Goal: Task Accomplishment & Management: Manage account settings

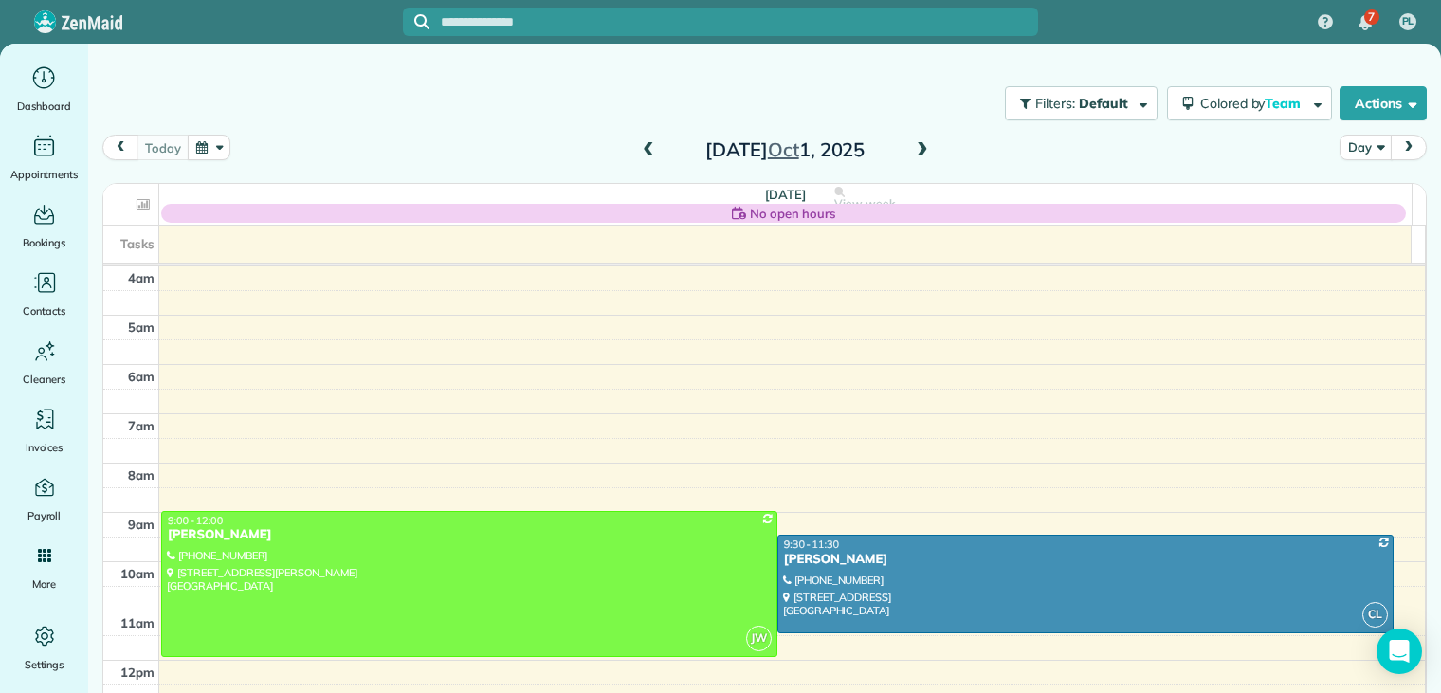
scroll to position [148, 0]
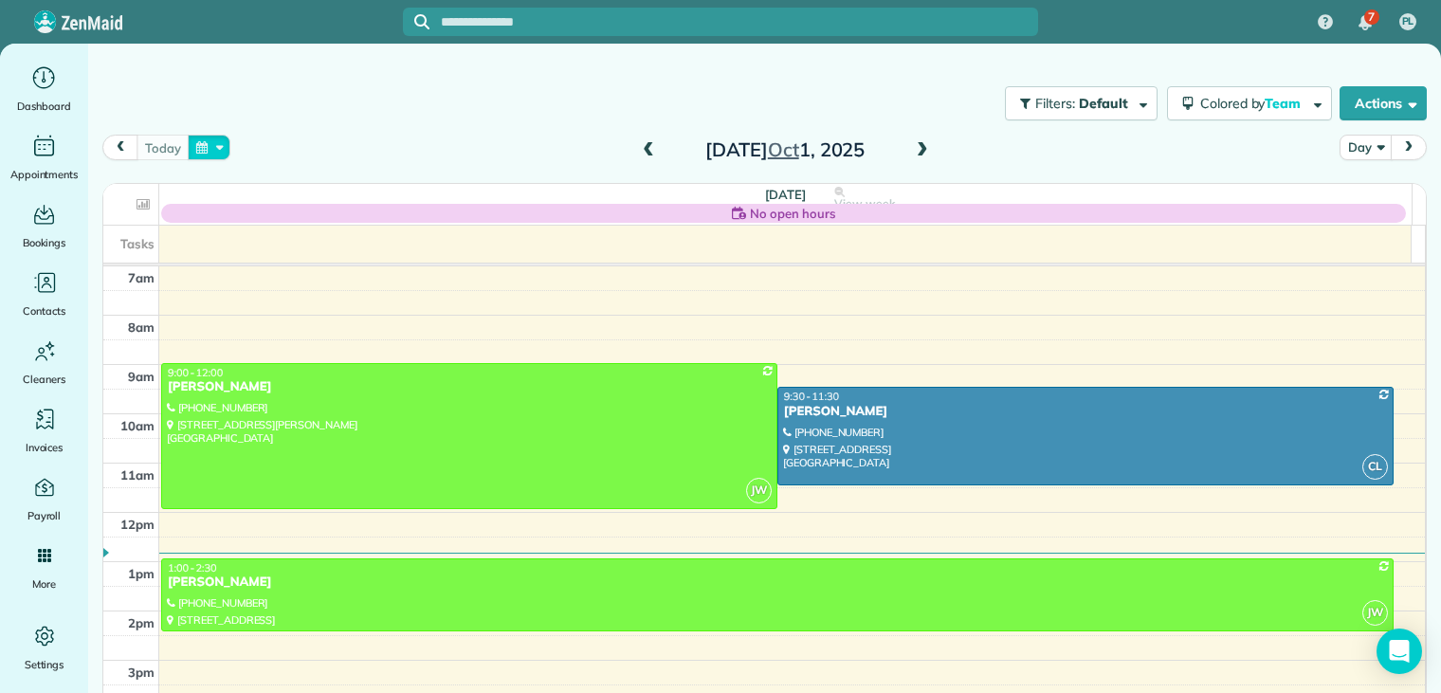
click at [205, 151] on button "button" at bounding box center [210, 148] width 44 height 26
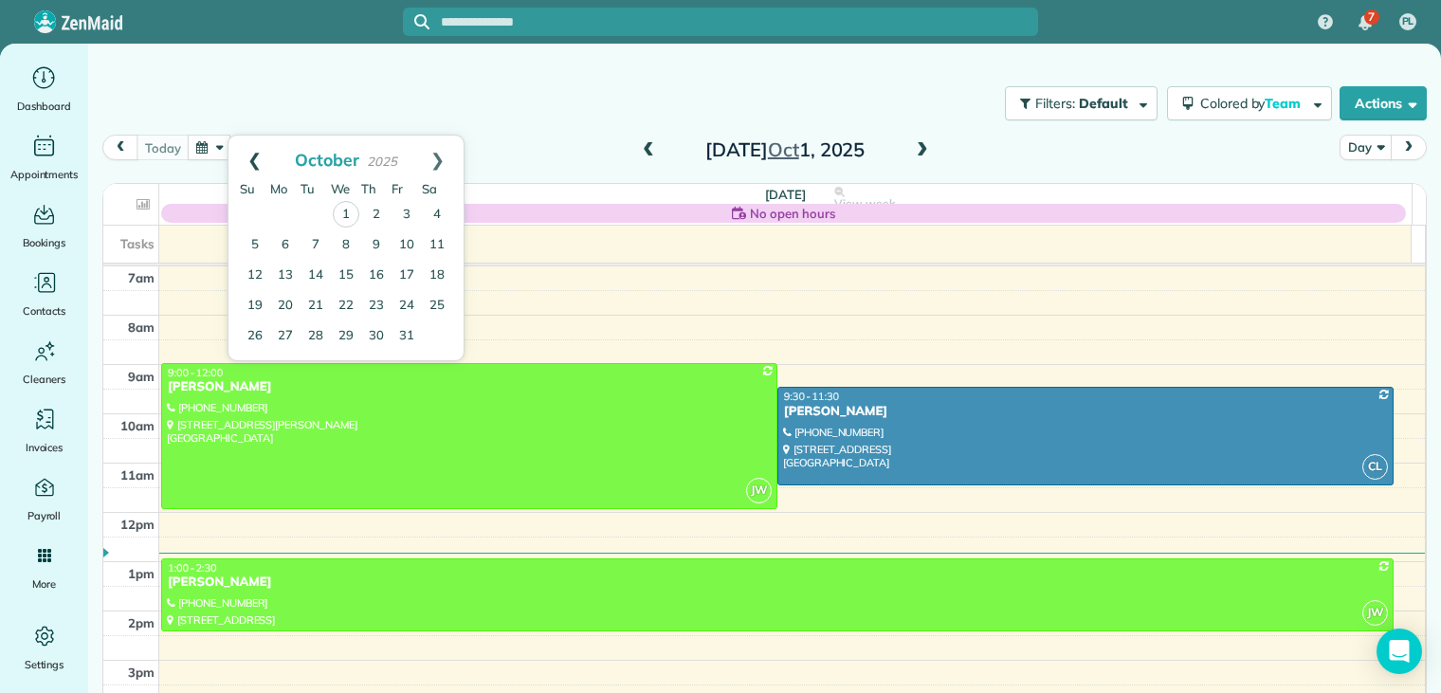
click at [252, 158] on link "Prev" at bounding box center [254, 159] width 52 height 47
click at [298, 104] on div "Filters: Default Colored by Team Color by Cleaner Color by Team Color by Status…" at bounding box center [764, 103] width 1353 height 63
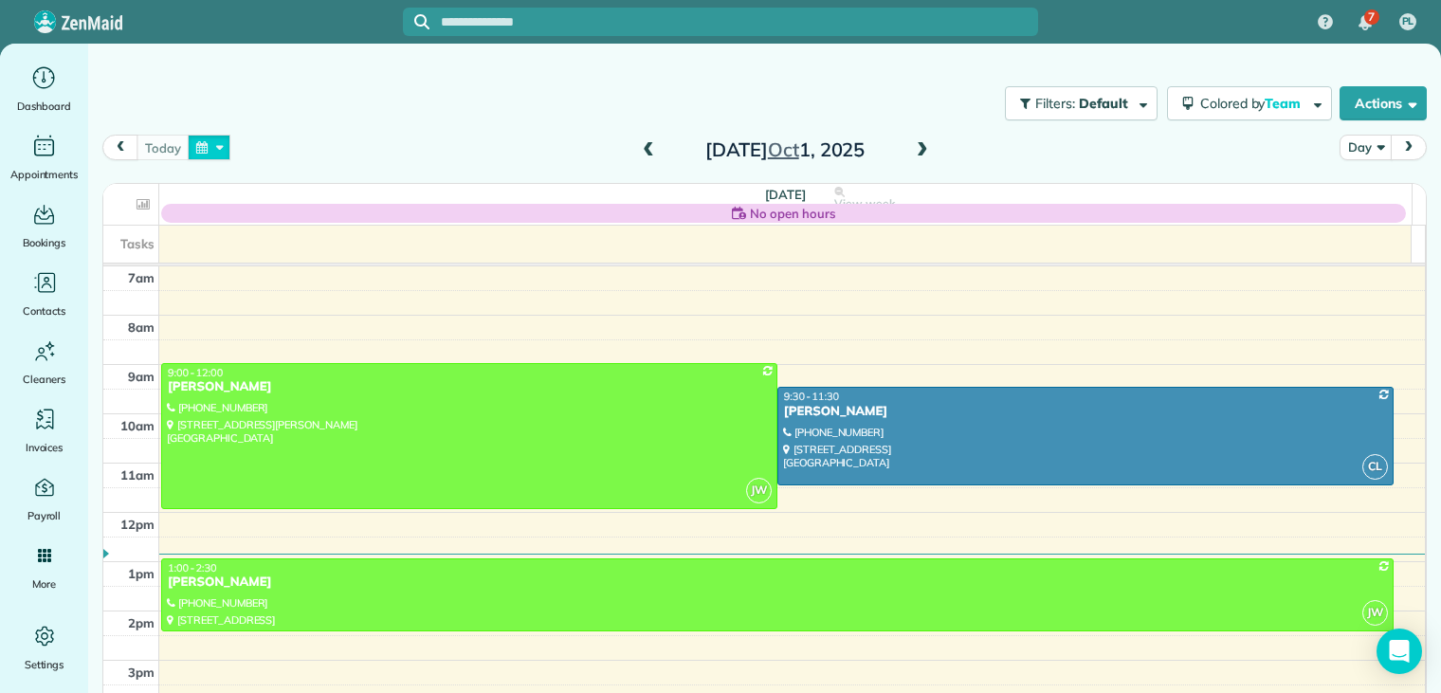
click at [208, 151] on button "button" at bounding box center [210, 148] width 44 height 26
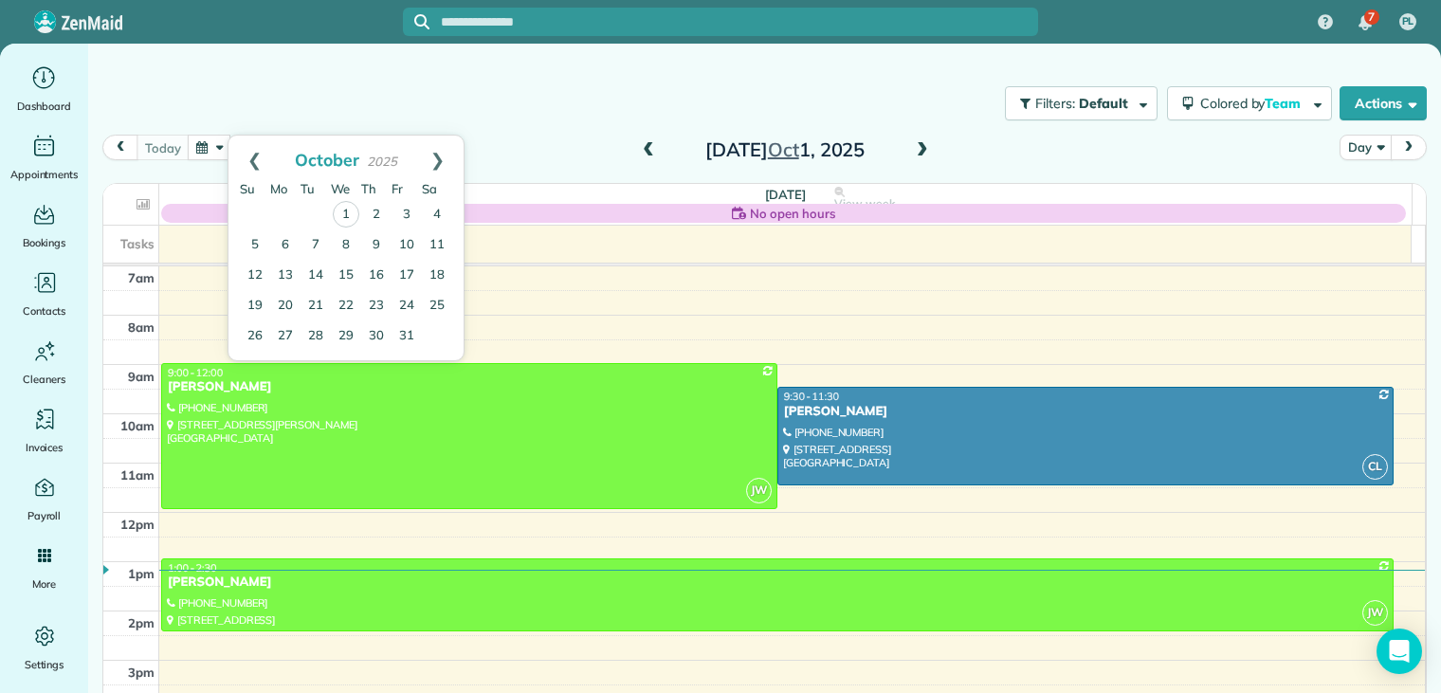
click at [917, 147] on span at bounding box center [922, 150] width 21 height 17
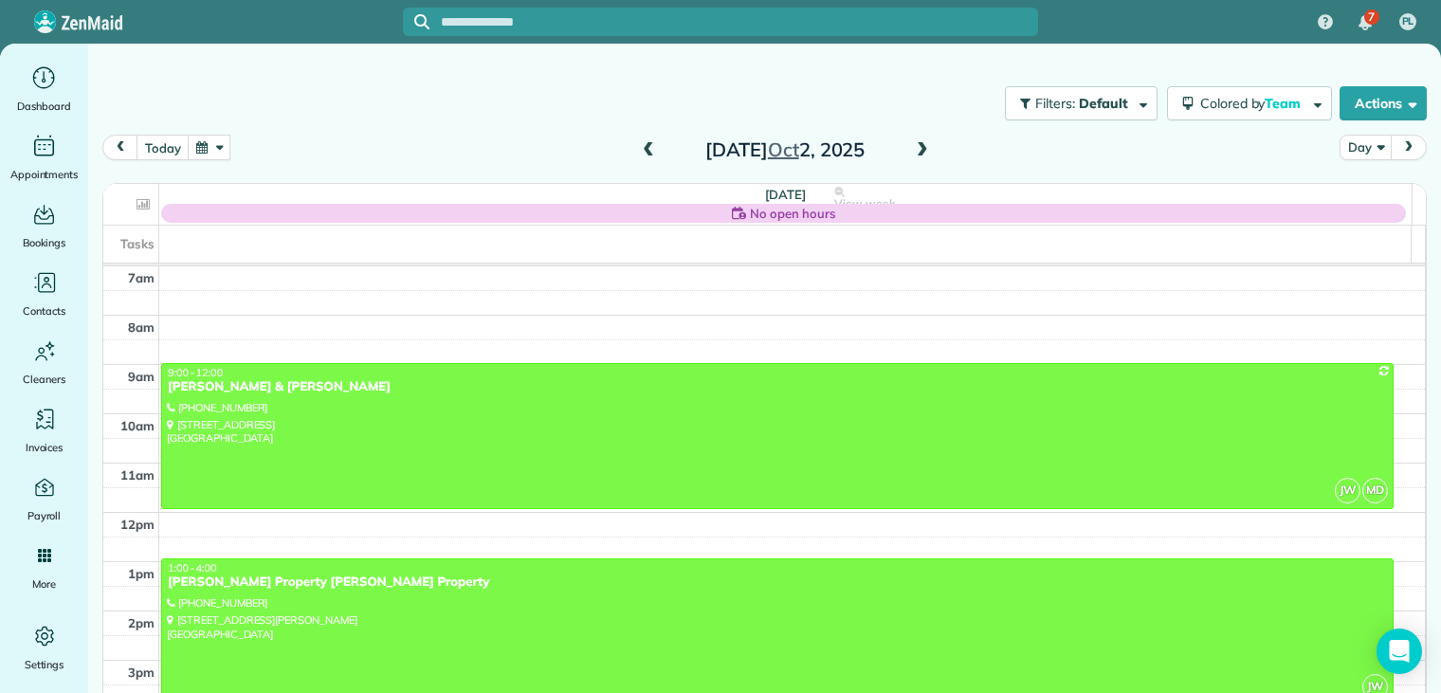
click at [916, 147] on span at bounding box center [922, 150] width 21 height 17
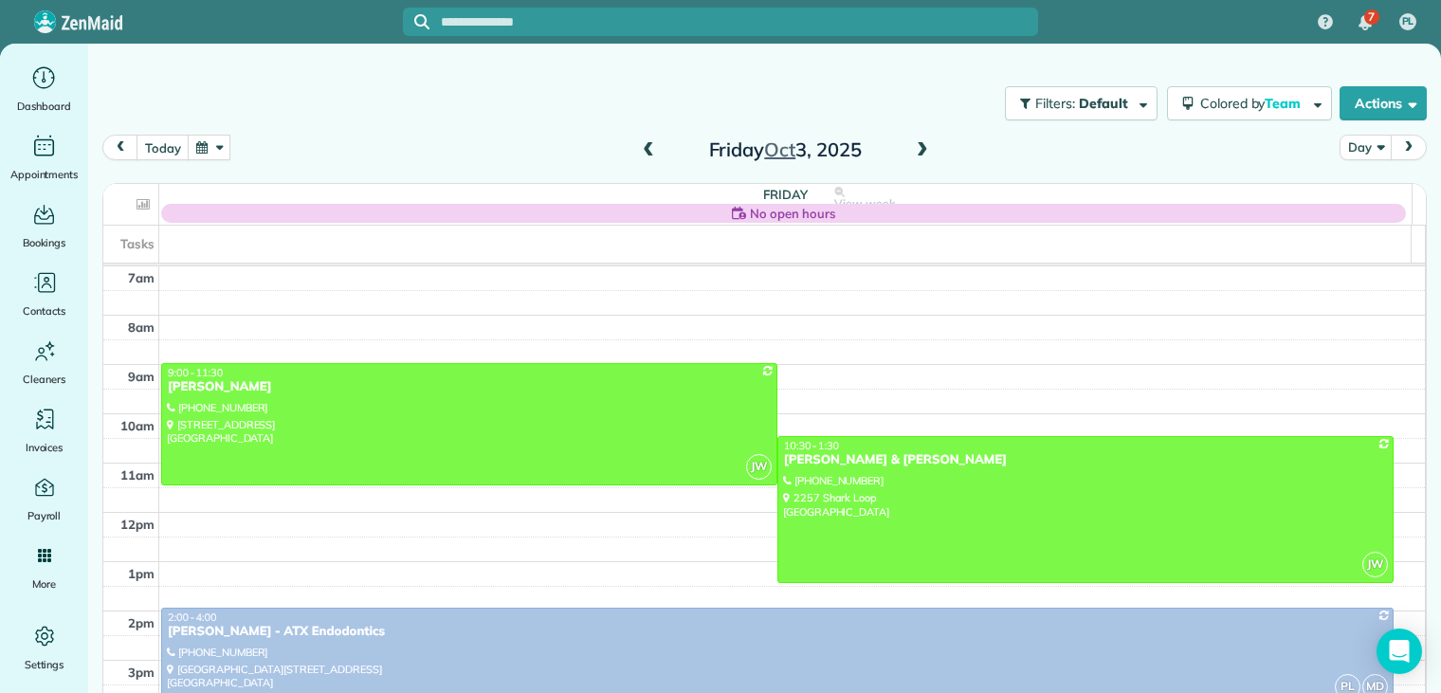
click at [915, 149] on span at bounding box center [922, 150] width 21 height 17
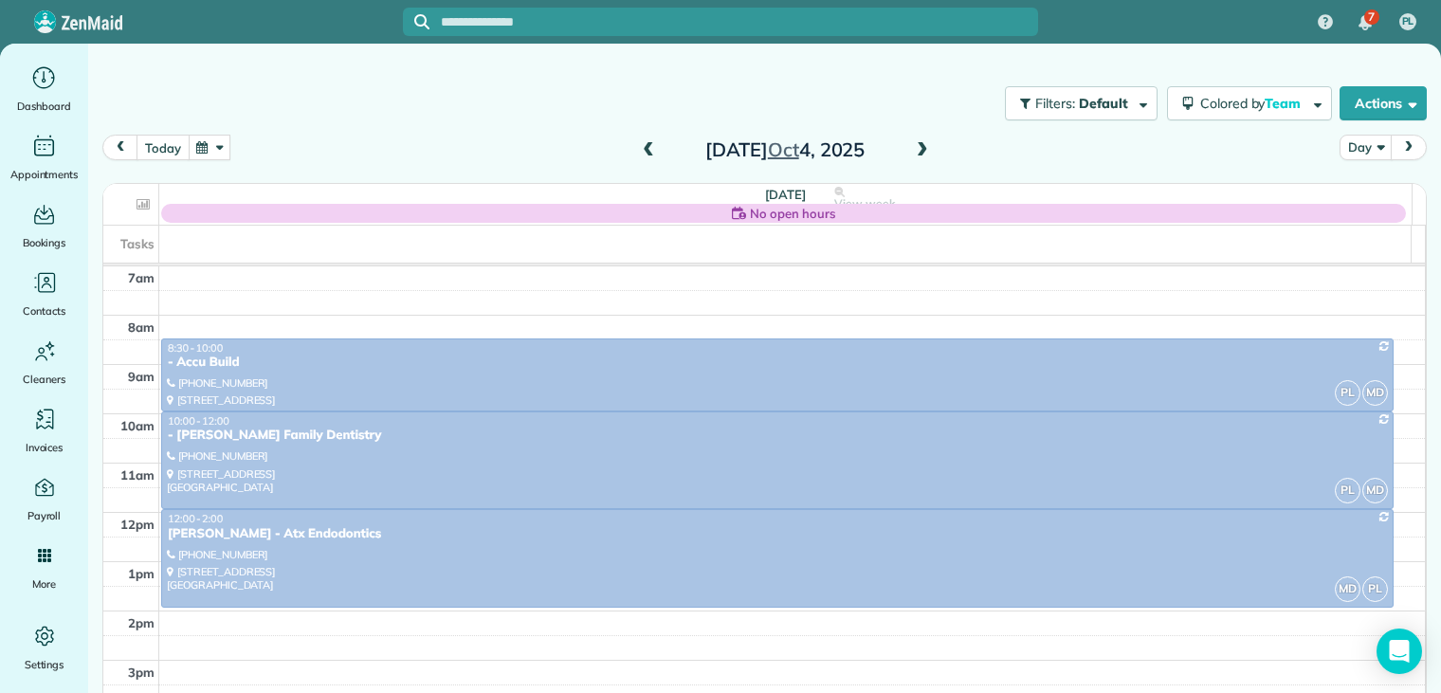
click at [152, 144] on button "today" at bounding box center [162, 148] width 52 height 26
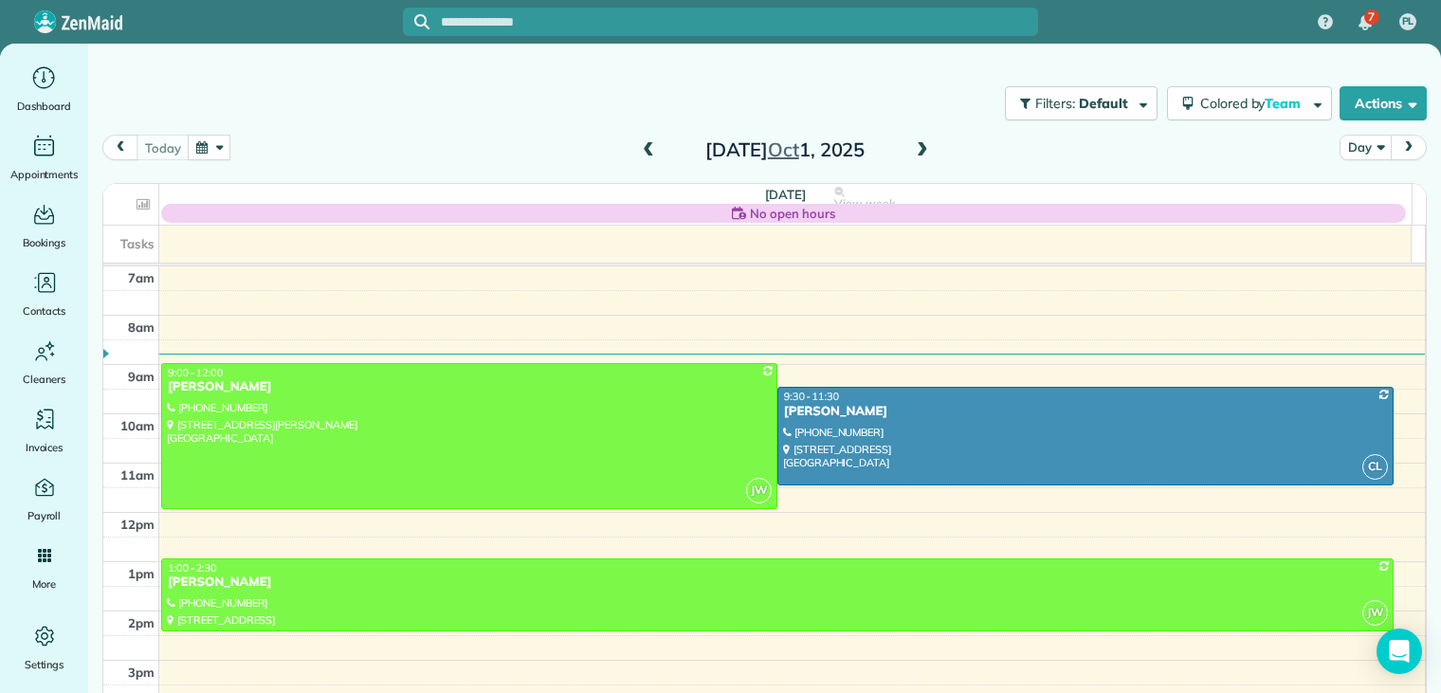
click at [641, 149] on span at bounding box center [648, 150] width 21 height 17
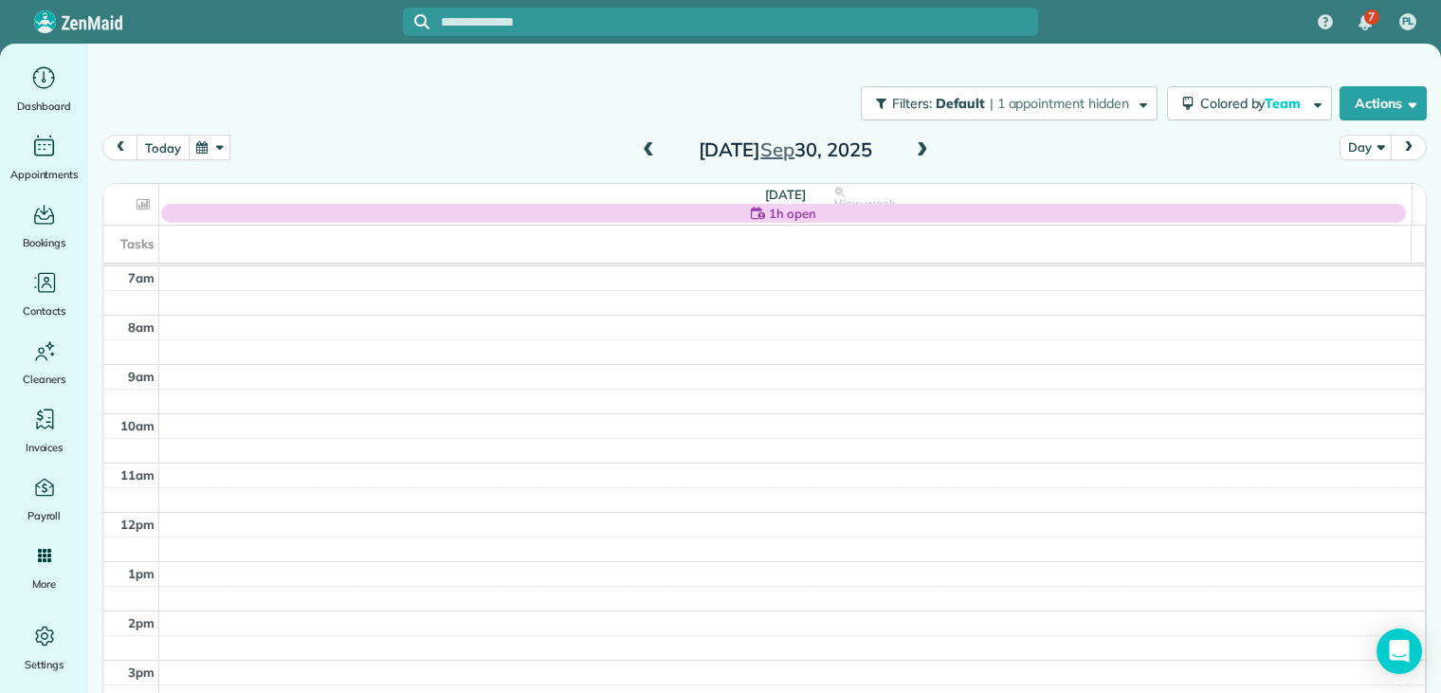
click at [156, 147] on button "today" at bounding box center [162, 148] width 52 height 26
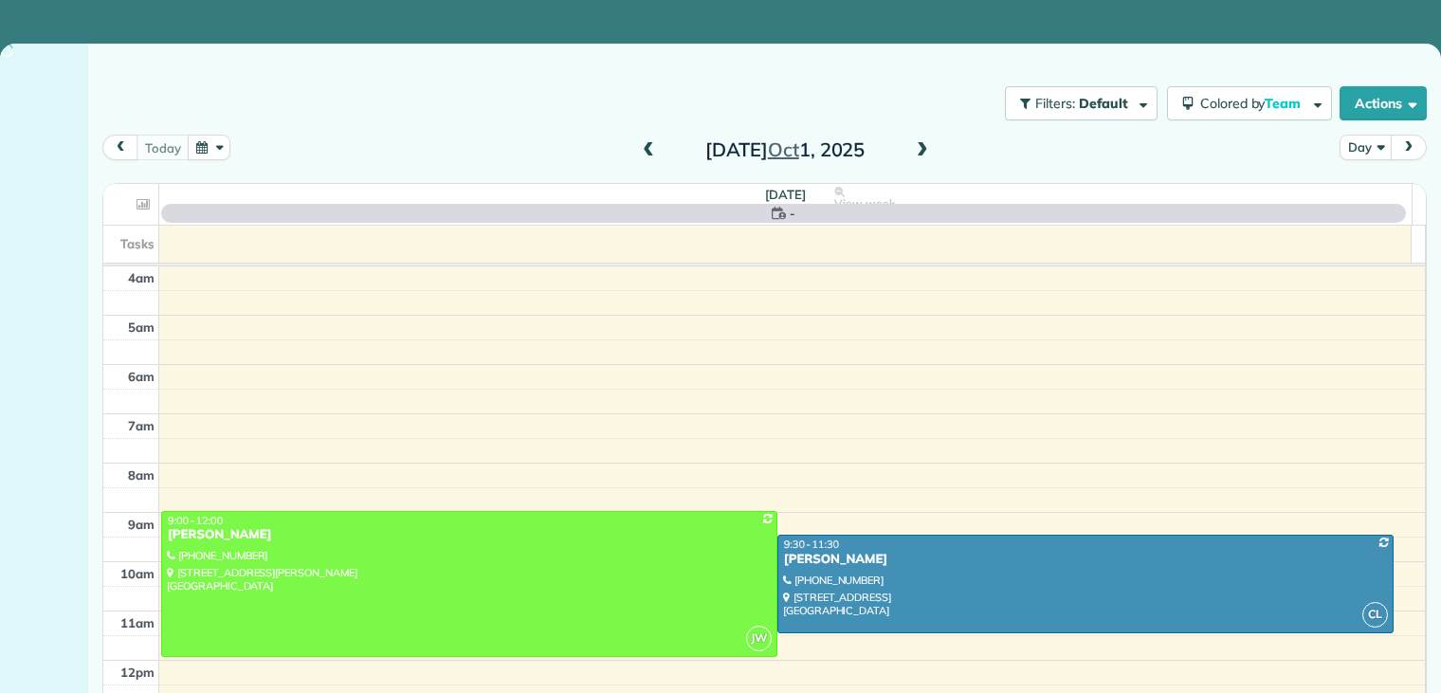
scroll to position [148, 0]
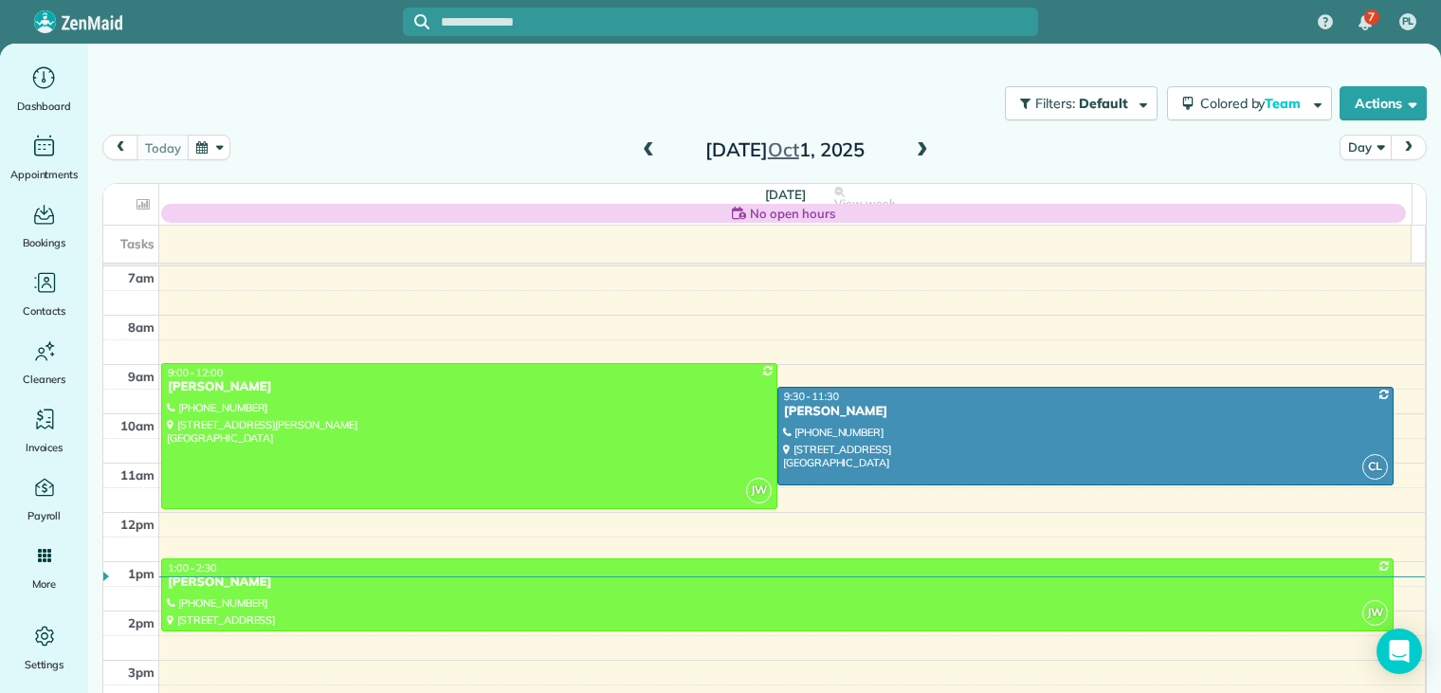
click at [916, 147] on span at bounding box center [922, 150] width 21 height 17
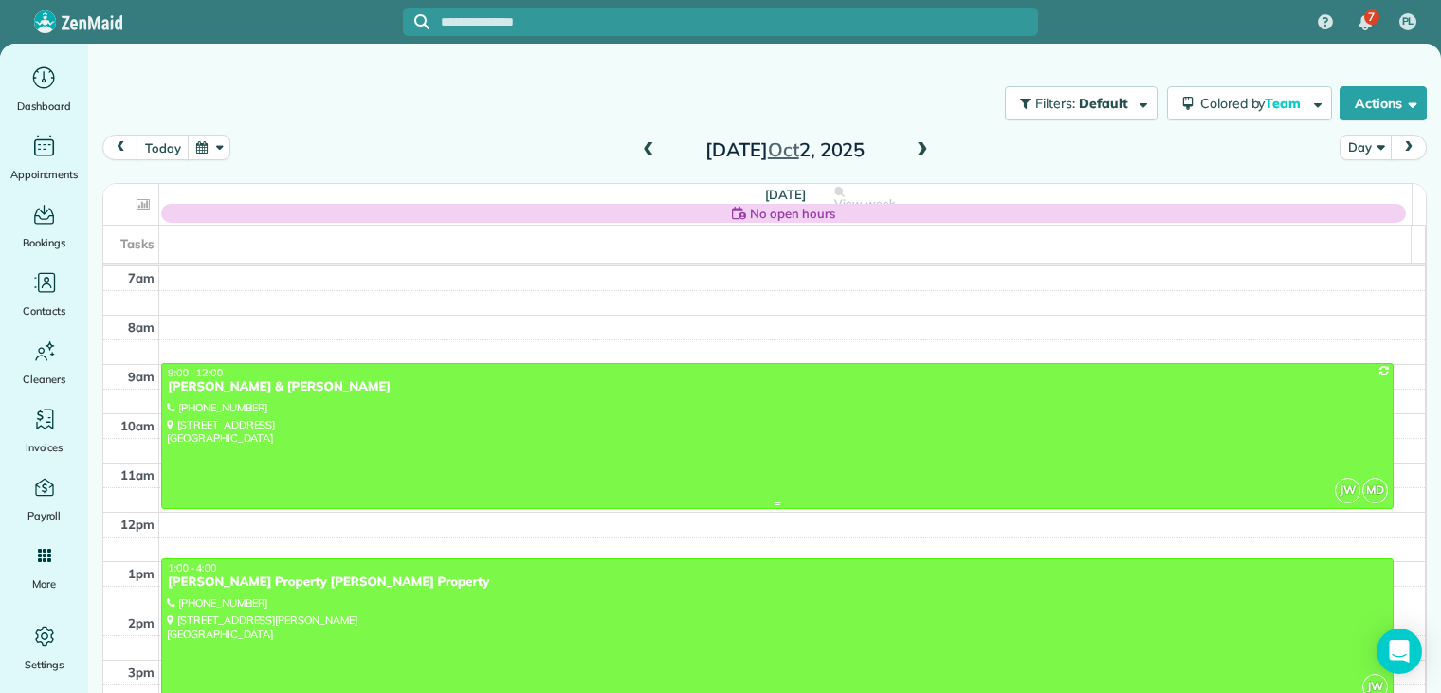
click at [231, 391] on div "[PERSON_NAME] & [PERSON_NAME]" at bounding box center [777, 387] width 1221 height 16
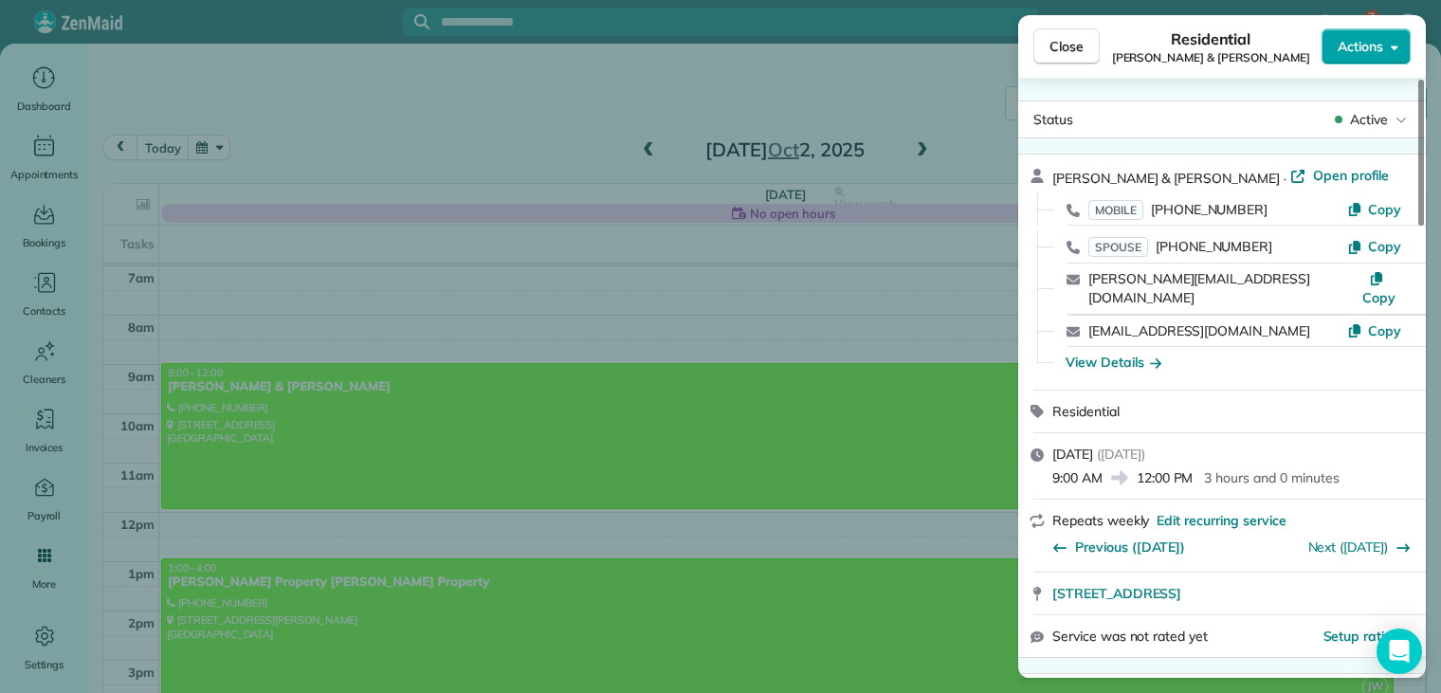
click at [1350, 45] on span "Actions" at bounding box center [1359, 46] width 45 height 19
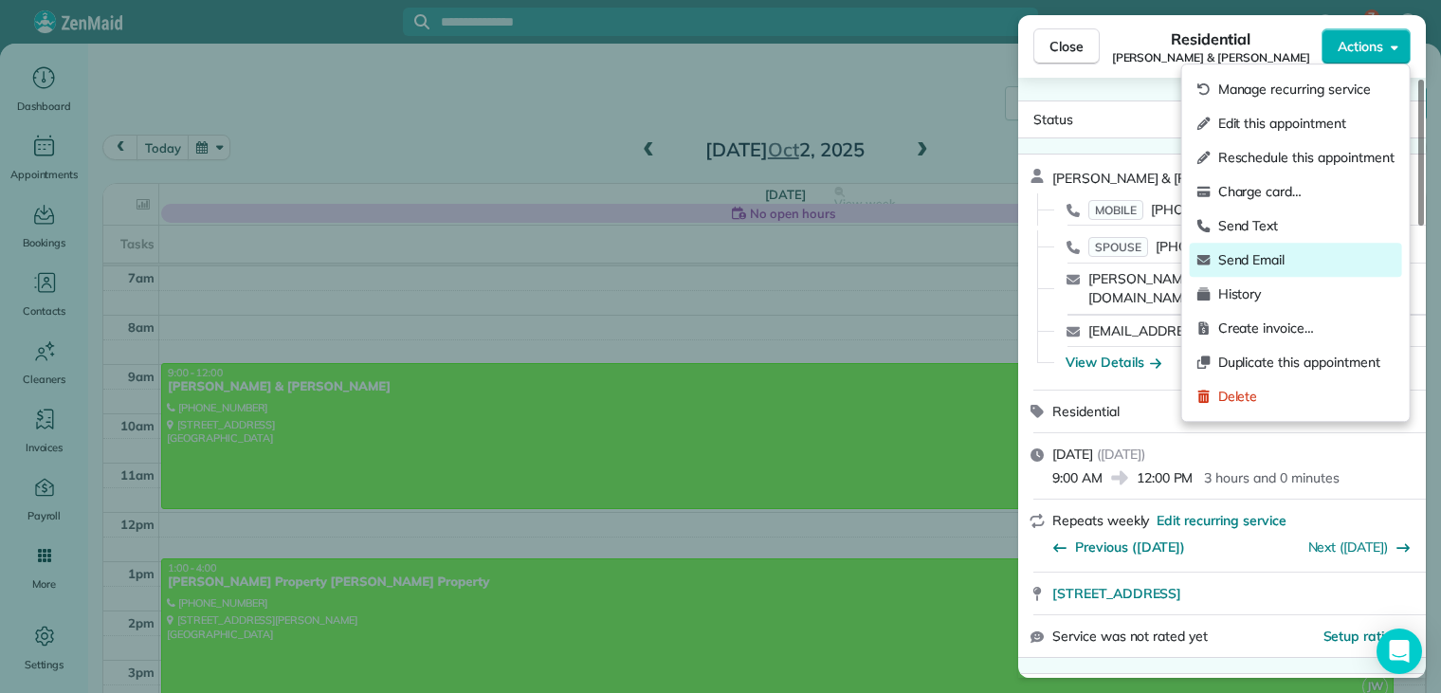
click at [1274, 257] on span "Send Email" at bounding box center [1306, 259] width 176 height 19
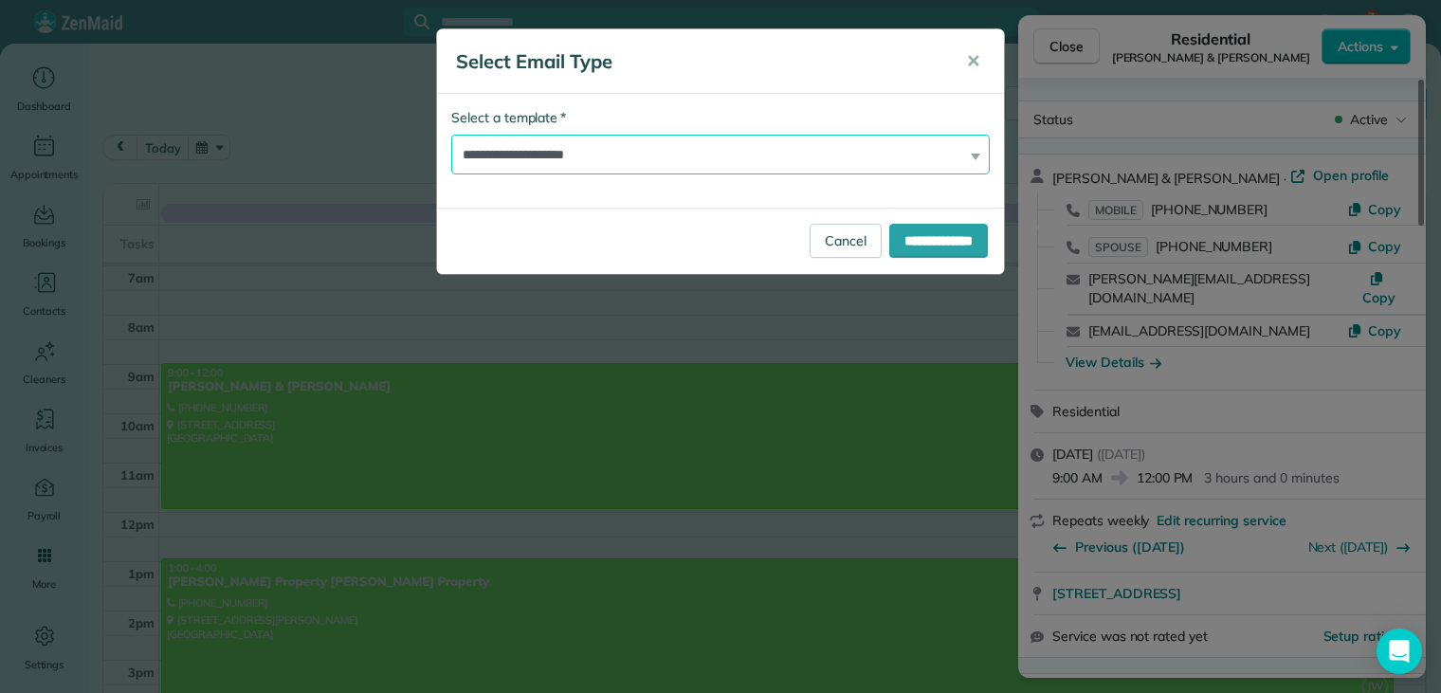
click at [550, 154] on select "**********" at bounding box center [720, 155] width 538 height 40
select select "****"
click at [451, 135] on select "**********" at bounding box center [720, 155] width 538 height 40
click at [912, 243] on input "**********" at bounding box center [938, 241] width 99 height 34
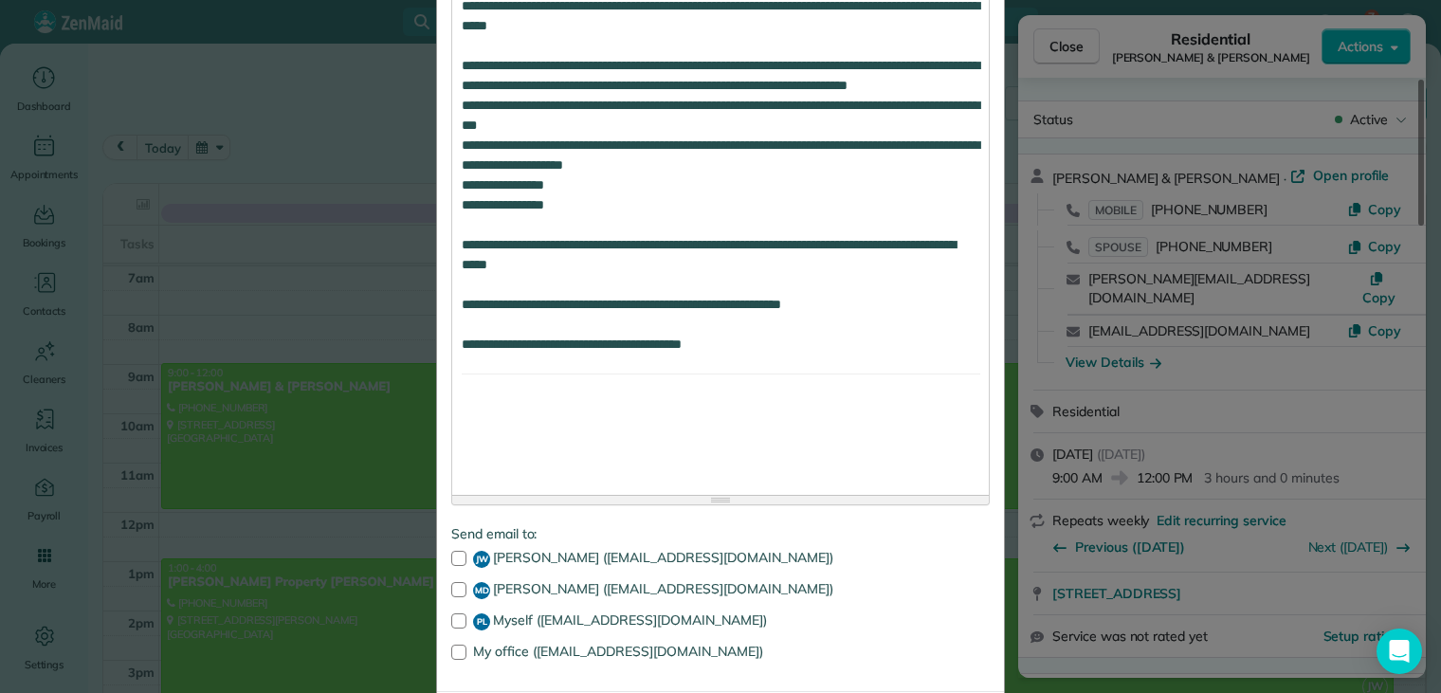
scroll to position [1705, 0]
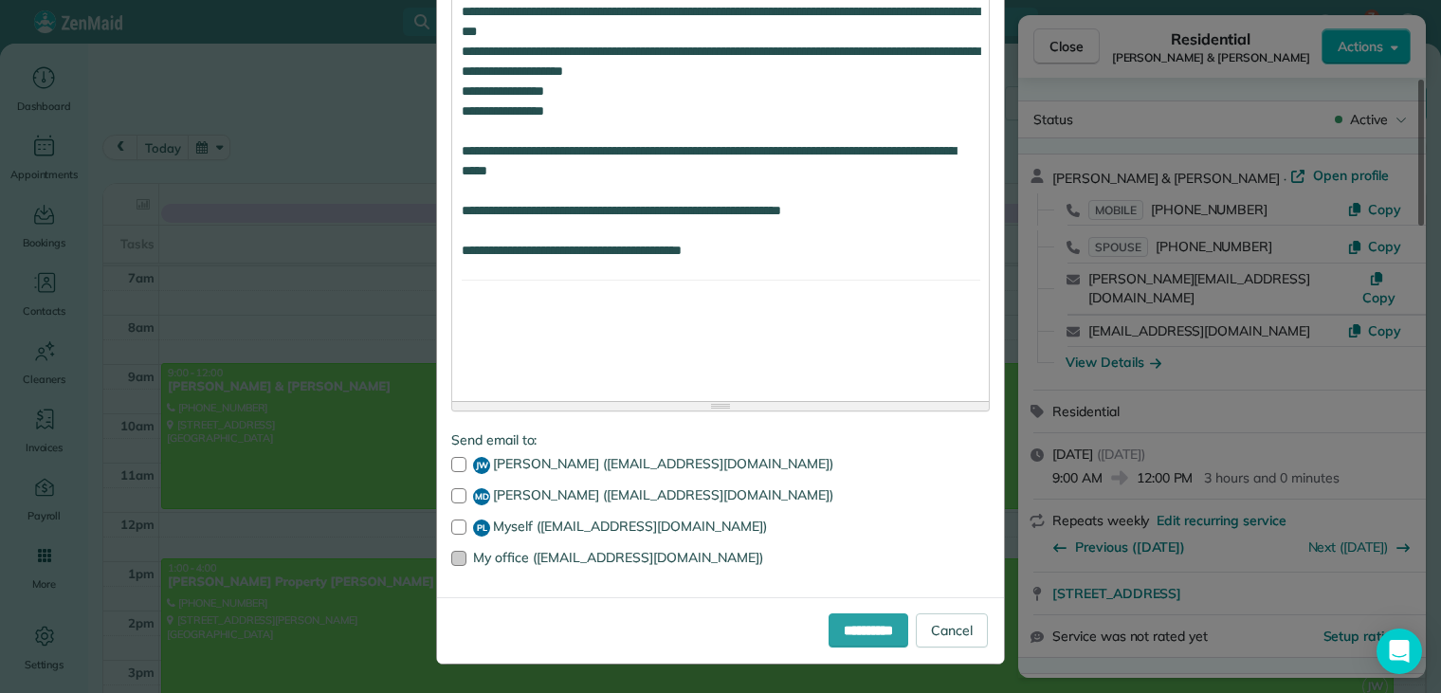
click at [452, 556] on div at bounding box center [458, 558] width 15 height 15
click at [828, 634] on input "**********" at bounding box center [868, 630] width 80 height 34
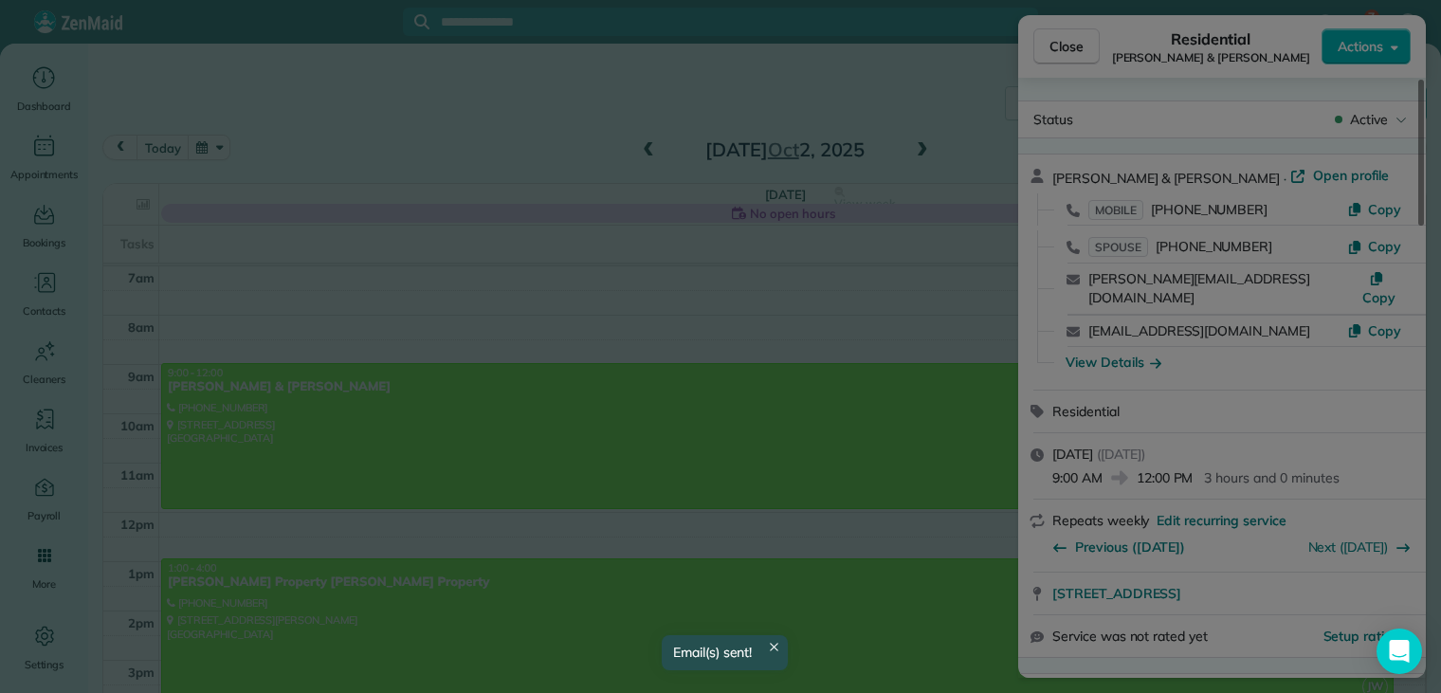
scroll to position [0, 0]
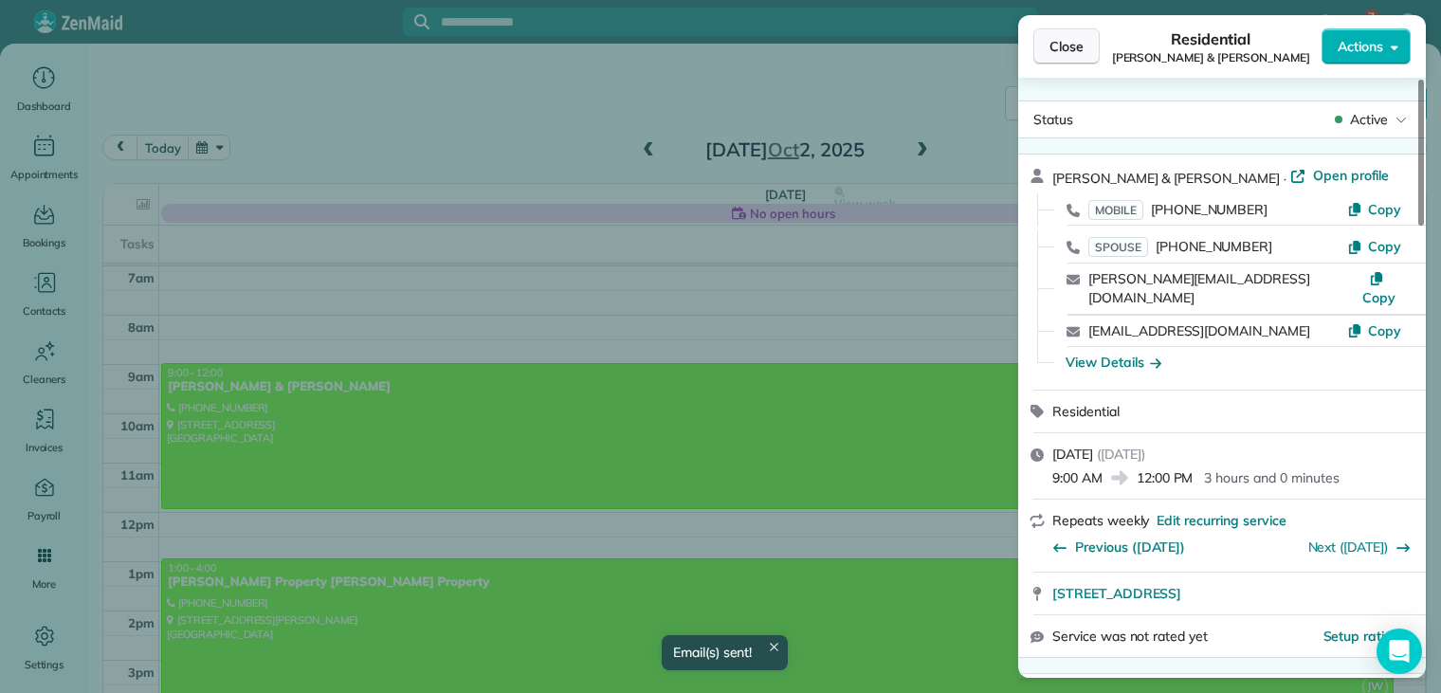
click at [1065, 49] on span "Close" at bounding box center [1066, 46] width 34 height 19
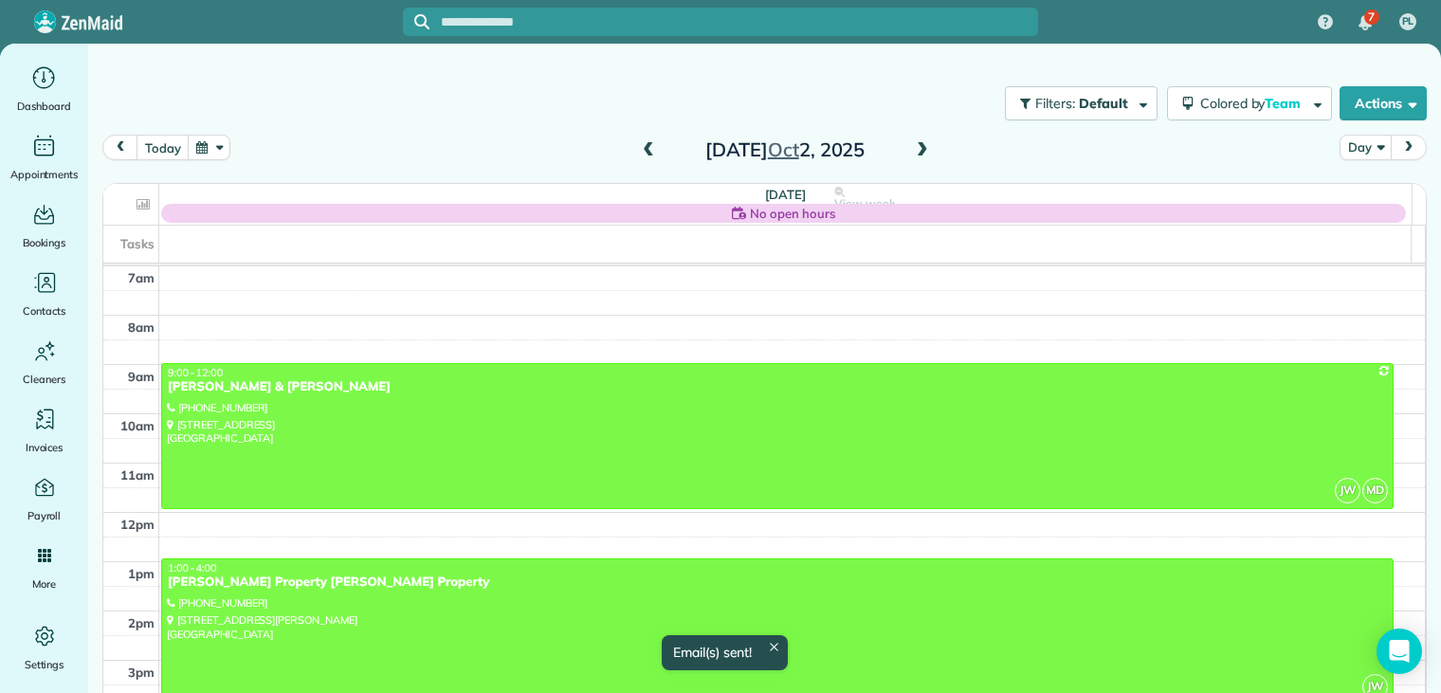
click at [226, 576] on div "[PERSON_NAME] Property [PERSON_NAME] Property" at bounding box center [777, 582] width 1221 height 16
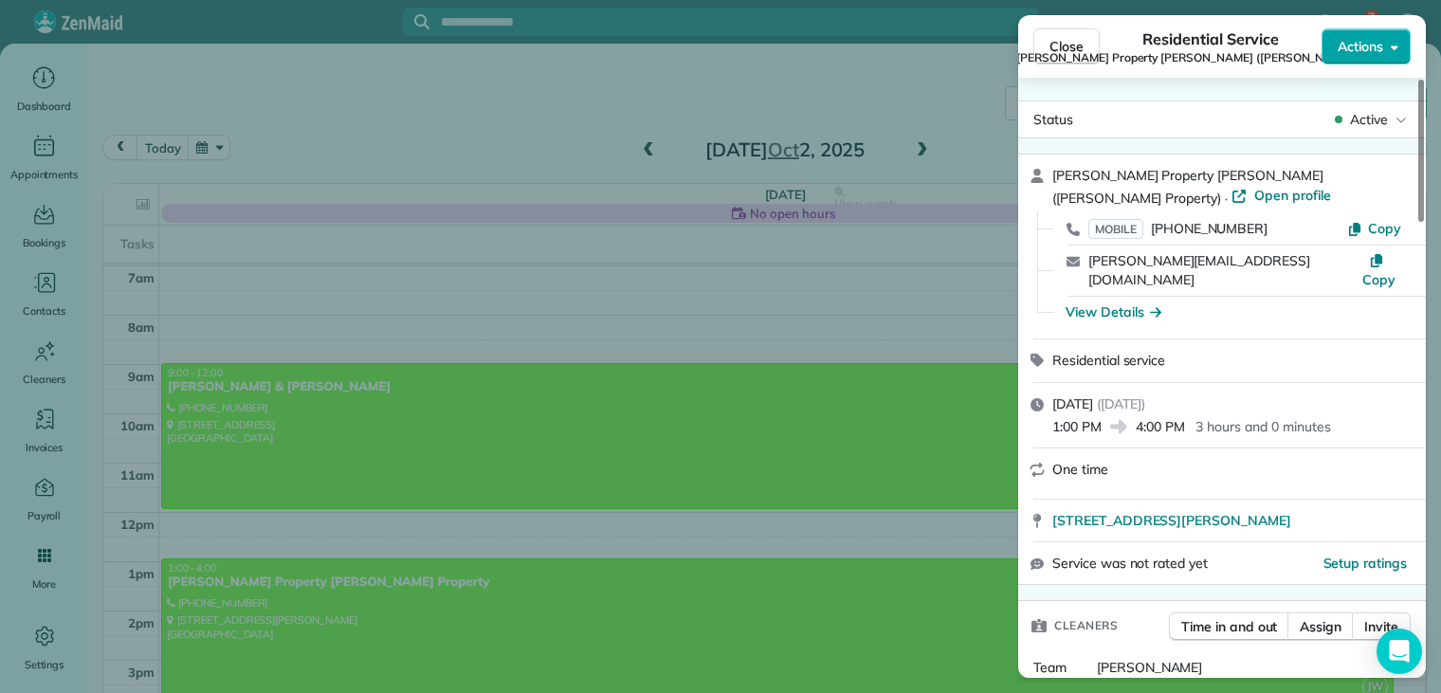
click at [1350, 41] on span "Actions" at bounding box center [1359, 46] width 45 height 19
click at [1350, 43] on span "Actions" at bounding box center [1359, 46] width 45 height 19
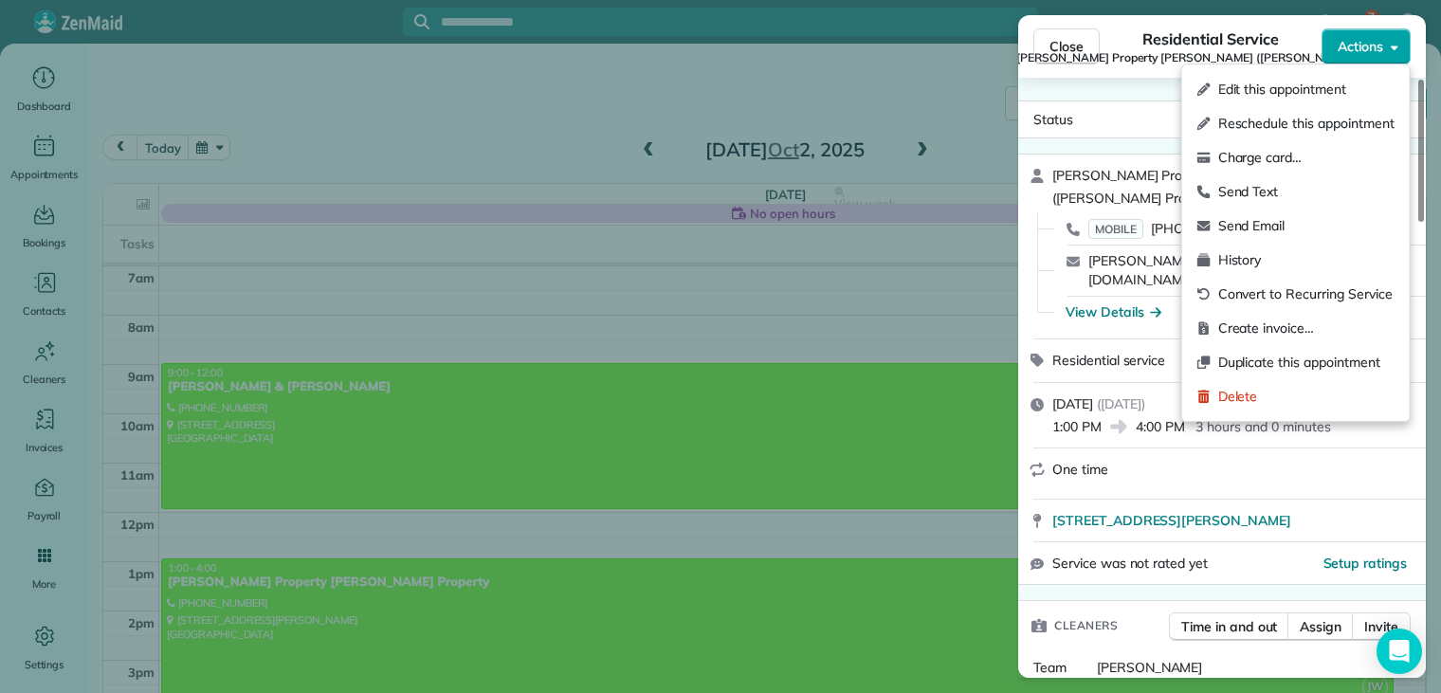
click at [1350, 43] on span "Actions" at bounding box center [1359, 46] width 45 height 19
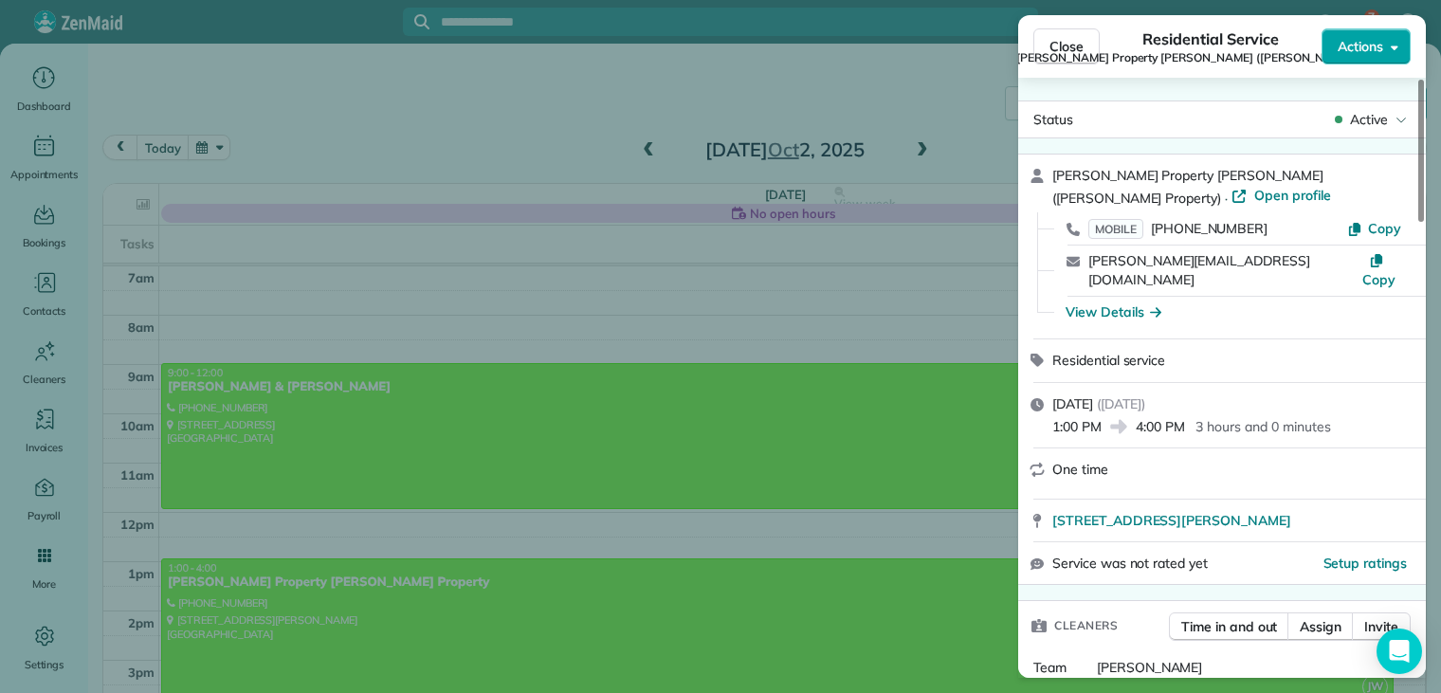
click at [1346, 47] on span "Actions" at bounding box center [1359, 46] width 45 height 19
click at [1340, 49] on span "Actions" at bounding box center [1359, 46] width 45 height 19
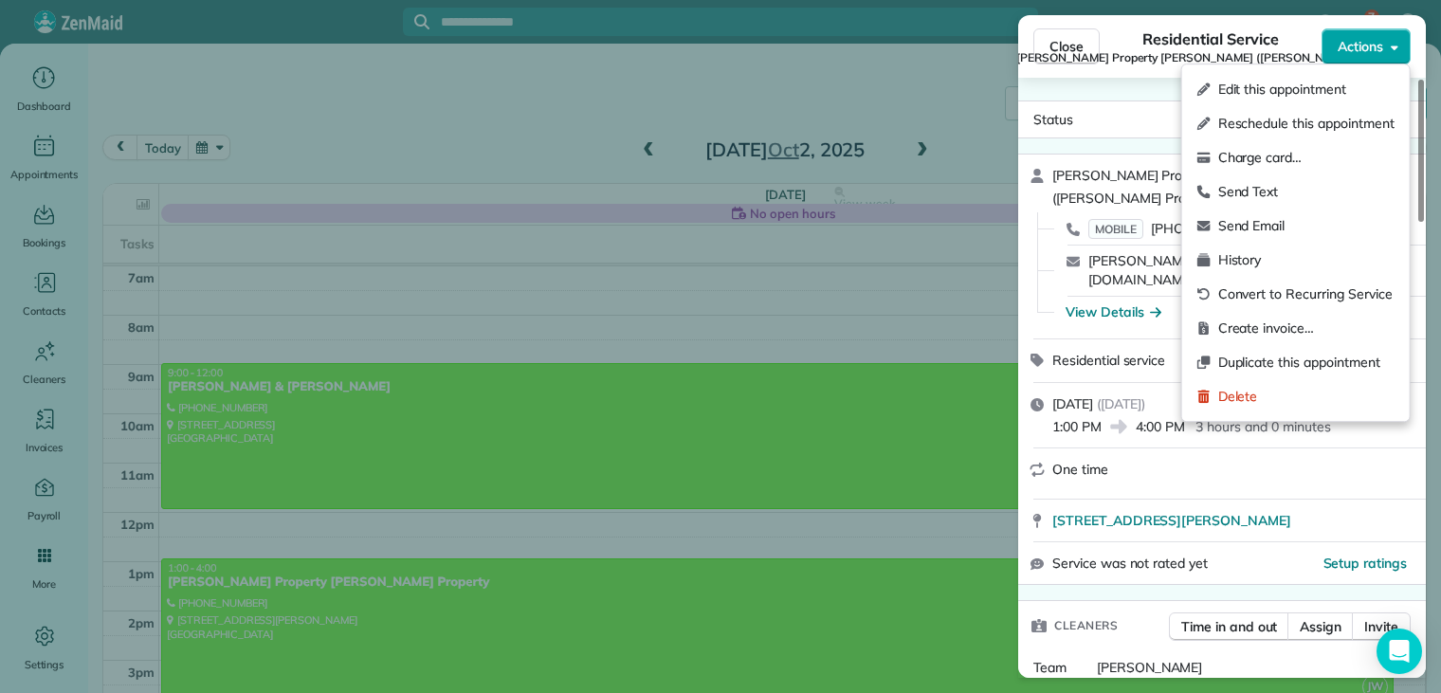
click at [1340, 49] on span "Actions" at bounding box center [1359, 46] width 45 height 19
click at [1269, 220] on span "Send Email" at bounding box center [1306, 225] width 176 height 19
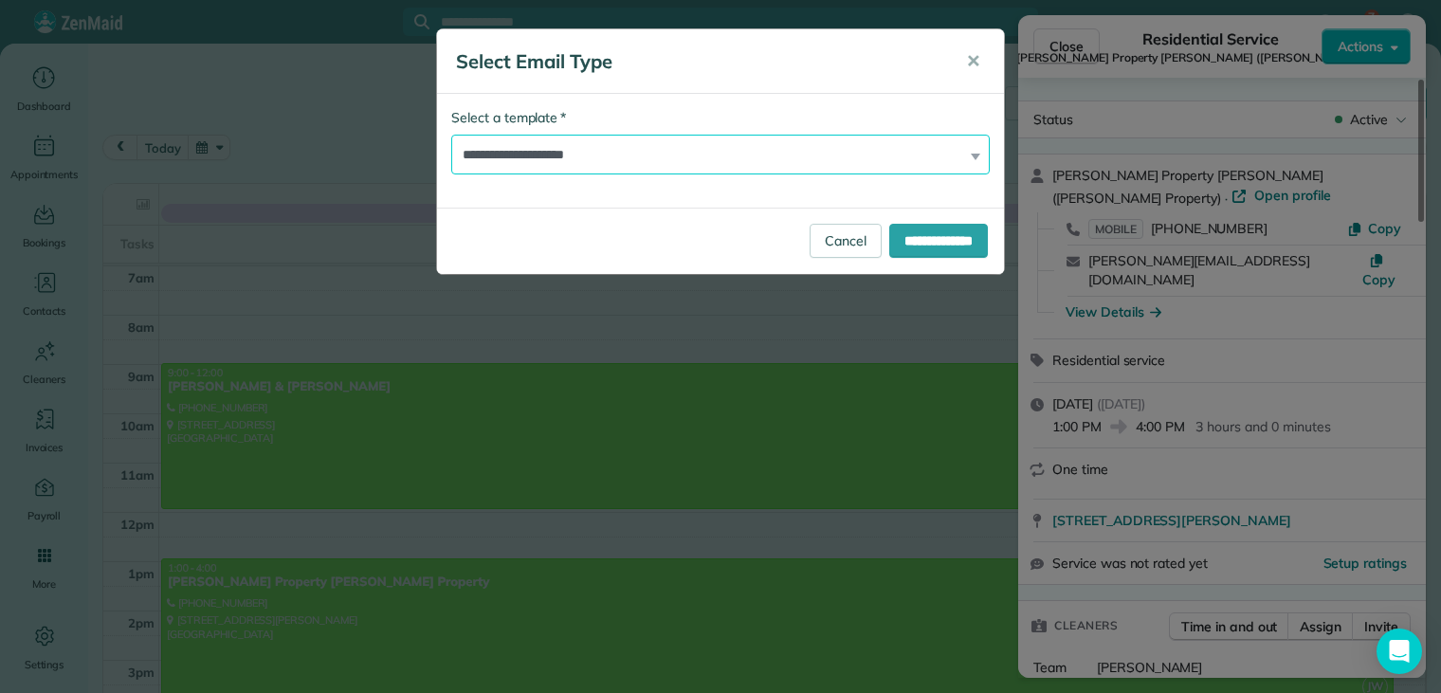
click at [619, 152] on select "**********" at bounding box center [720, 155] width 538 height 40
click at [619, 153] on select "**********" at bounding box center [720, 155] width 538 height 40
select select "****"
click at [451, 135] on select "**********" at bounding box center [720, 155] width 538 height 40
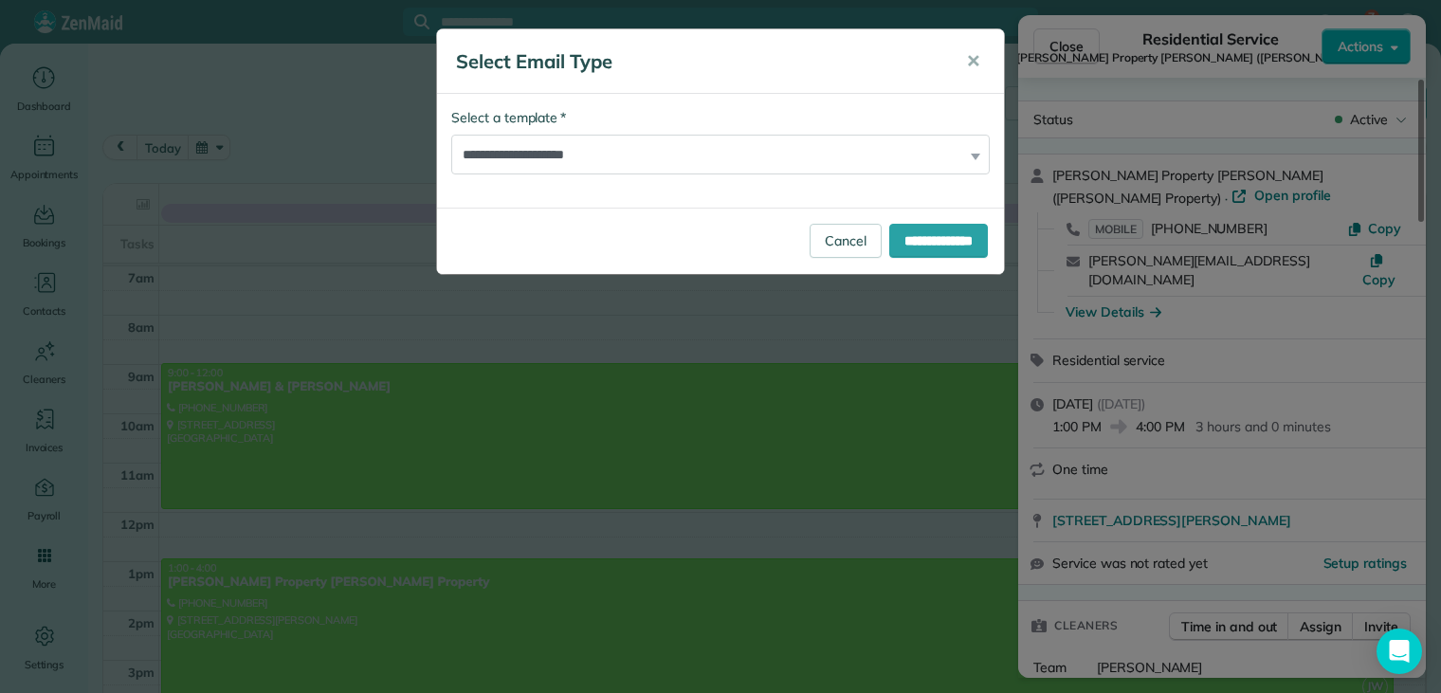
click at [553, 265] on div "**********" at bounding box center [720, 241] width 567 height 66
click at [932, 244] on input "**********" at bounding box center [938, 241] width 99 height 34
click at [932, 244] on div "**********" at bounding box center [720, 151] width 569 height 246
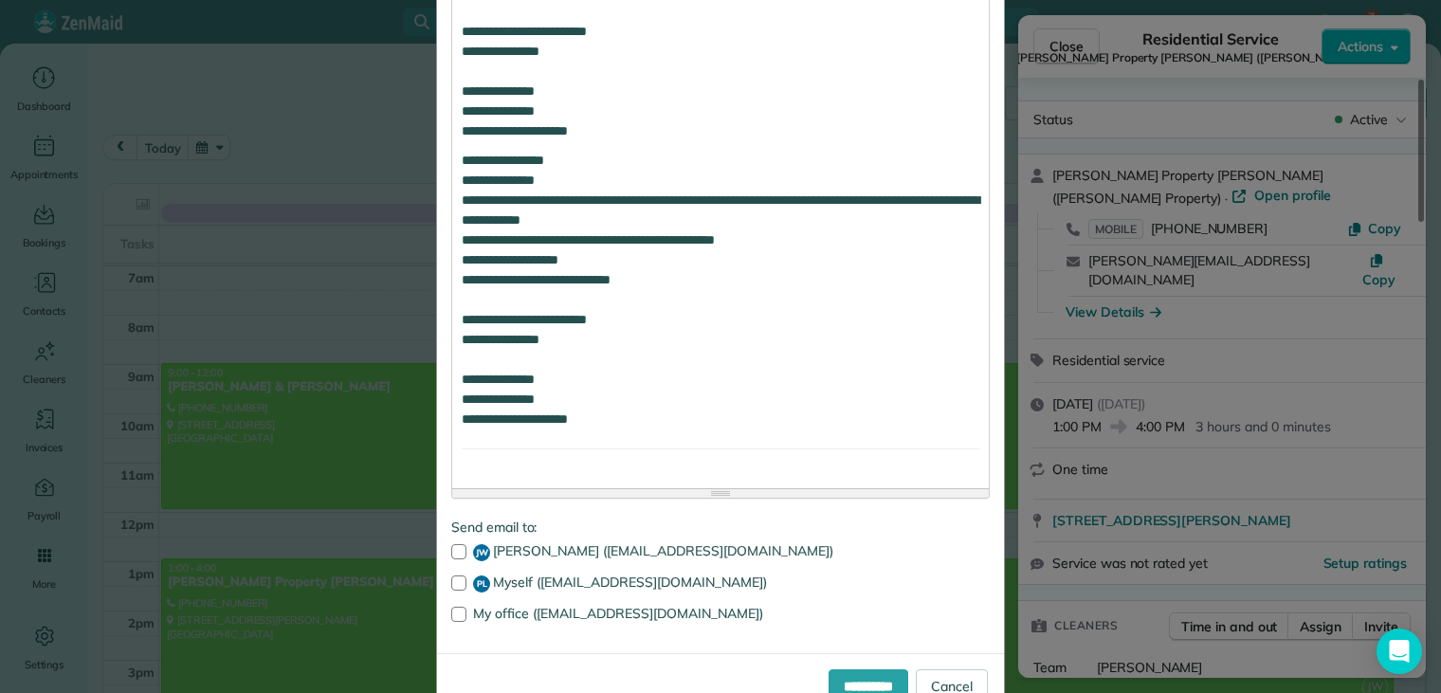
scroll to position [1193, 0]
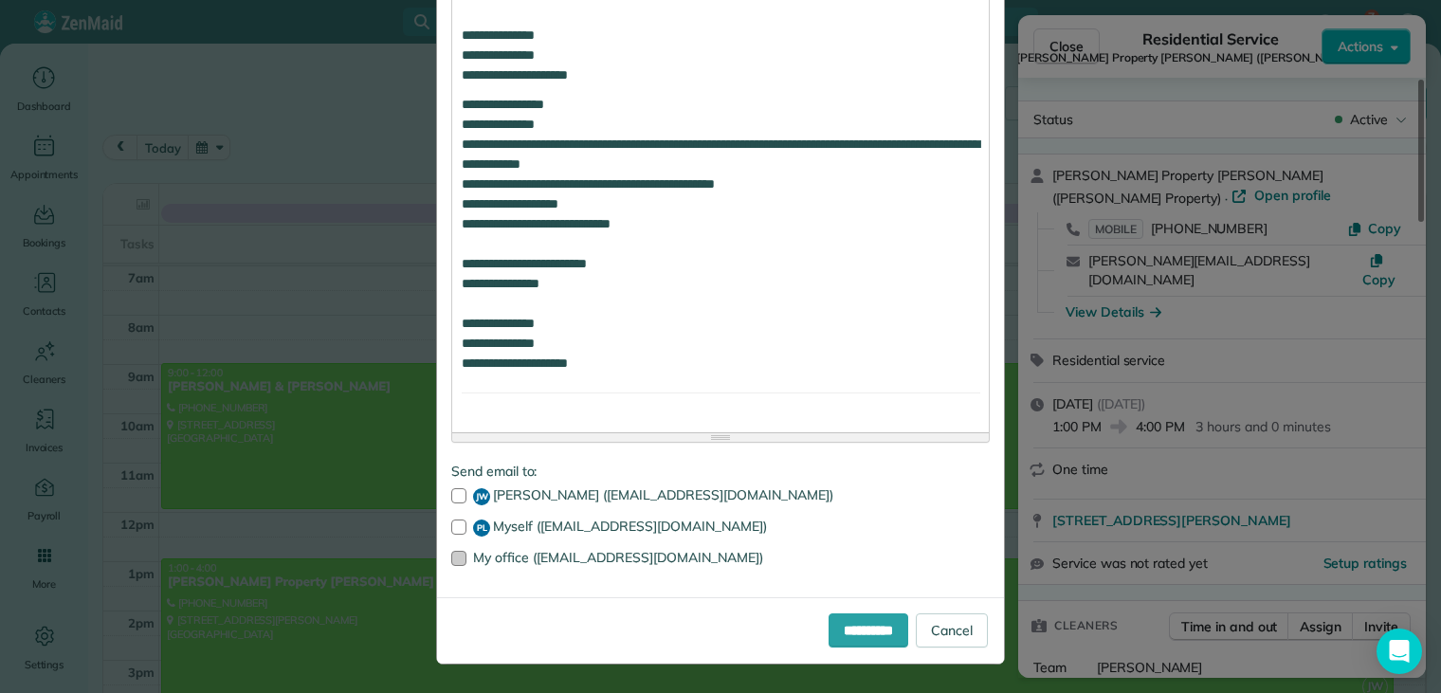
click at [451, 554] on div at bounding box center [458, 558] width 15 height 15
click at [828, 626] on input "**********" at bounding box center [868, 630] width 80 height 34
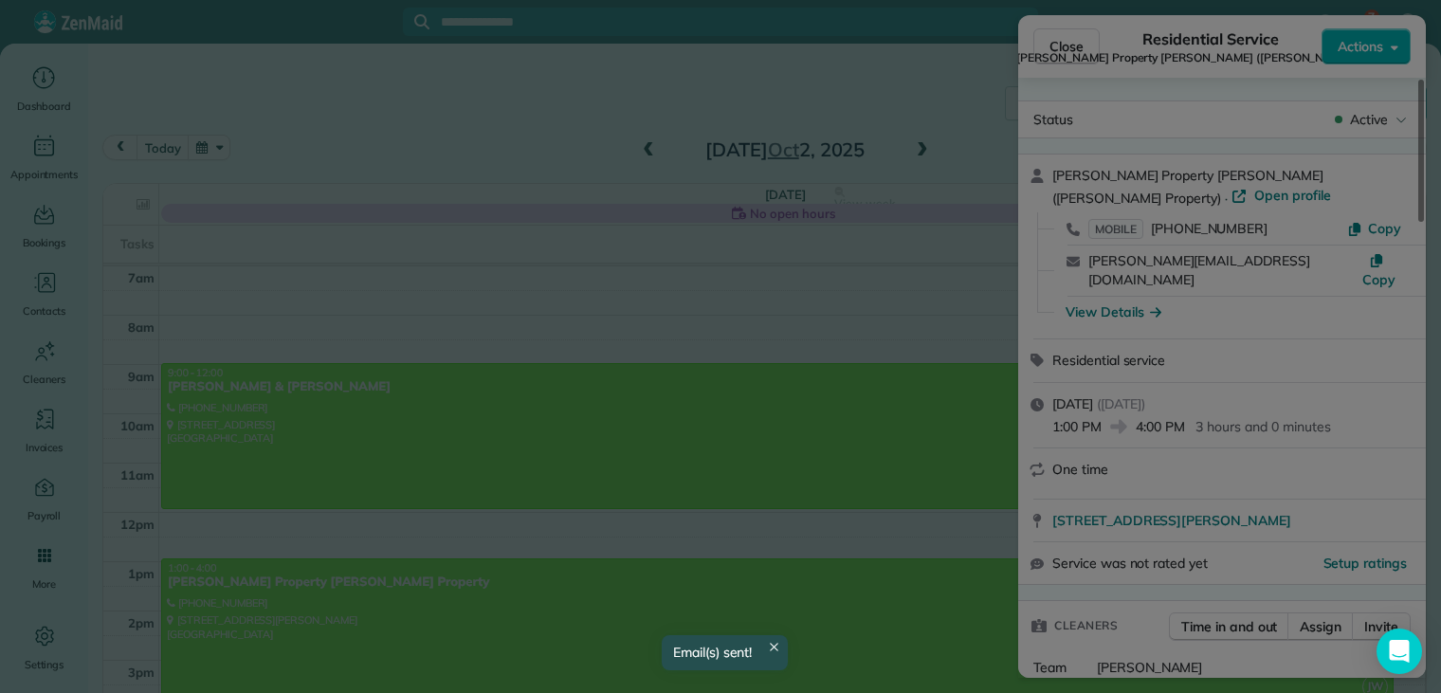
scroll to position [0, 0]
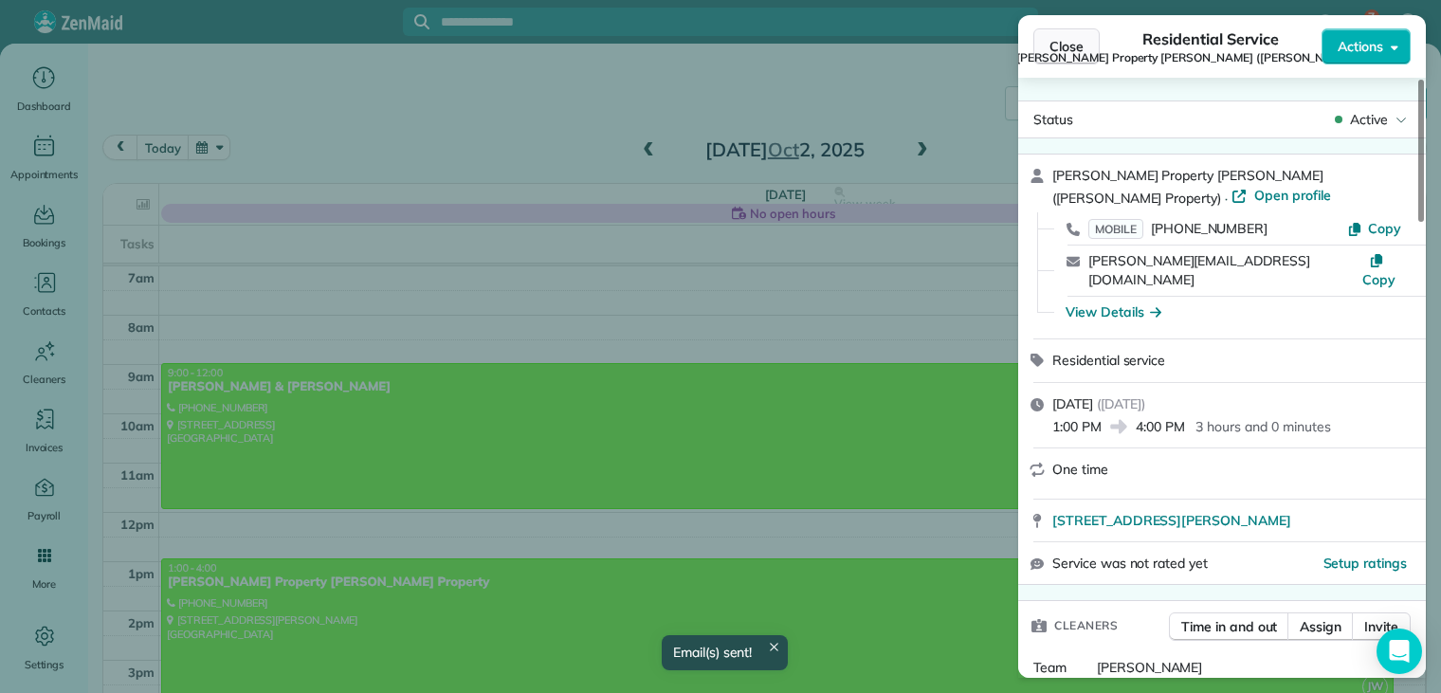
click at [1062, 44] on span "Close" at bounding box center [1066, 46] width 34 height 19
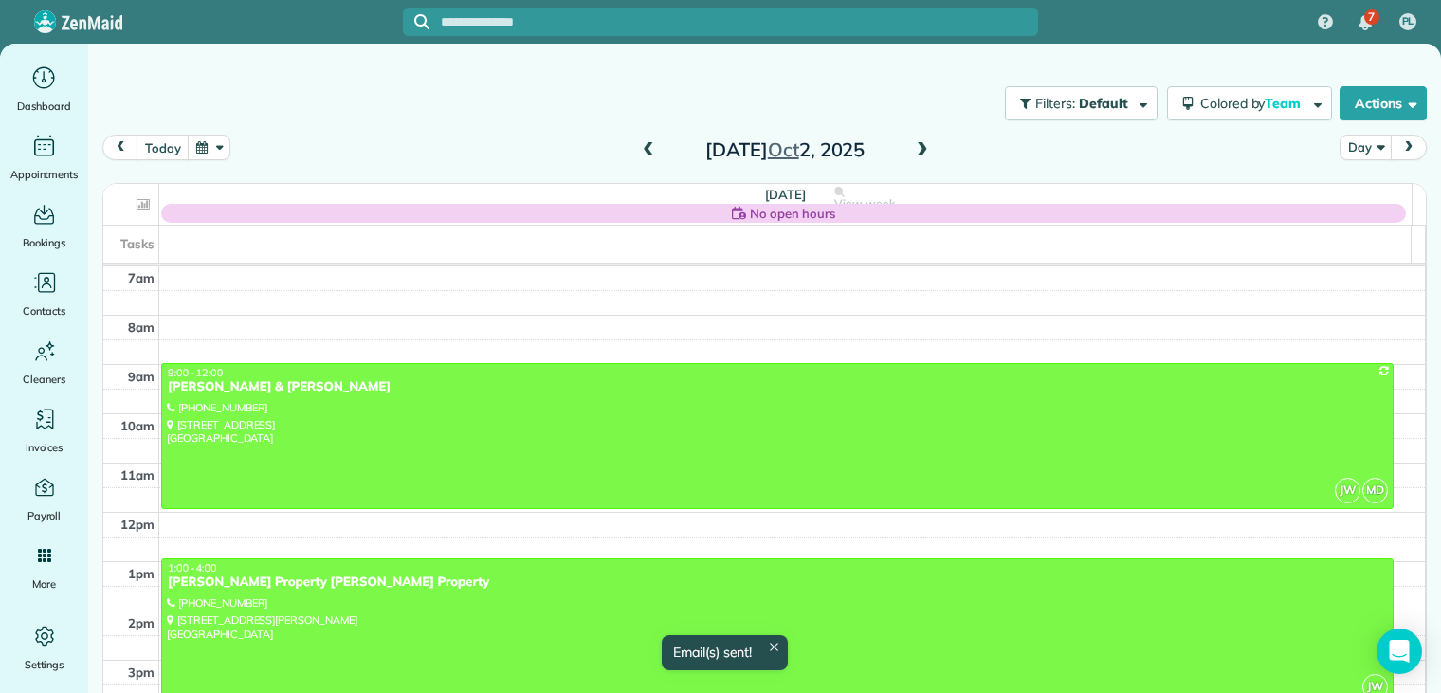
click at [1062, 44] on div at bounding box center [720, 346] width 1441 height 693
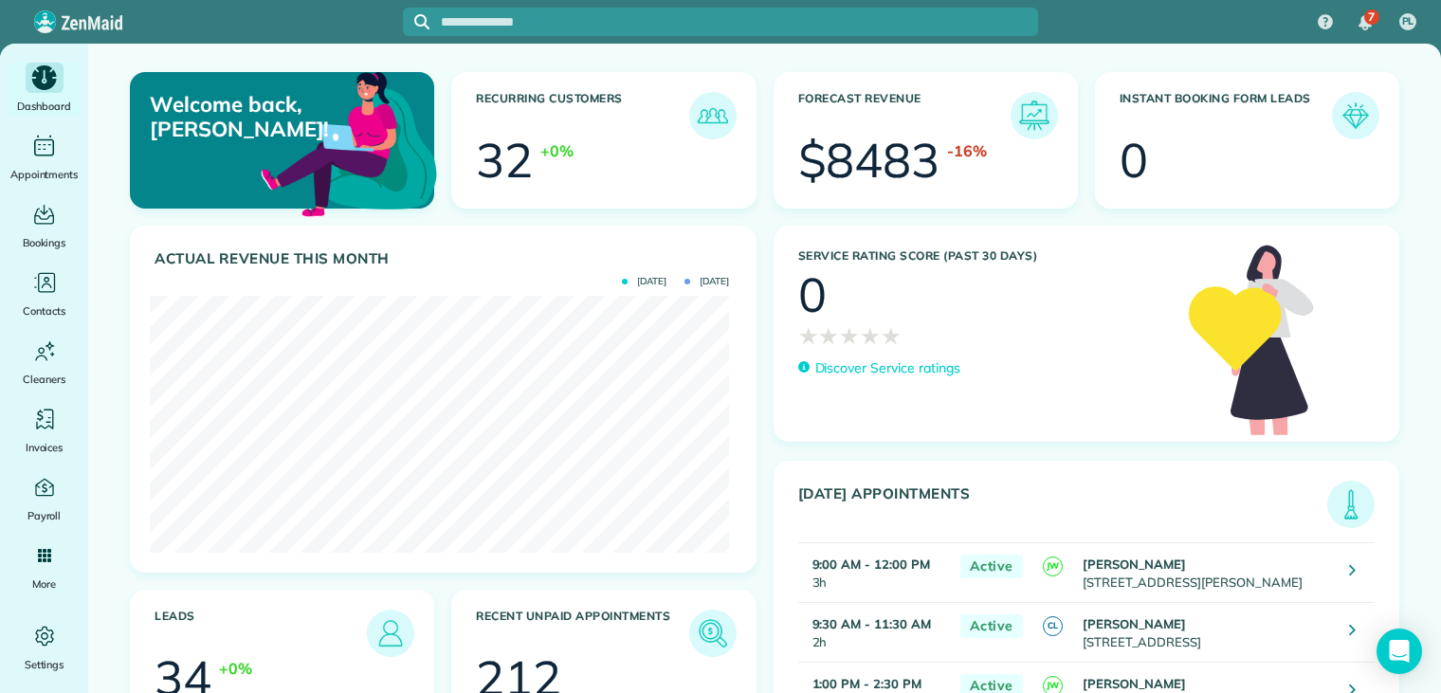
click at [48, 86] on icon "Main" at bounding box center [44, 77] width 25 height 25
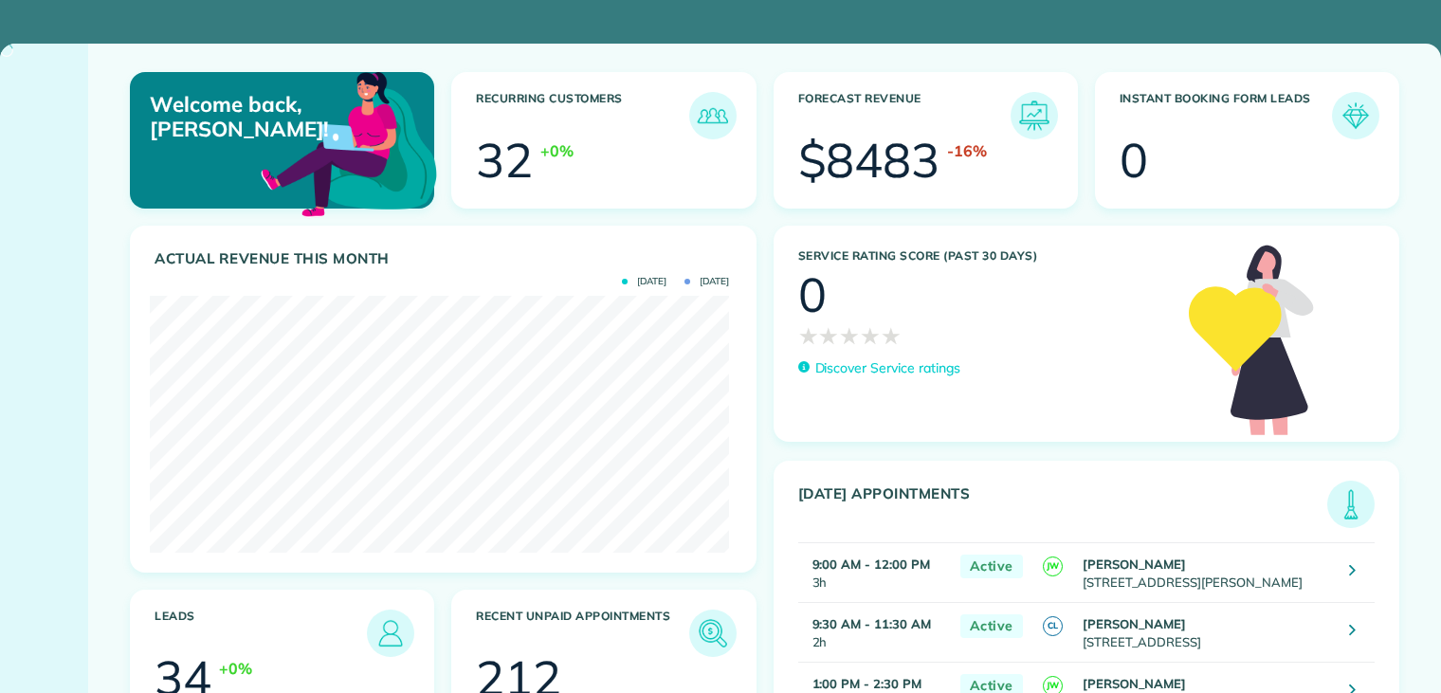
scroll to position [257, 579]
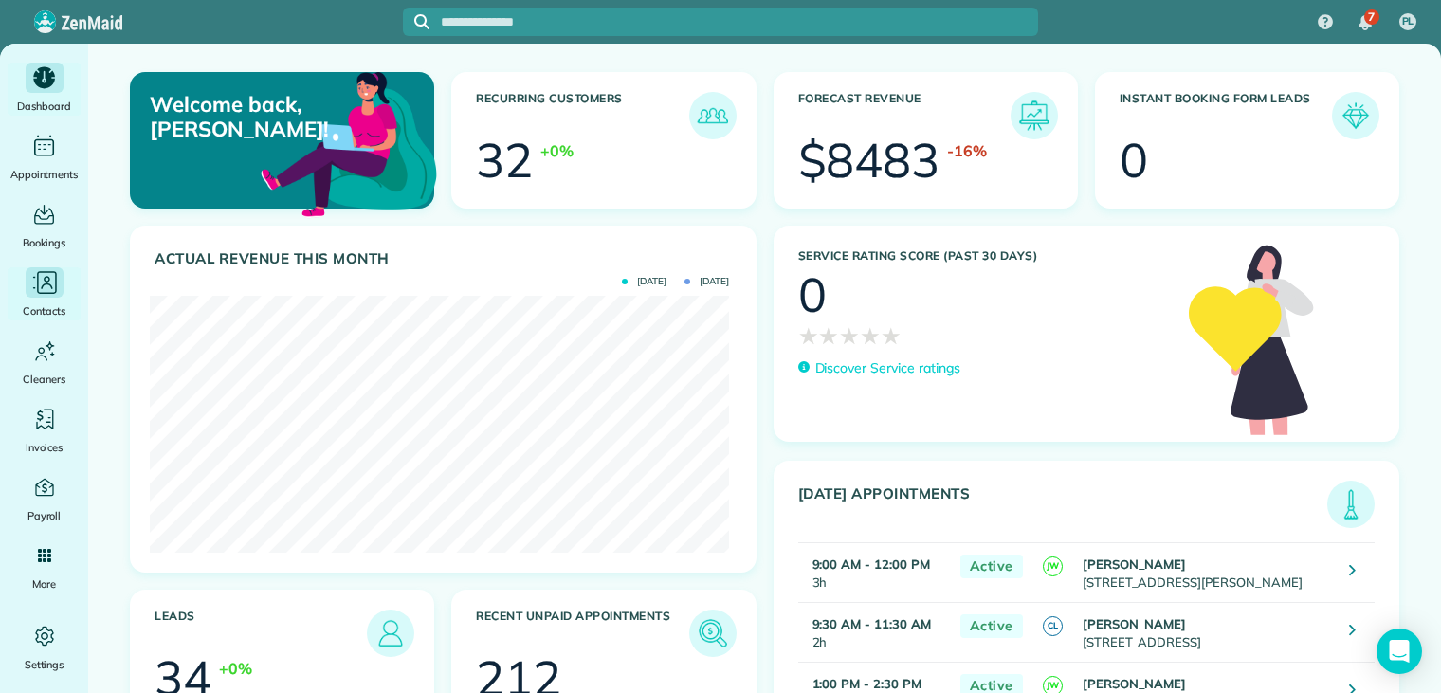
click at [50, 284] on icon "Main" at bounding box center [44, 282] width 28 height 28
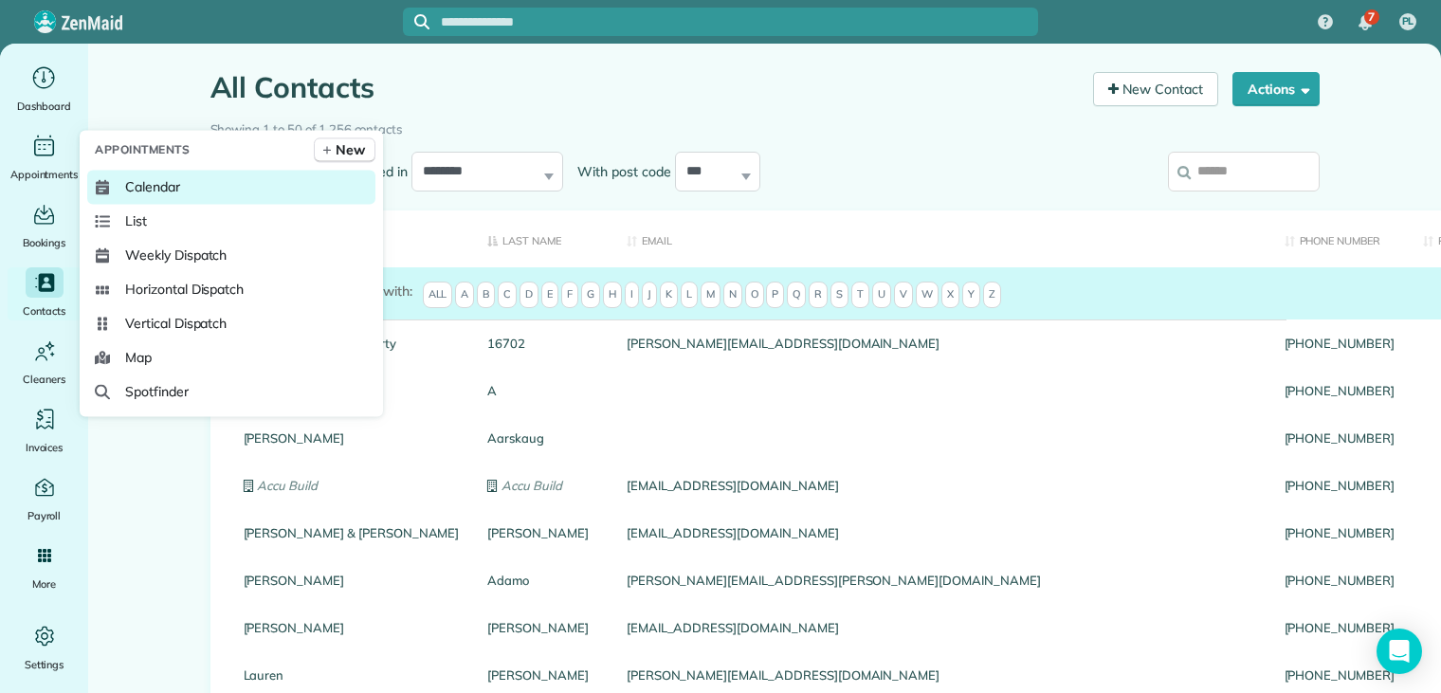
click at [172, 189] on span "Calendar" at bounding box center [152, 186] width 55 height 19
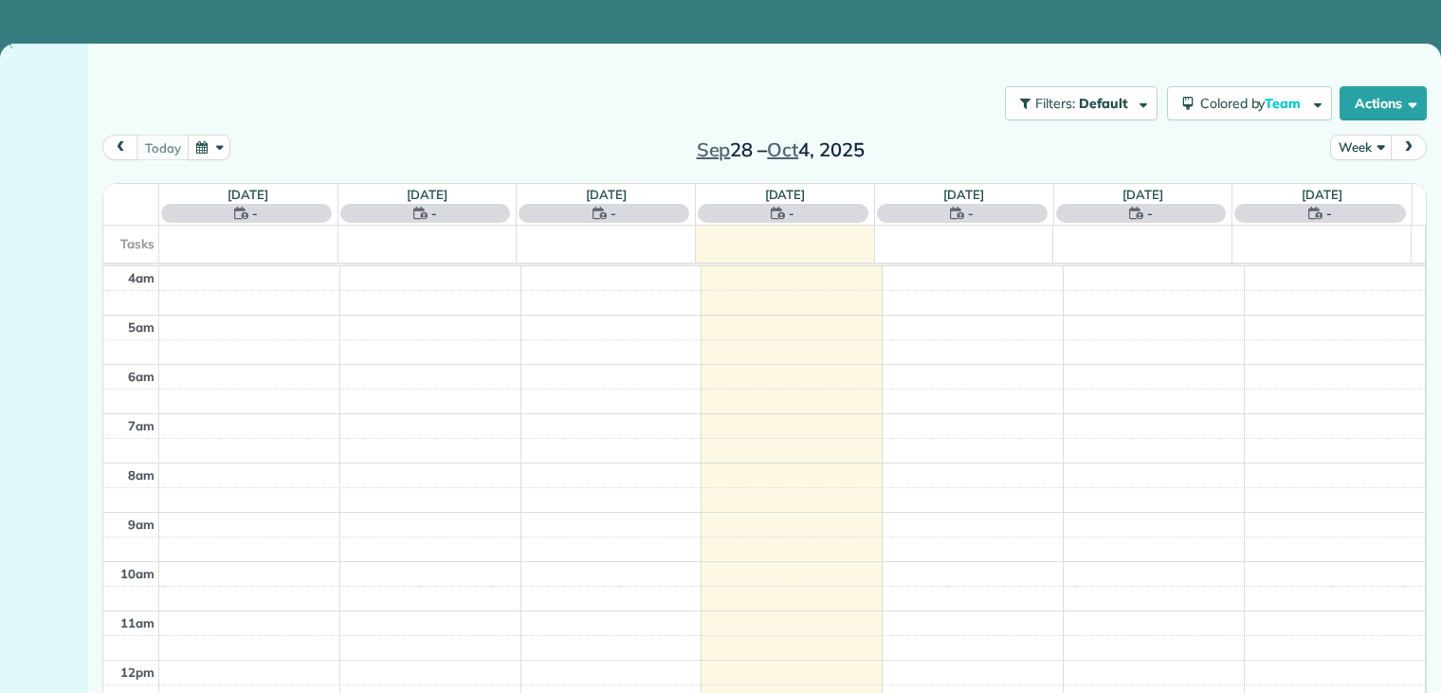
scroll to position [148, 0]
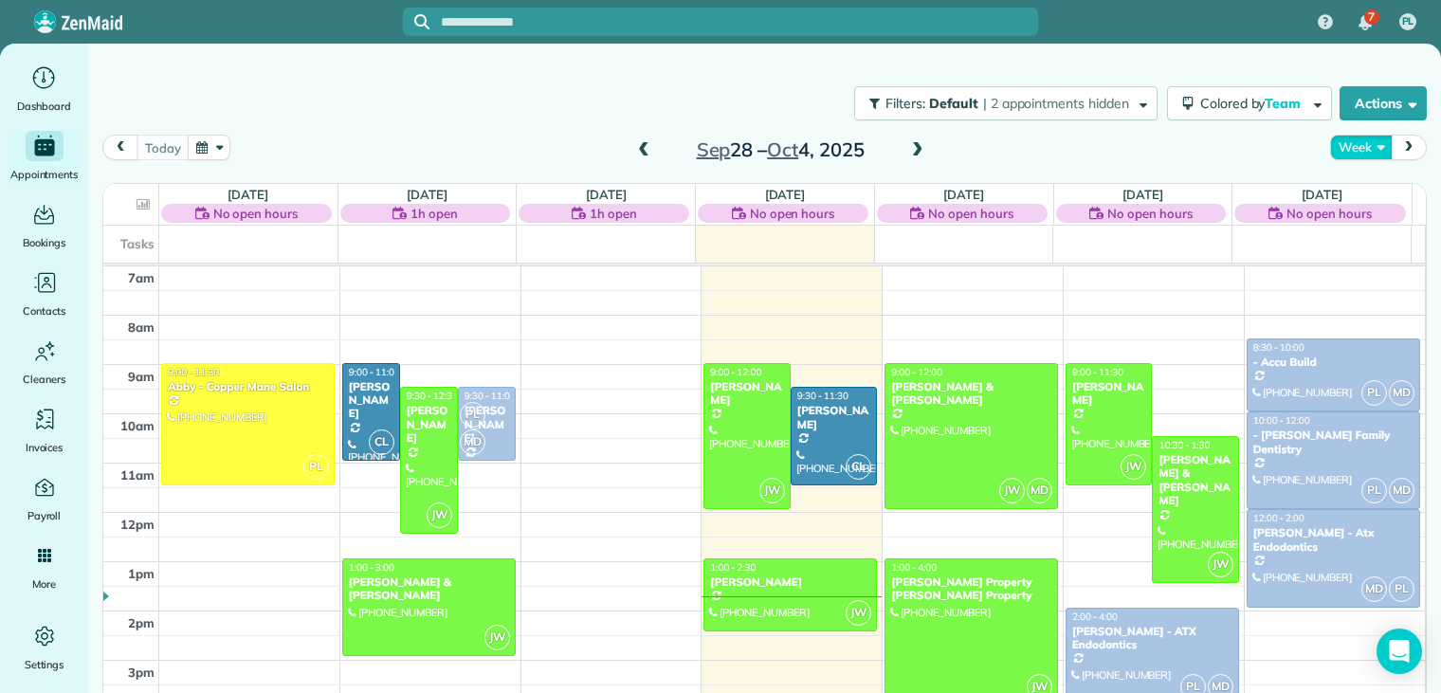
click at [1335, 150] on button "Week" at bounding box center [1361, 148] width 62 height 26
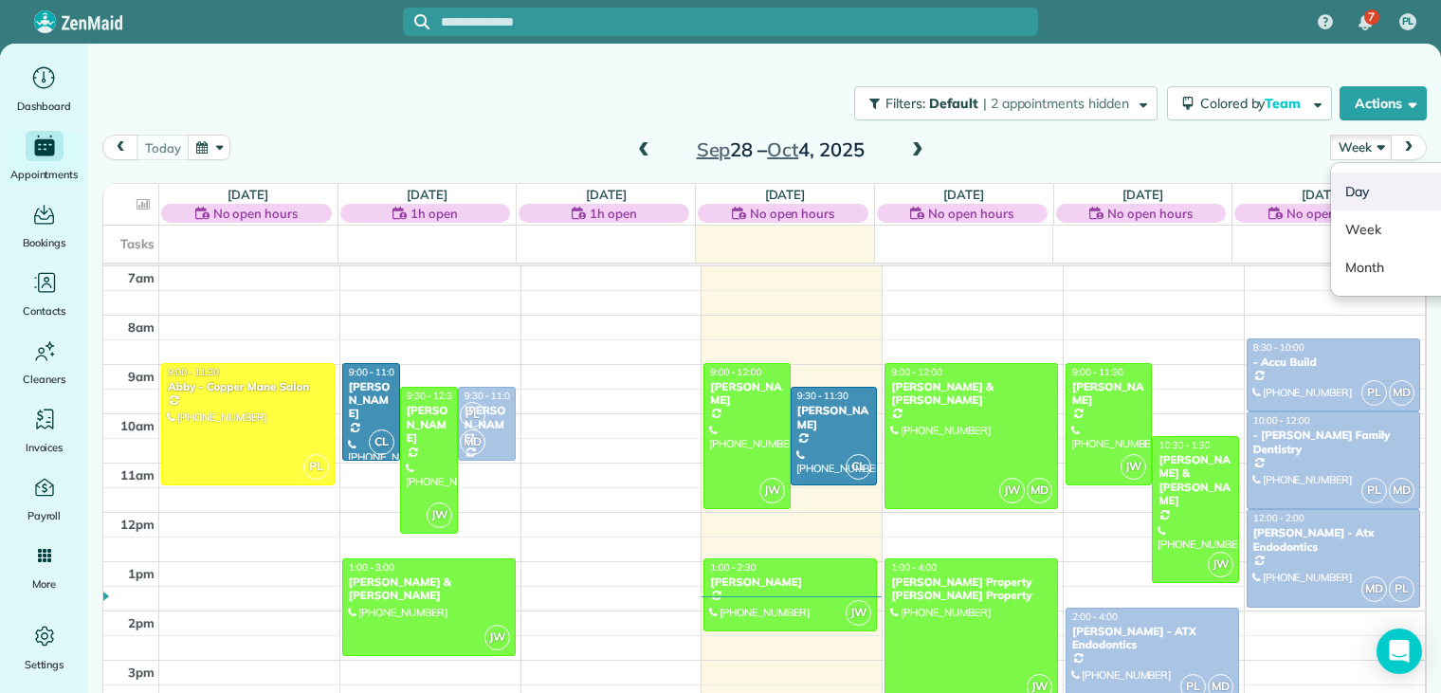
click at [1342, 189] on link "Day" at bounding box center [1406, 191] width 150 height 38
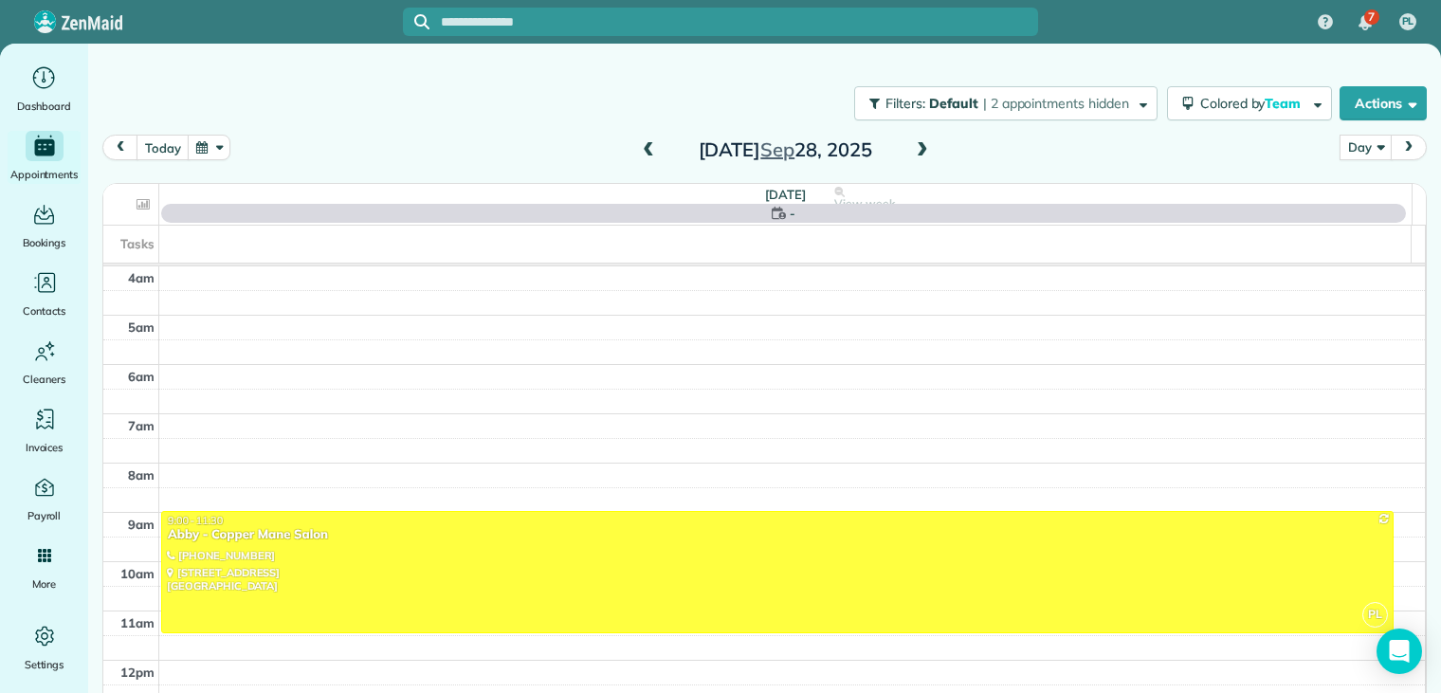
scroll to position [148, 0]
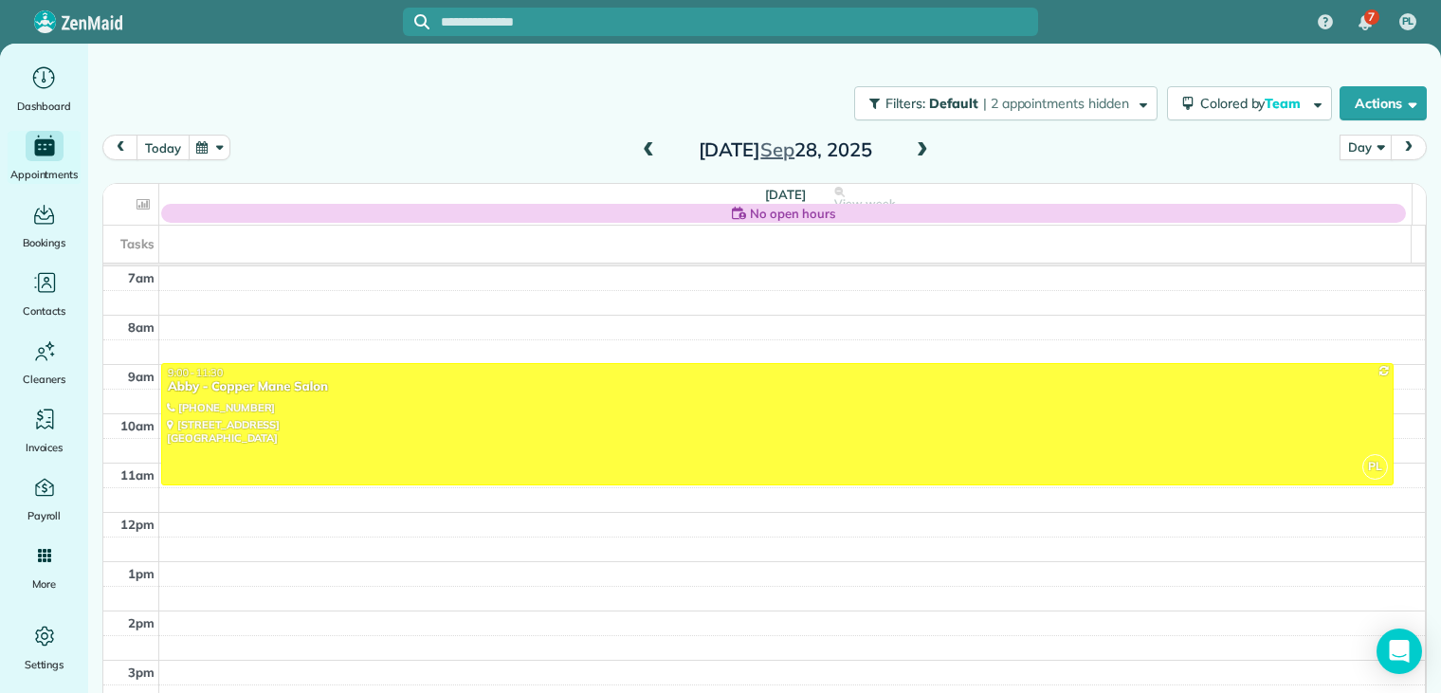
click at [163, 147] on button "today" at bounding box center [162, 148] width 52 height 26
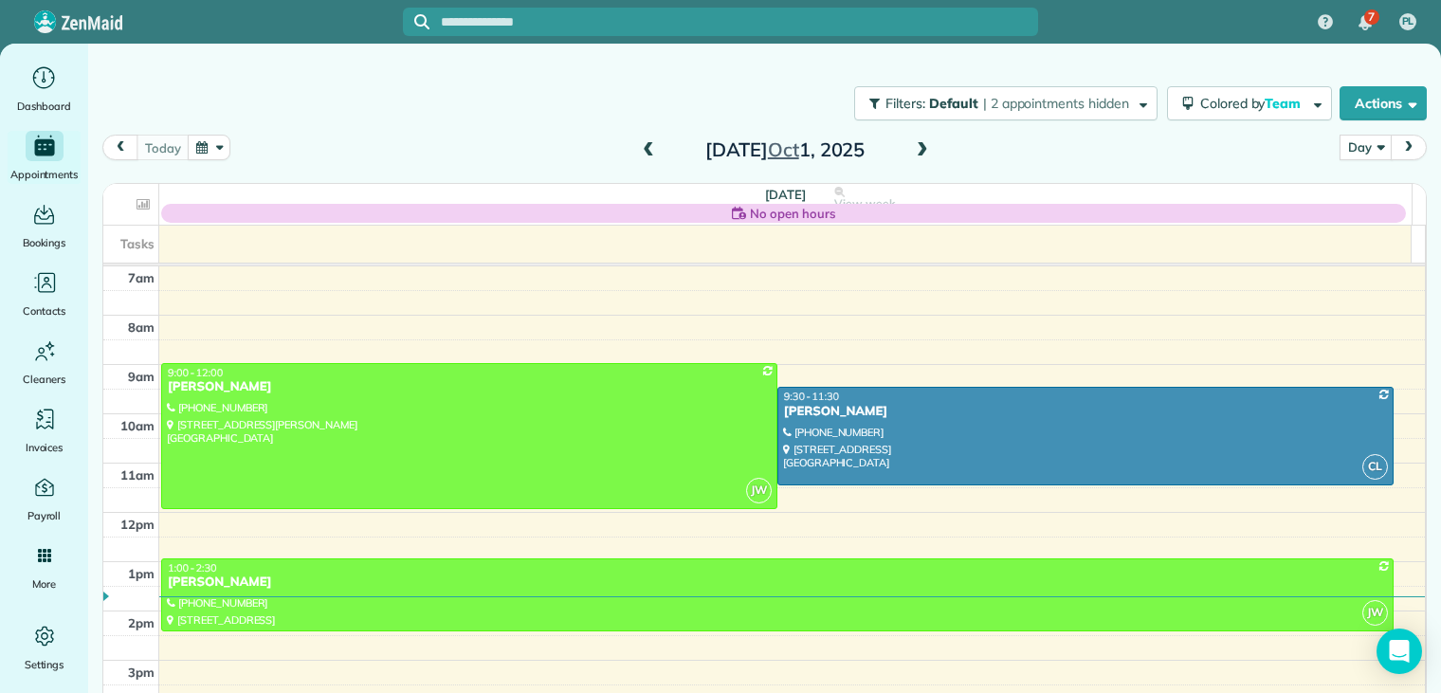
click at [914, 147] on span at bounding box center [922, 150] width 21 height 17
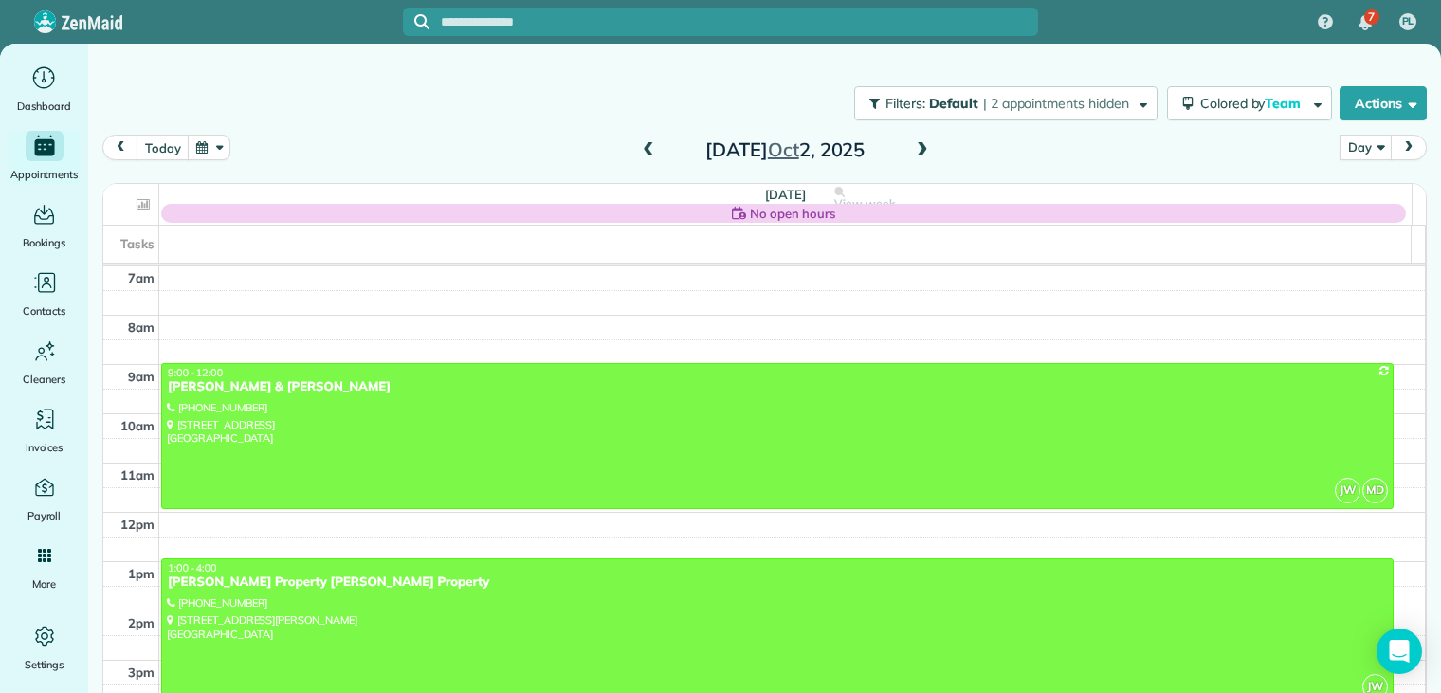
click at [914, 147] on span at bounding box center [922, 150] width 21 height 17
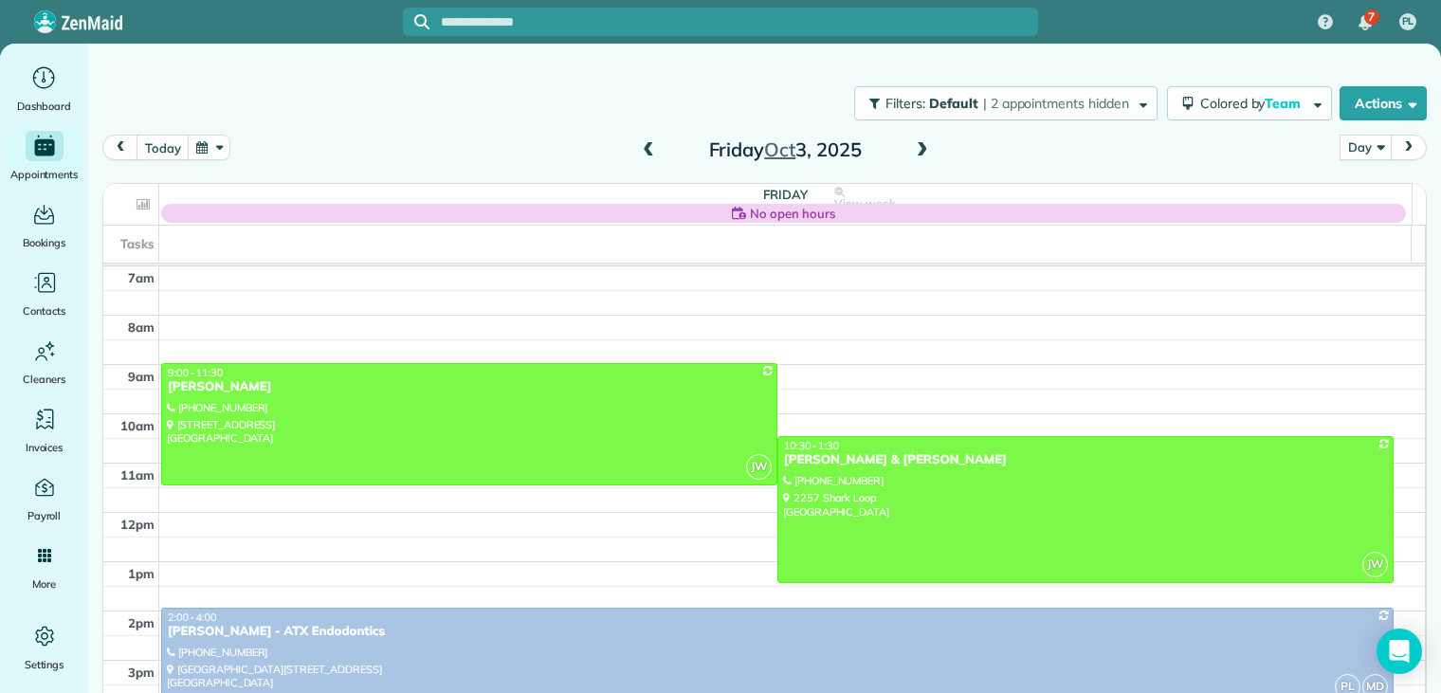
click at [914, 147] on span at bounding box center [922, 150] width 21 height 17
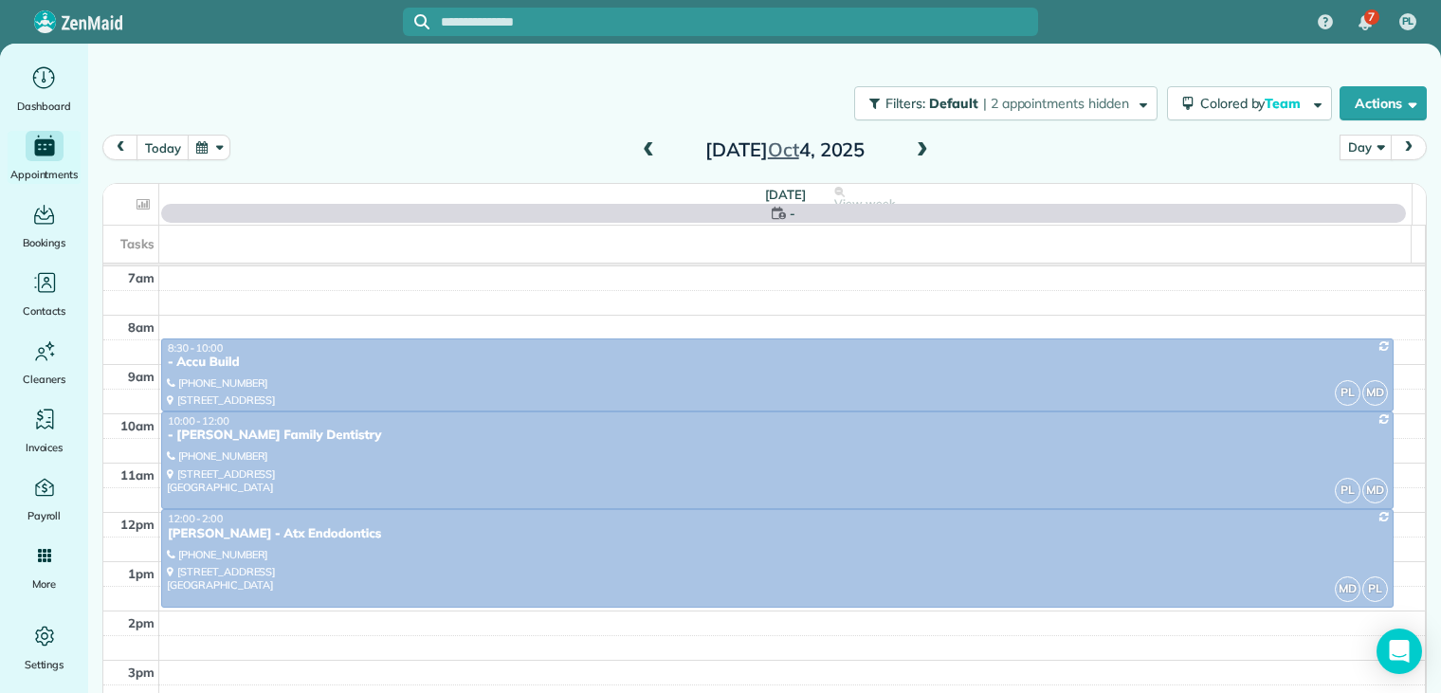
click at [914, 147] on span at bounding box center [922, 150] width 21 height 17
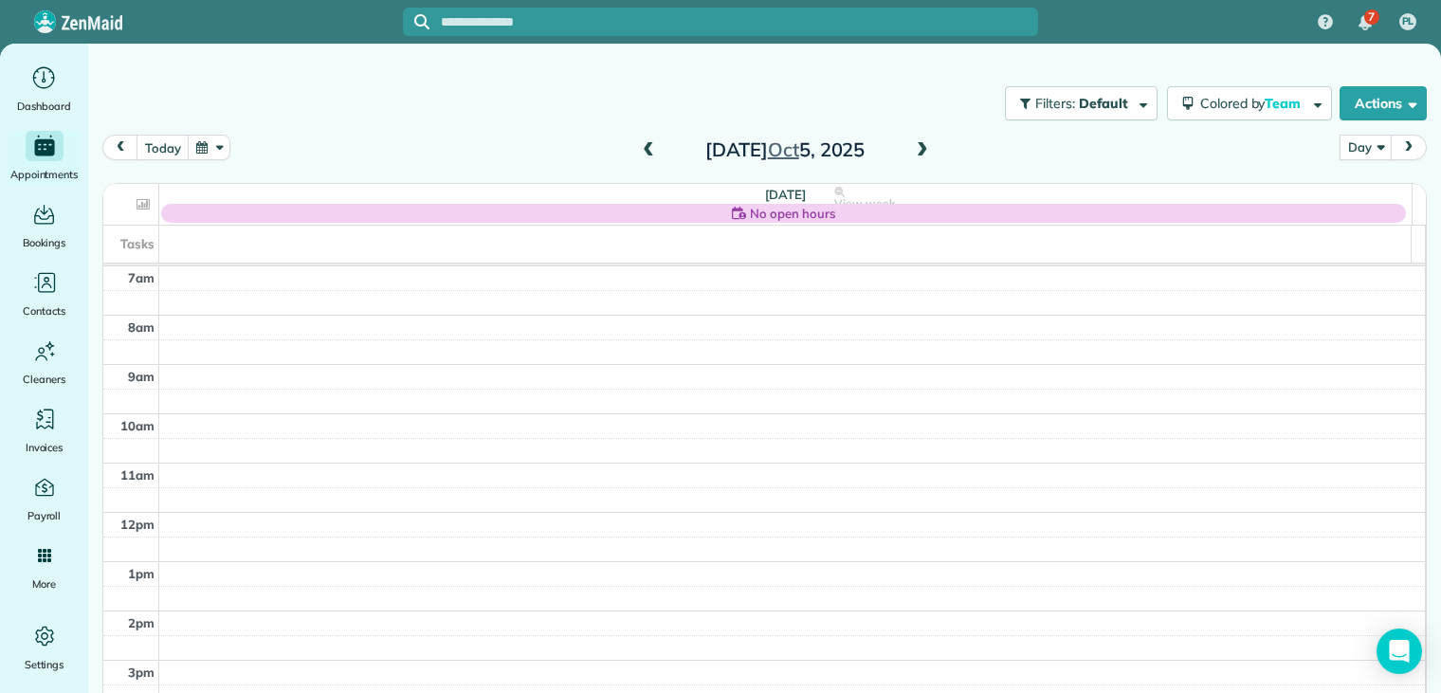
click at [643, 152] on span at bounding box center [648, 150] width 21 height 17
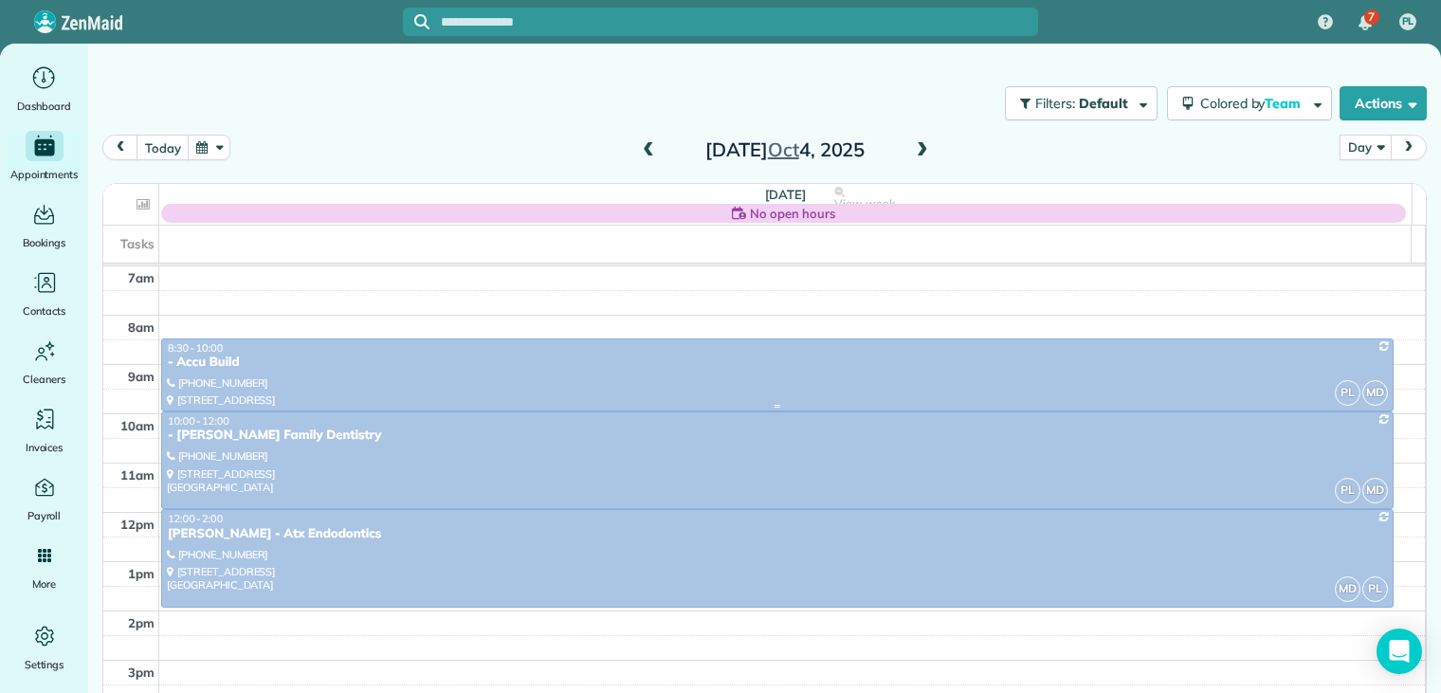
click at [235, 359] on div "- Accu Build" at bounding box center [777, 362] width 1221 height 16
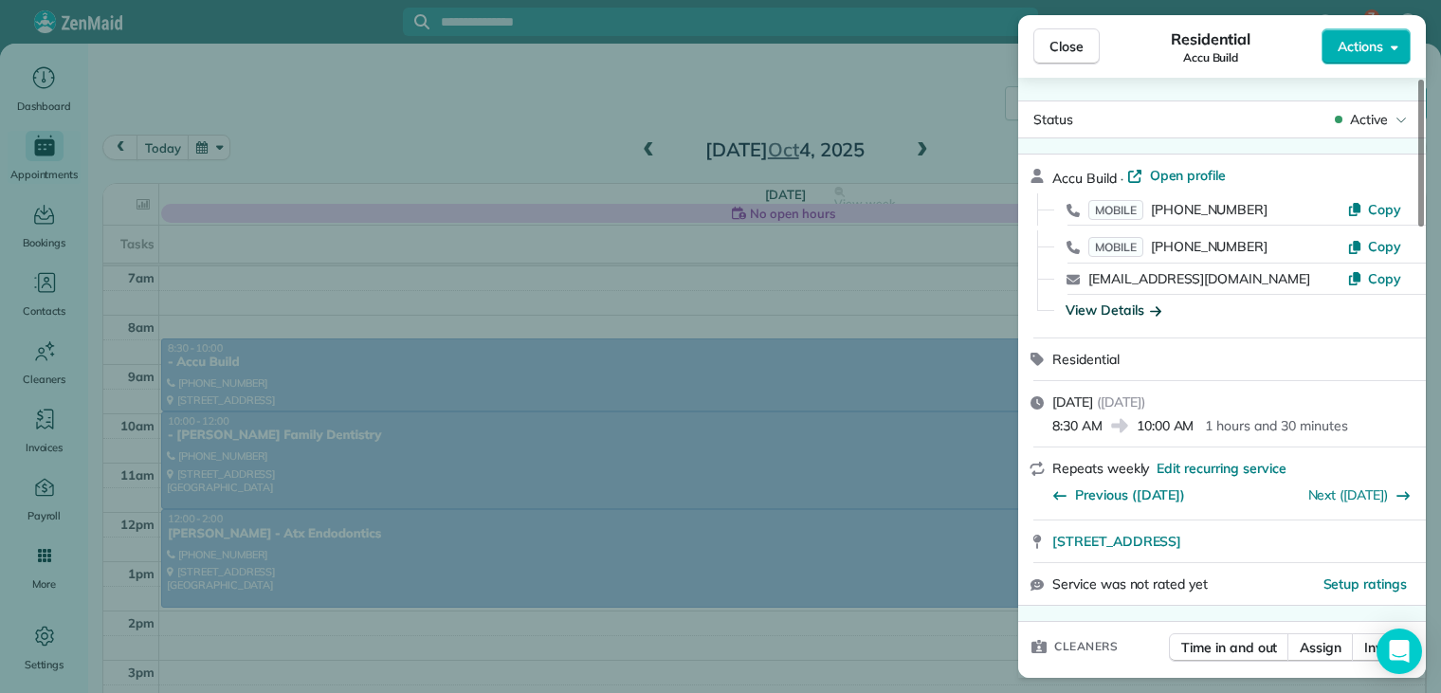
click at [1157, 307] on icon "button" at bounding box center [1155, 310] width 11 height 9
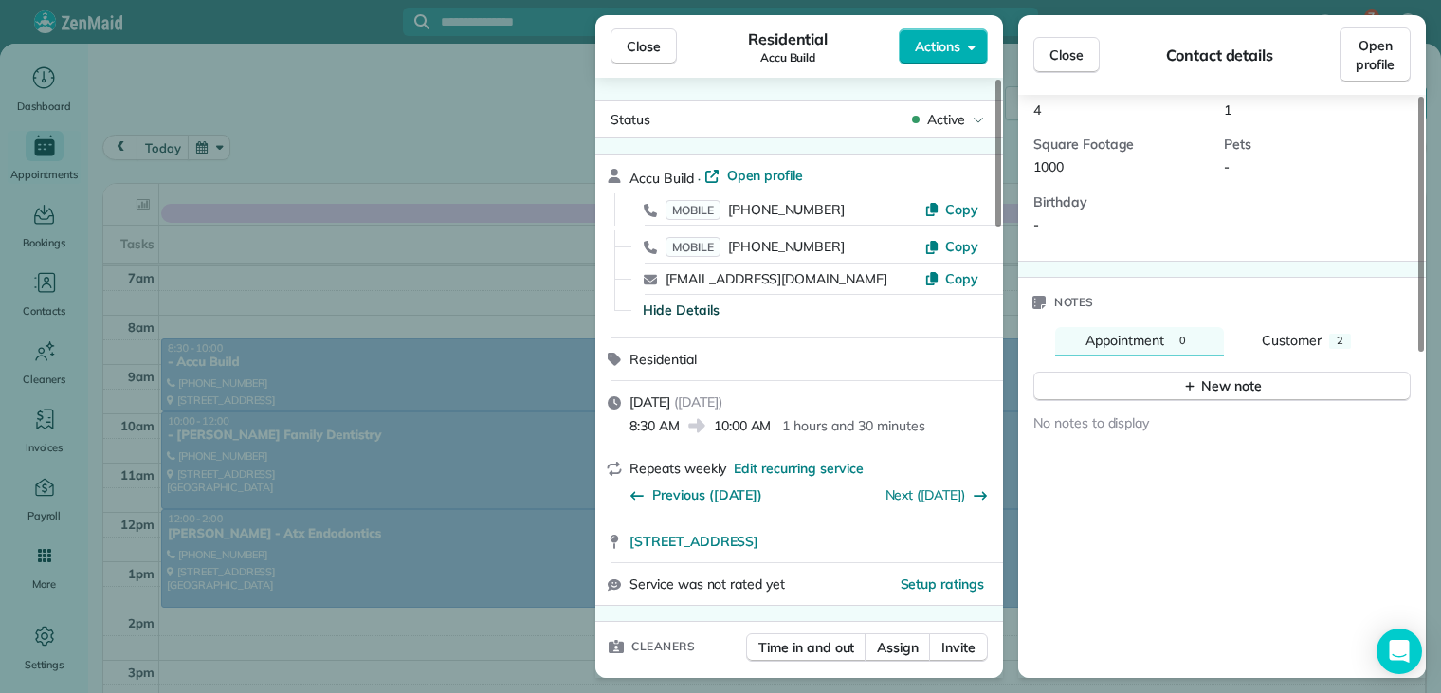
scroll to position [663, 0]
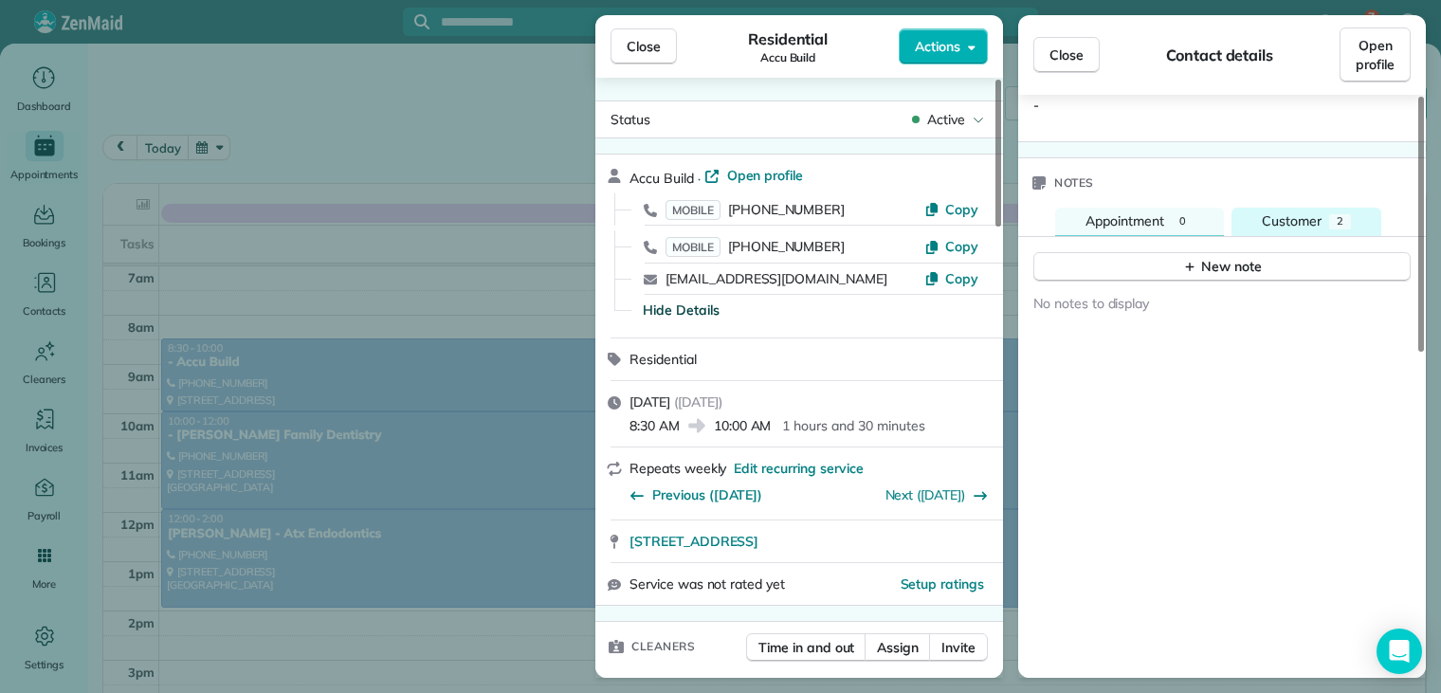
click at [1294, 219] on span "Customer" at bounding box center [1292, 220] width 60 height 17
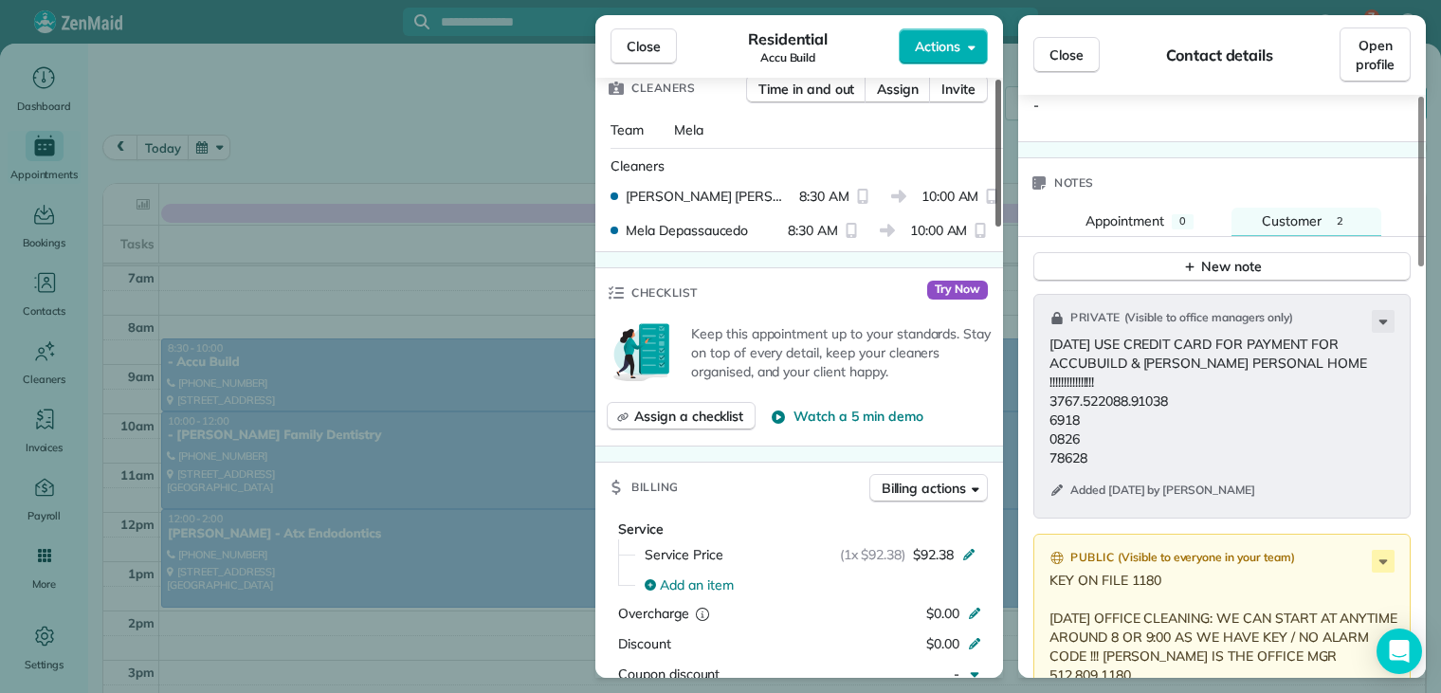
scroll to position [569, 0]
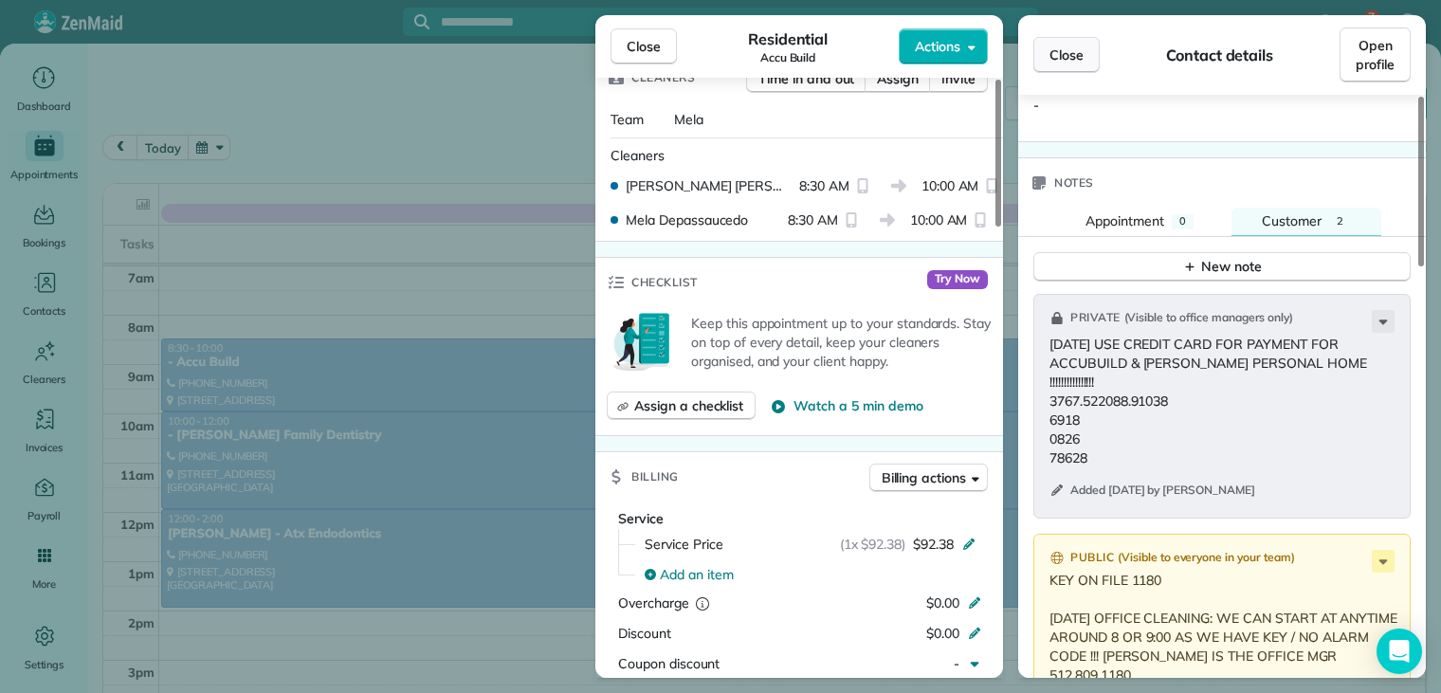
click at [1086, 56] on button "Close" at bounding box center [1066, 55] width 66 height 36
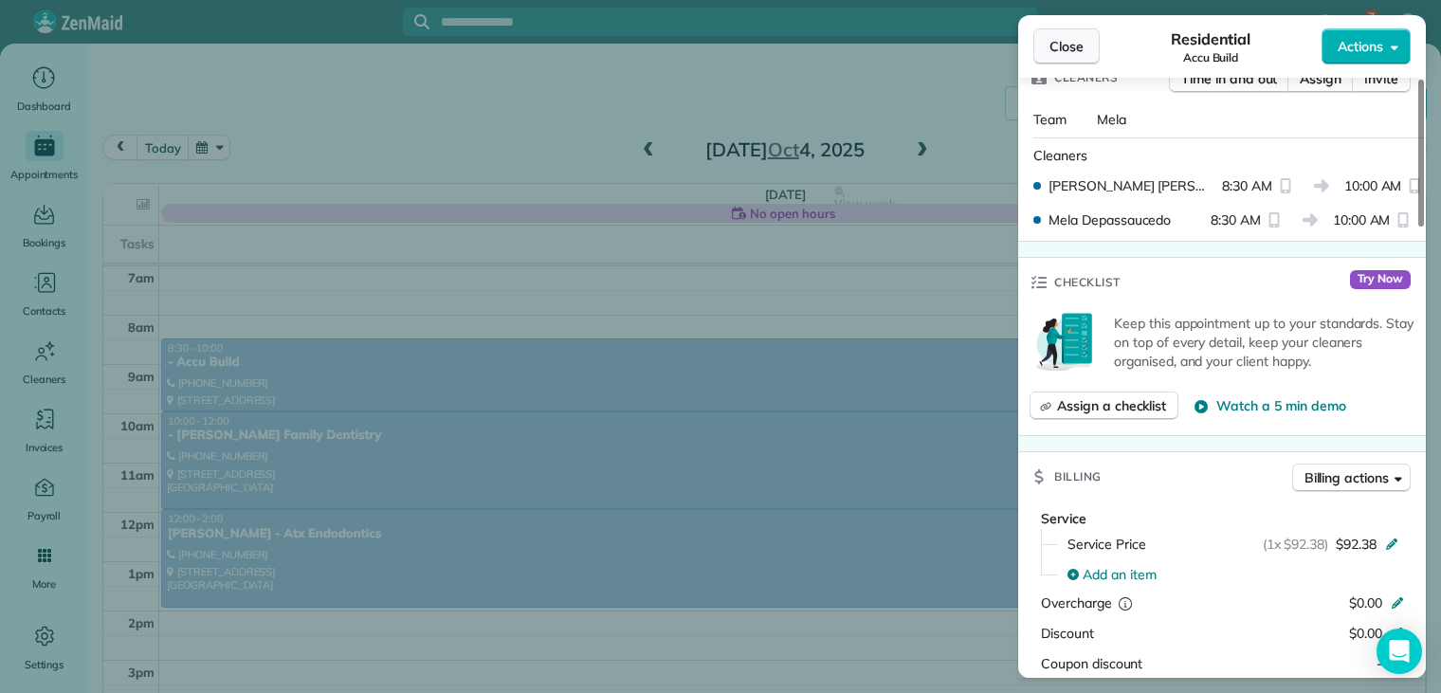
click at [1075, 51] on span "Close" at bounding box center [1066, 46] width 34 height 19
click at [1075, 51] on div at bounding box center [720, 346] width 1441 height 693
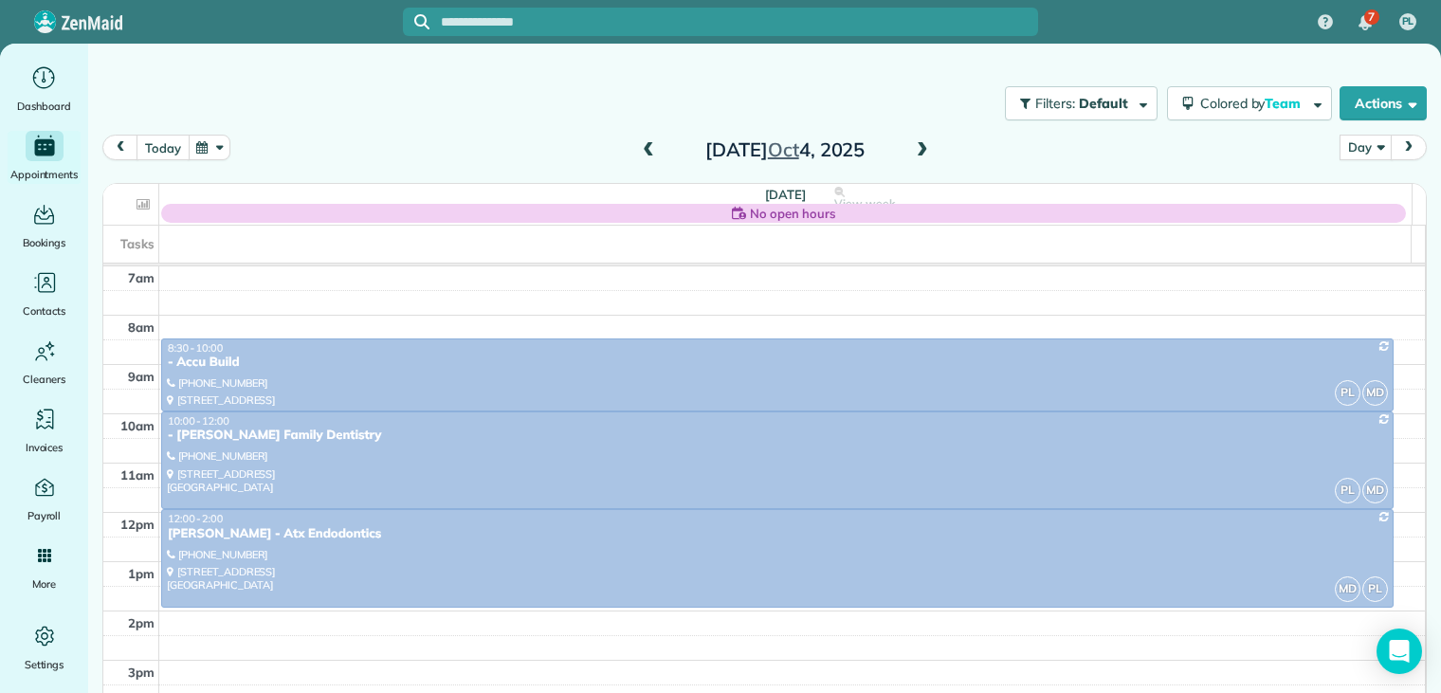
click at [151, 151] on button "today" at bounding box center [162, 148] width 52 height 26
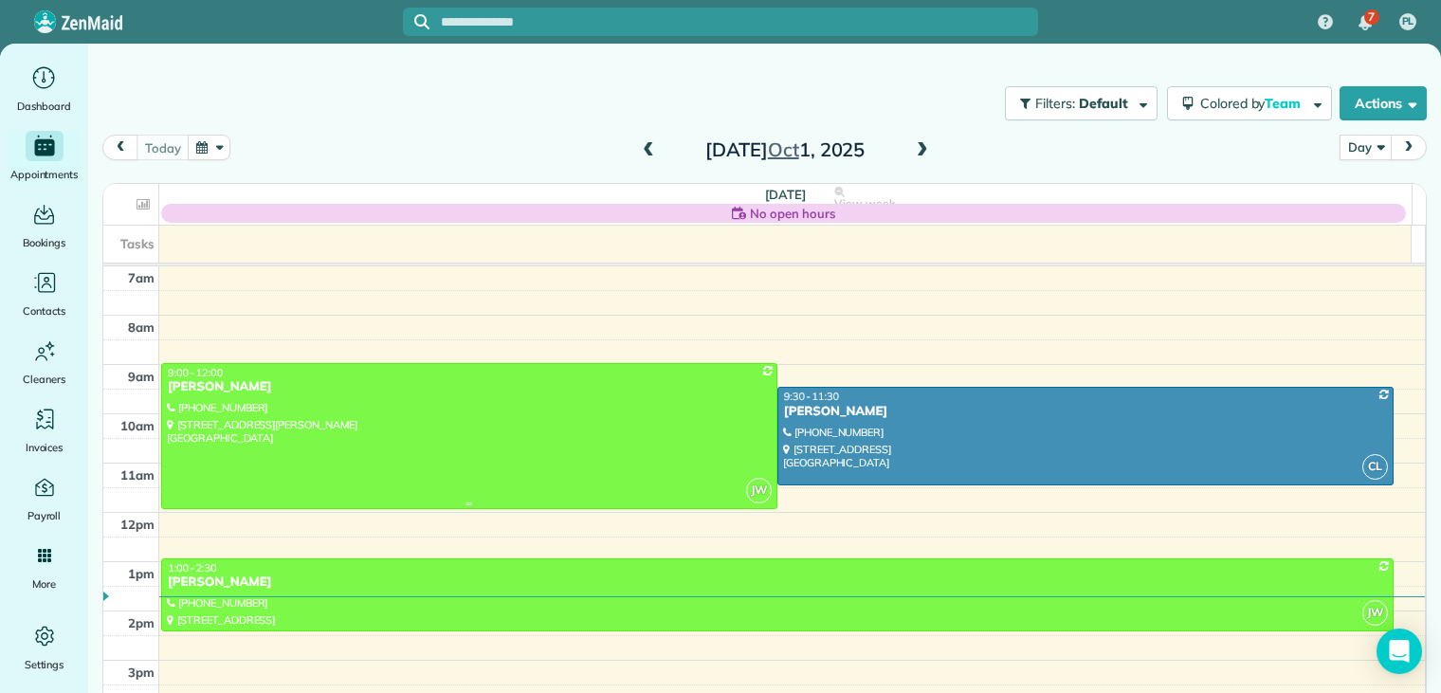
click at [237, 390] on div "[PERSON_NAME]" at bounding box center [469, 387] width 605 height 16
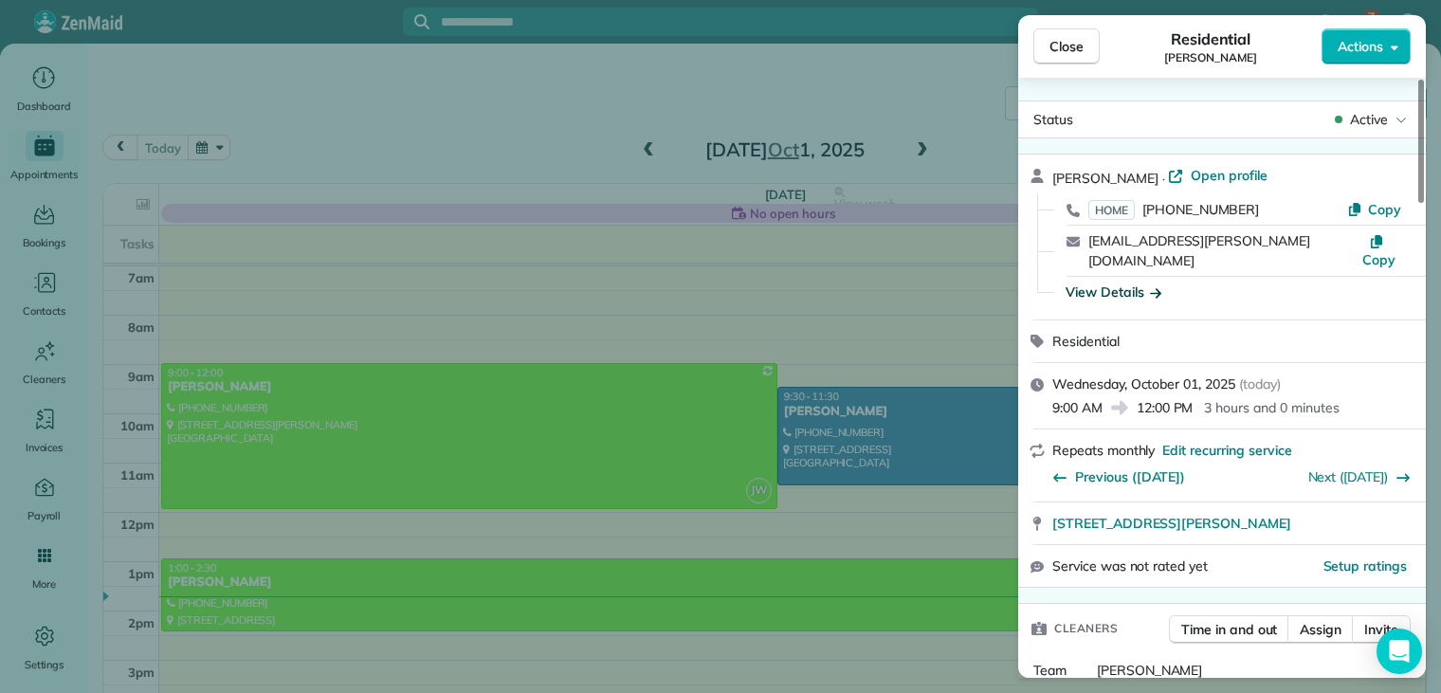
click at [1158, 288] on icon "button" at bounding box center [1155, 292] width 11 height 9
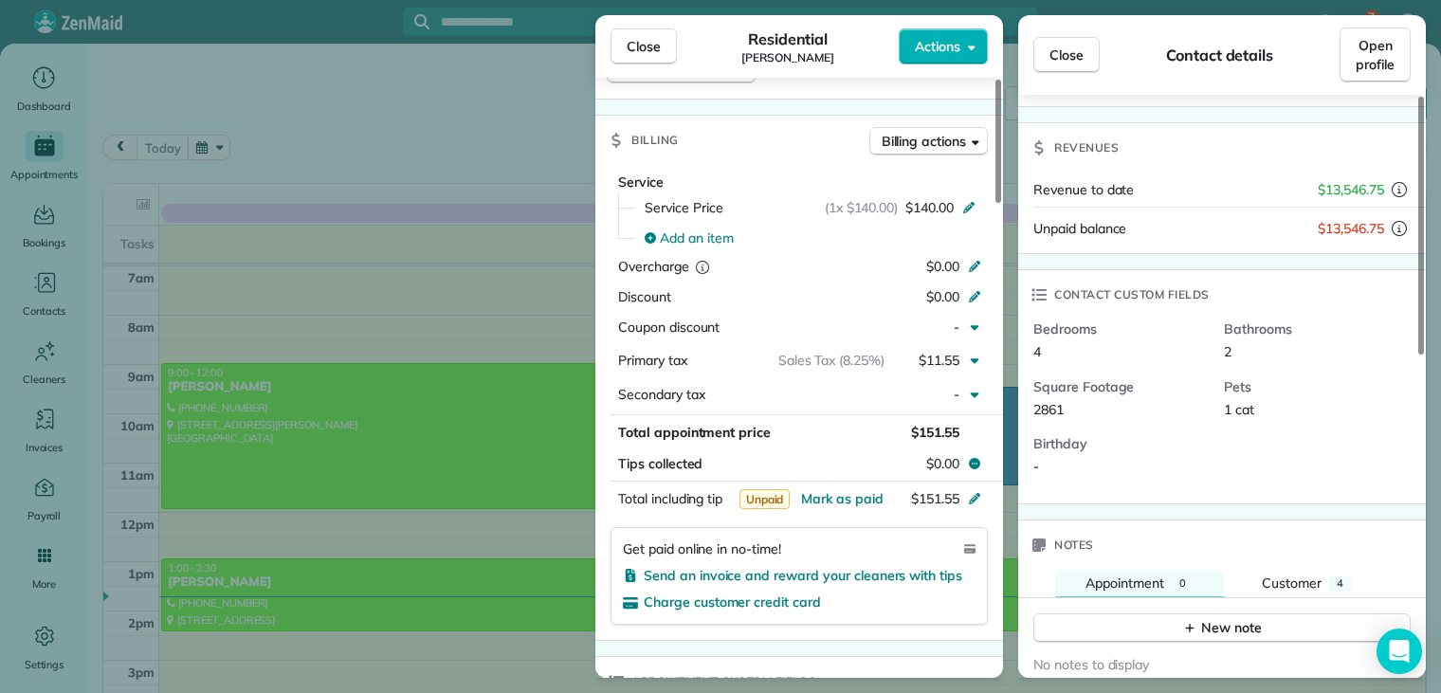
scroll to position [663, 0]
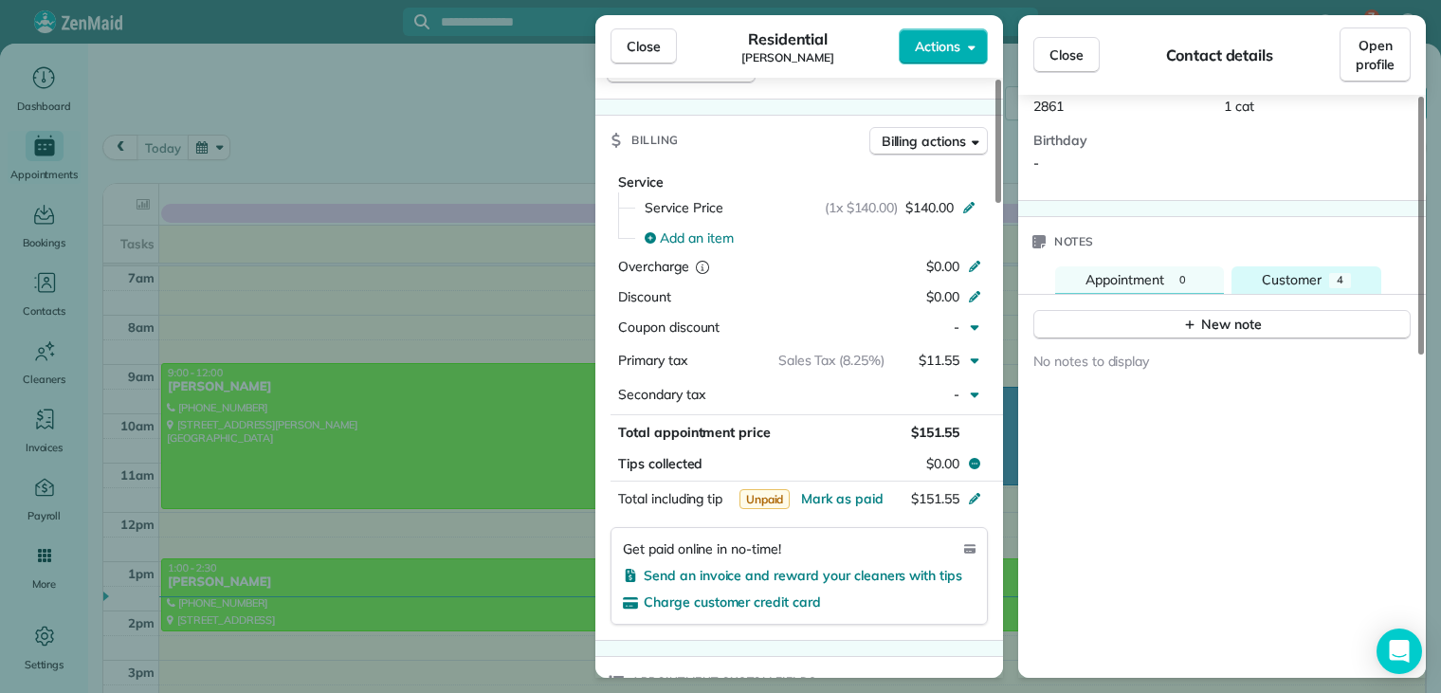
click at [1322, 266] on button "Customer 4" at bounding box center [1306, 280] width 150 height 28
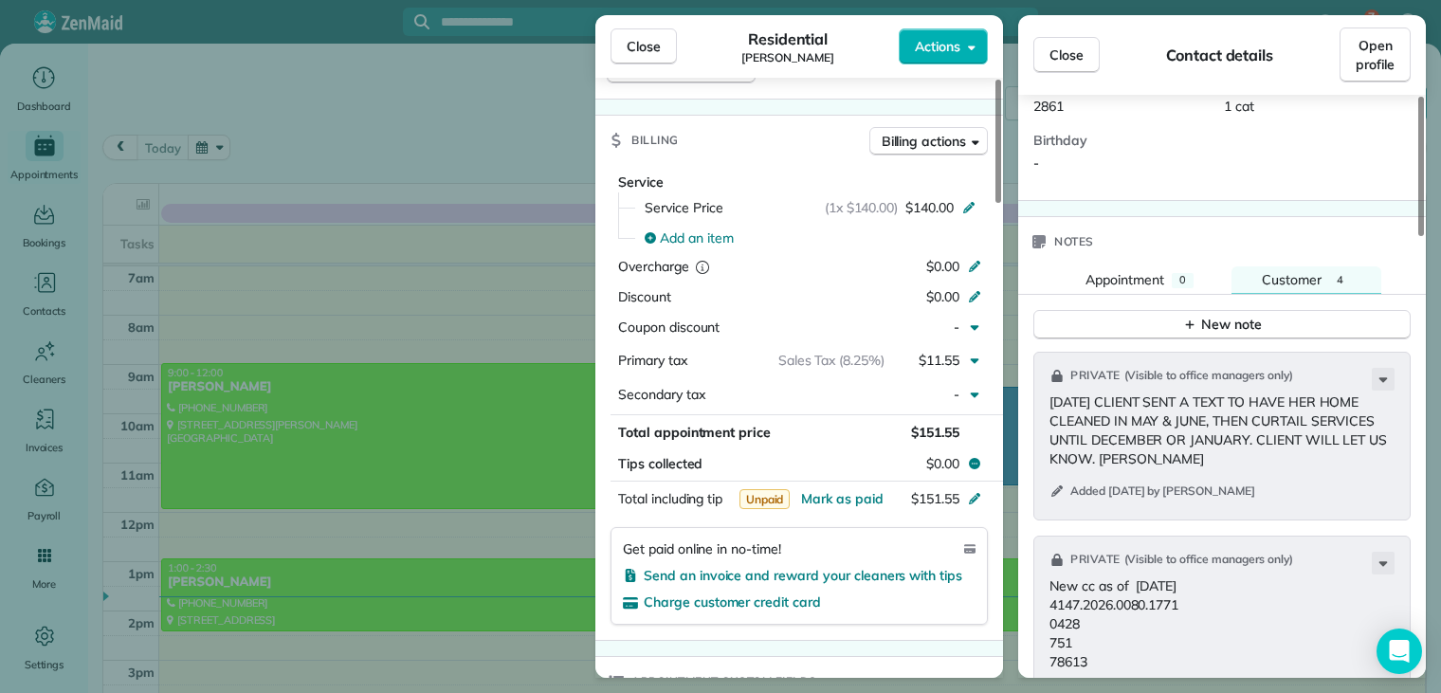
scroll to position [853, 0]
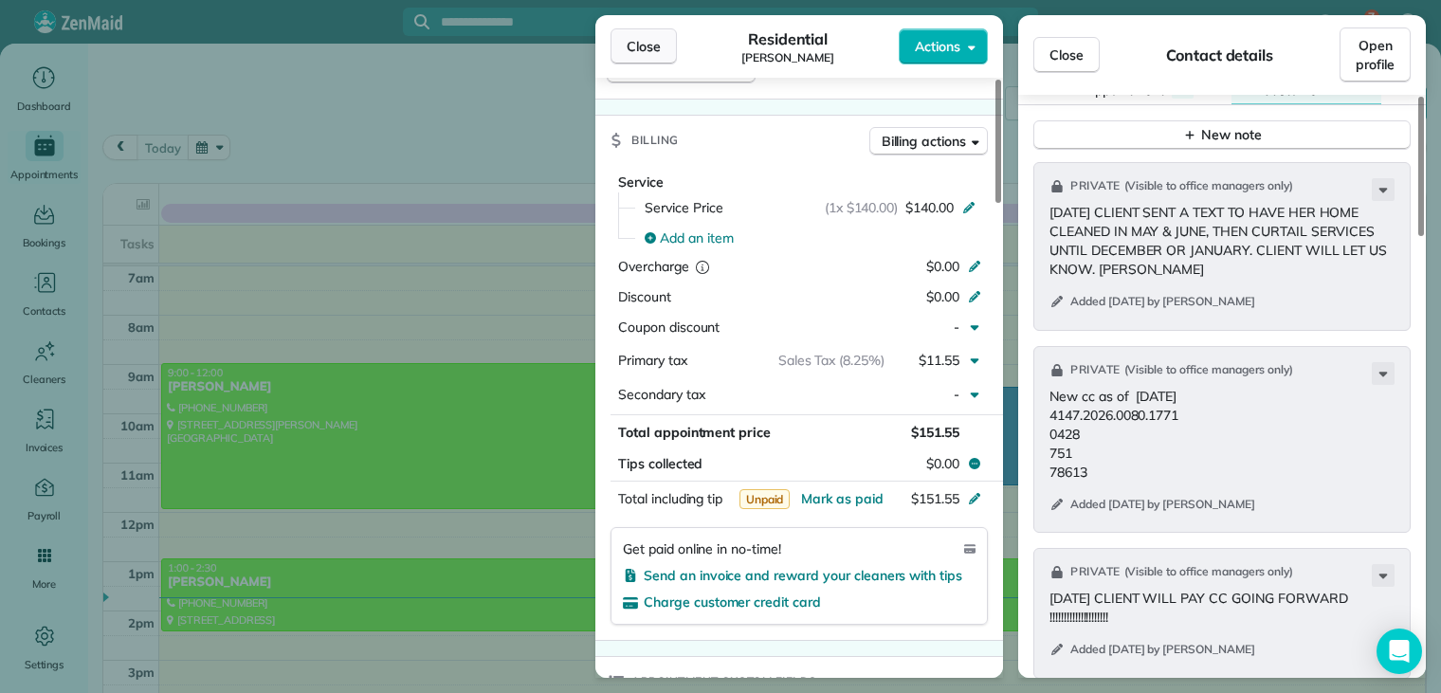
click at [653, 46] on span "Close" at bounding box center [643, 46] width 34 height 19
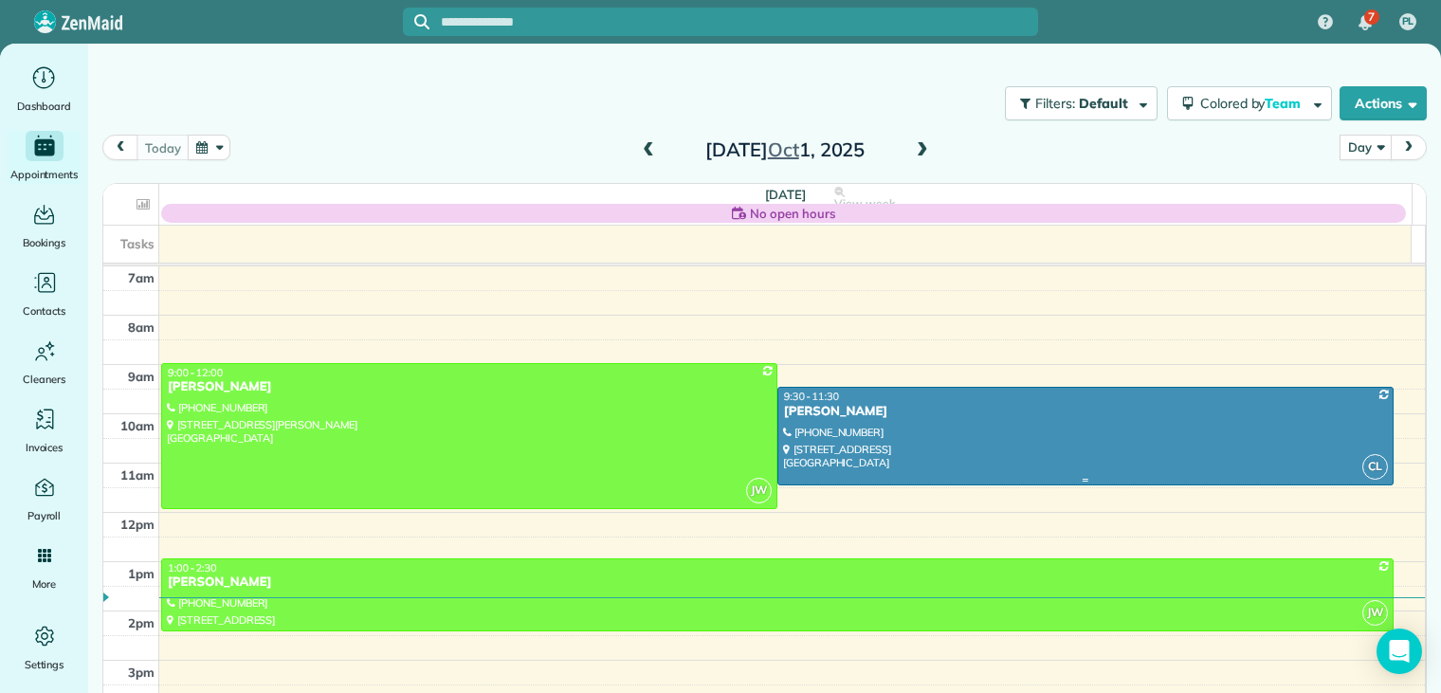
click at [817, 404] on div "[PERSON_NAME]" at bounding box center [1085, 412] width 605 height 16
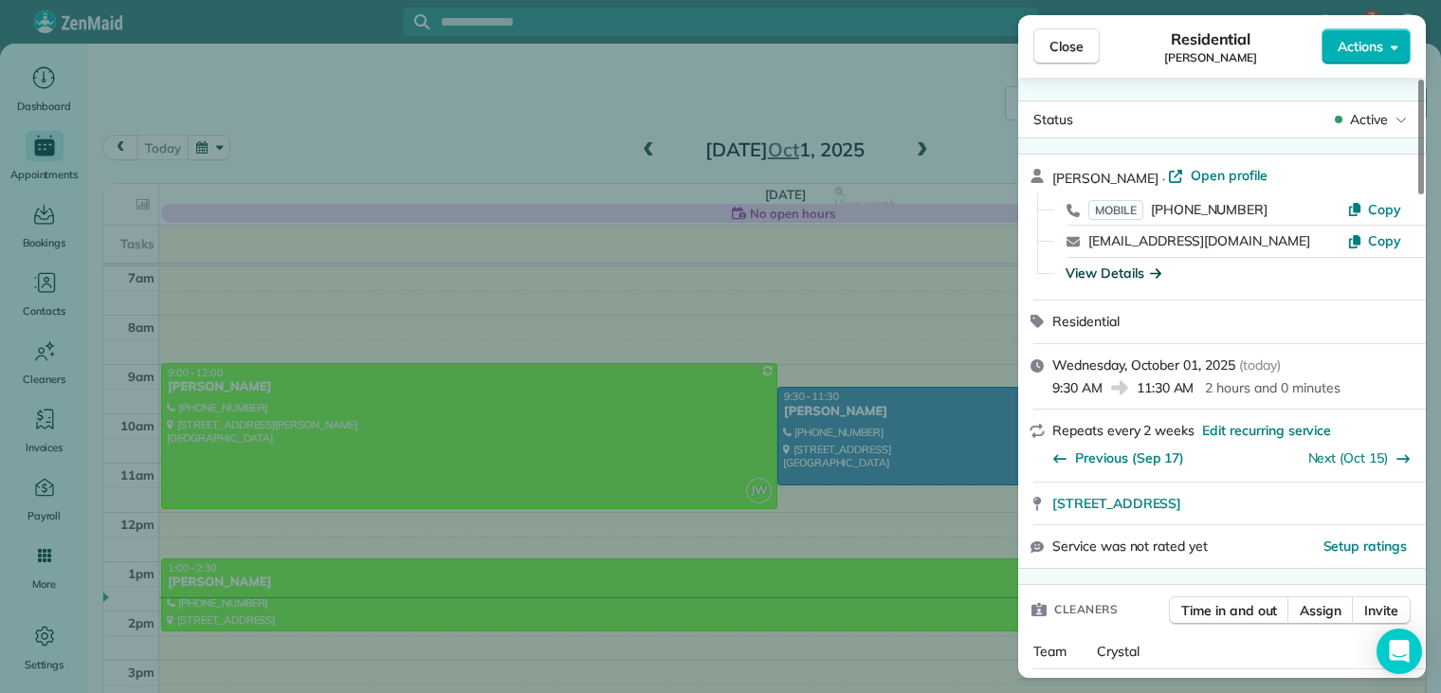
click at [1153, 273] on icon "button" at bounding box center [1155, 272] width 11 height 19
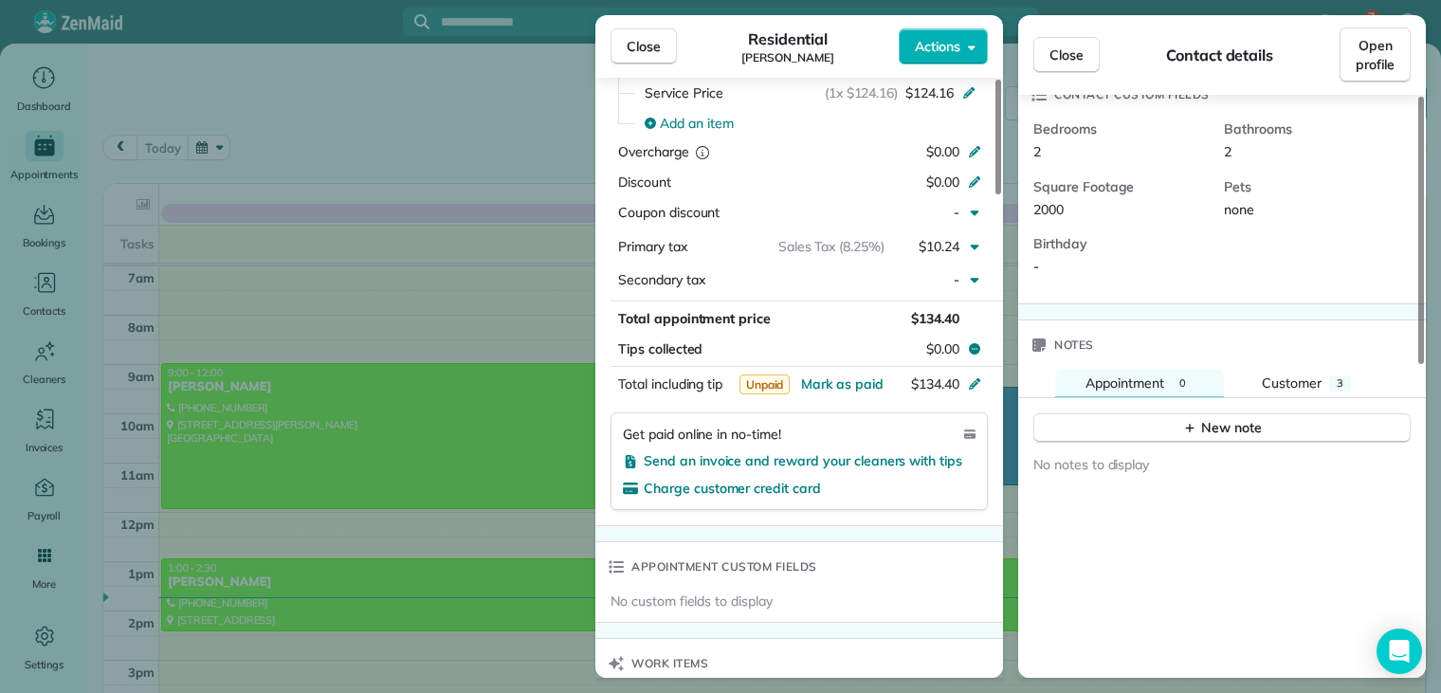
scroll to position [474, 0]
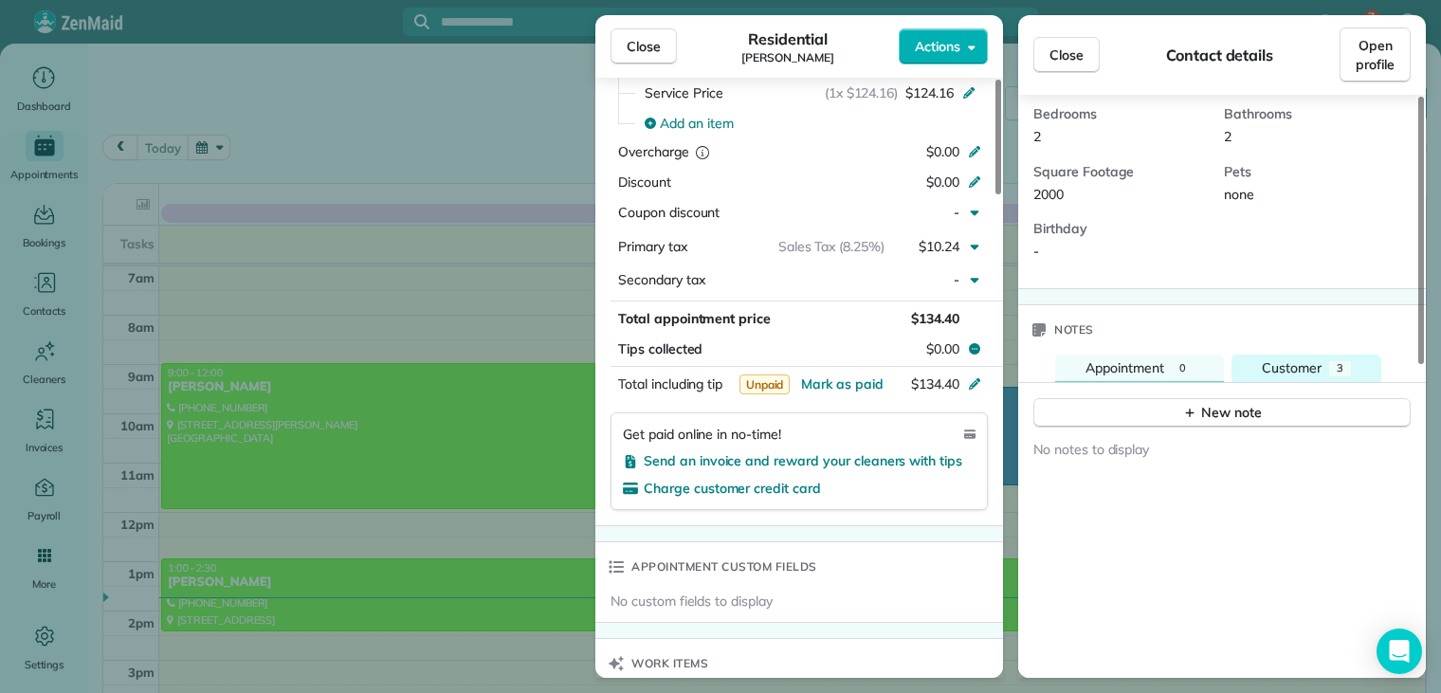
click at [1318, 359] on span "Customer" at bounding box center [1292, 367] width 60 height 17
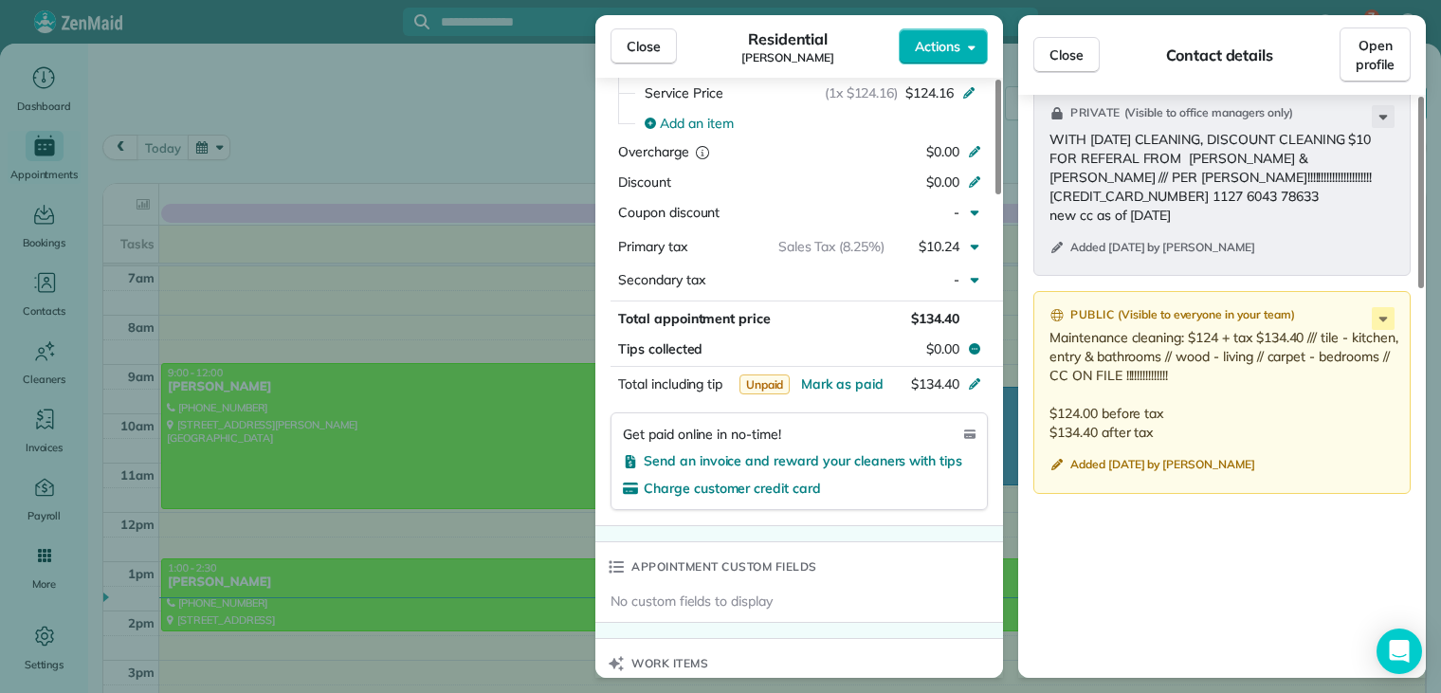
scroll to position [853, 0]
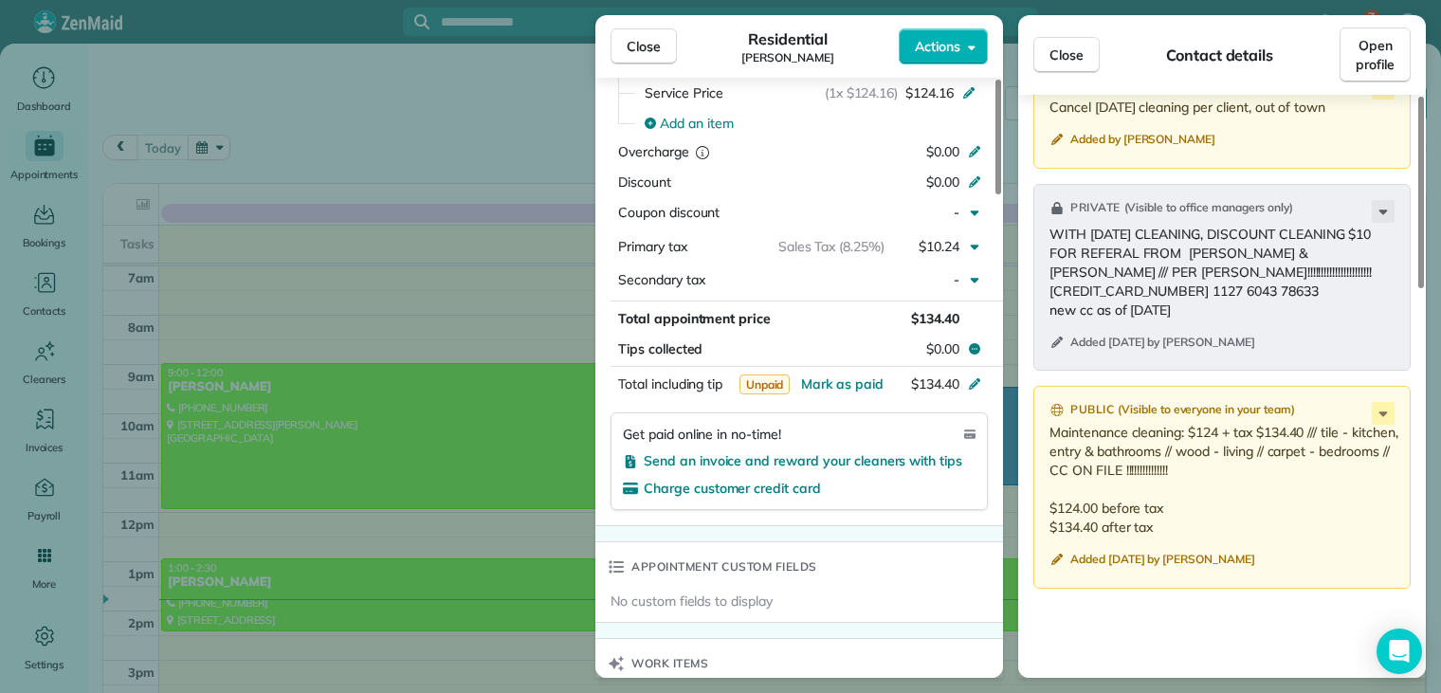
click at [642, 51] on span "Close" at bounding box center [643, 46] width 34 height 19
click at [642, 51] on div at bounding box center [720, 346] width 1441 height 693
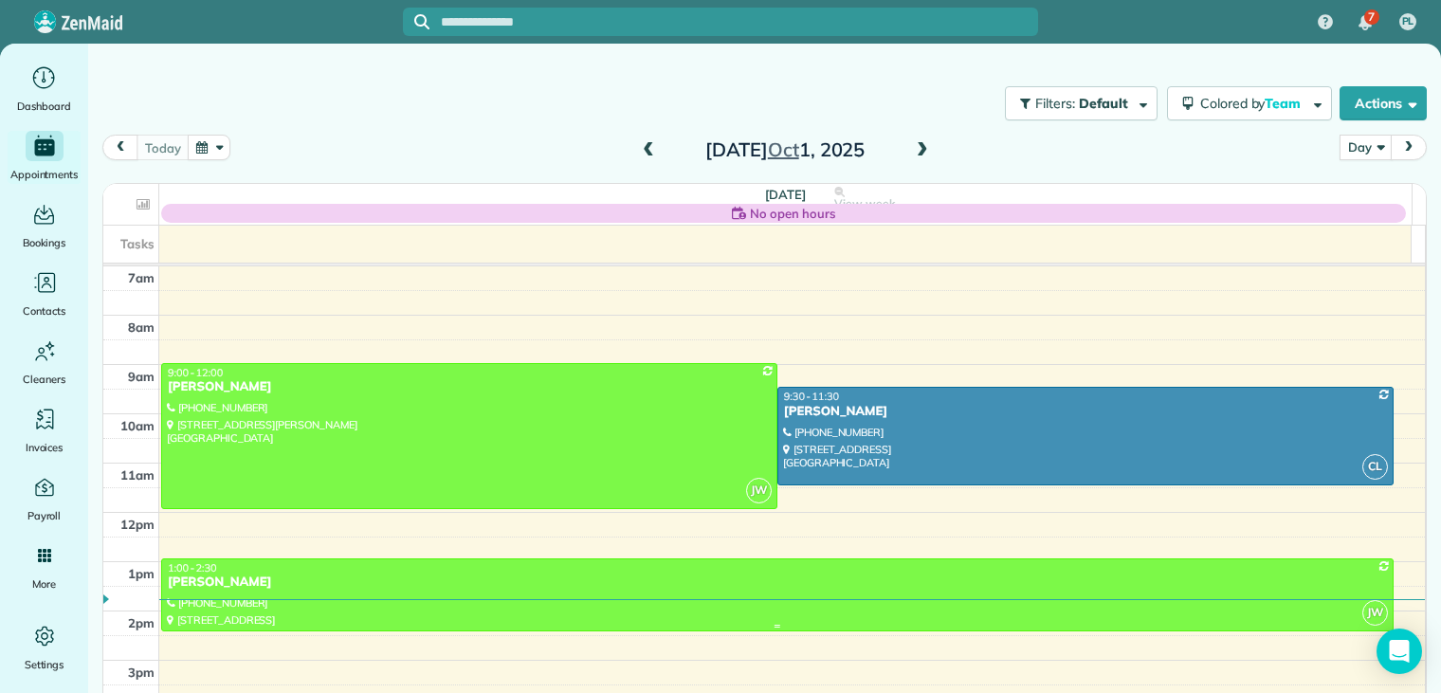
click at [216, 575] on div "[PERSON_NAME]" at bounding box center [777, 582] width 1221 height 16
click at [216, 577] on div "[PERSON_NAME]" at bounding box center [777, 582] width 1221 height 16
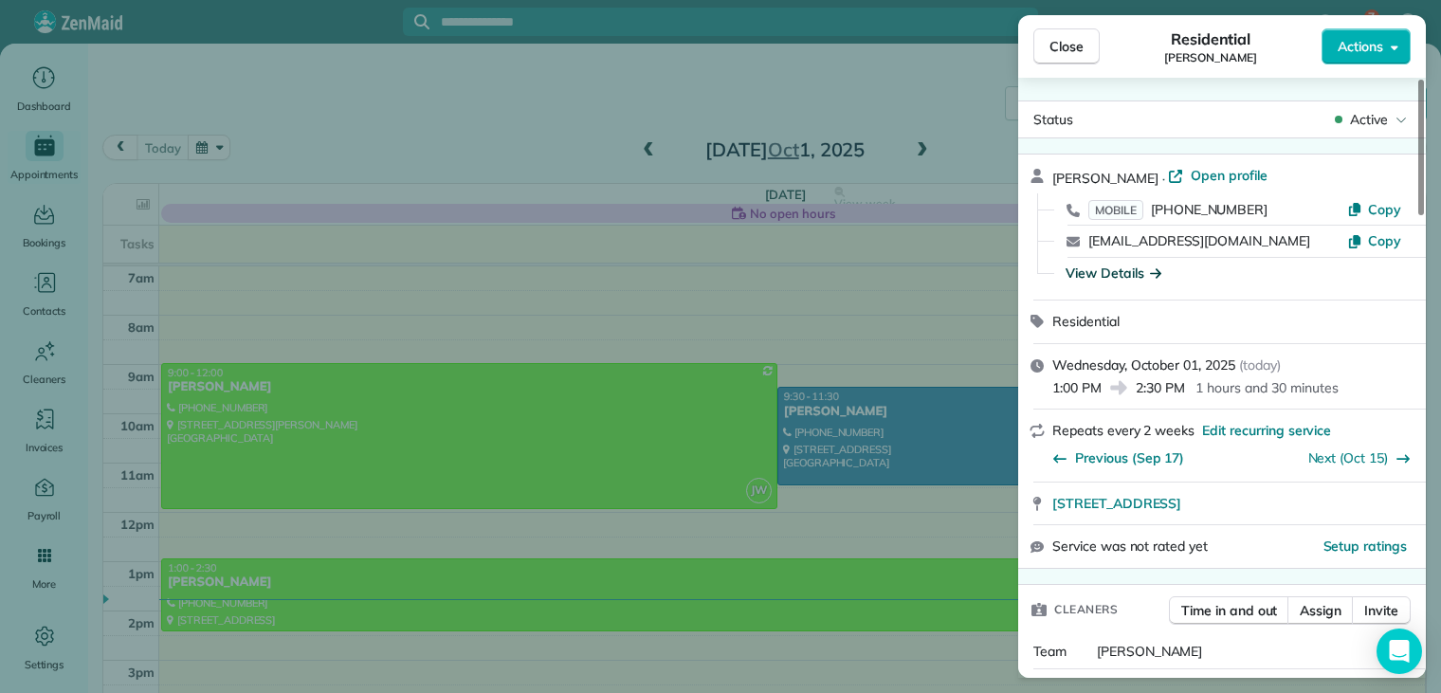
click at [1156, 268] on icon "button" at bounding box center [1155, 272] width 11 height 9
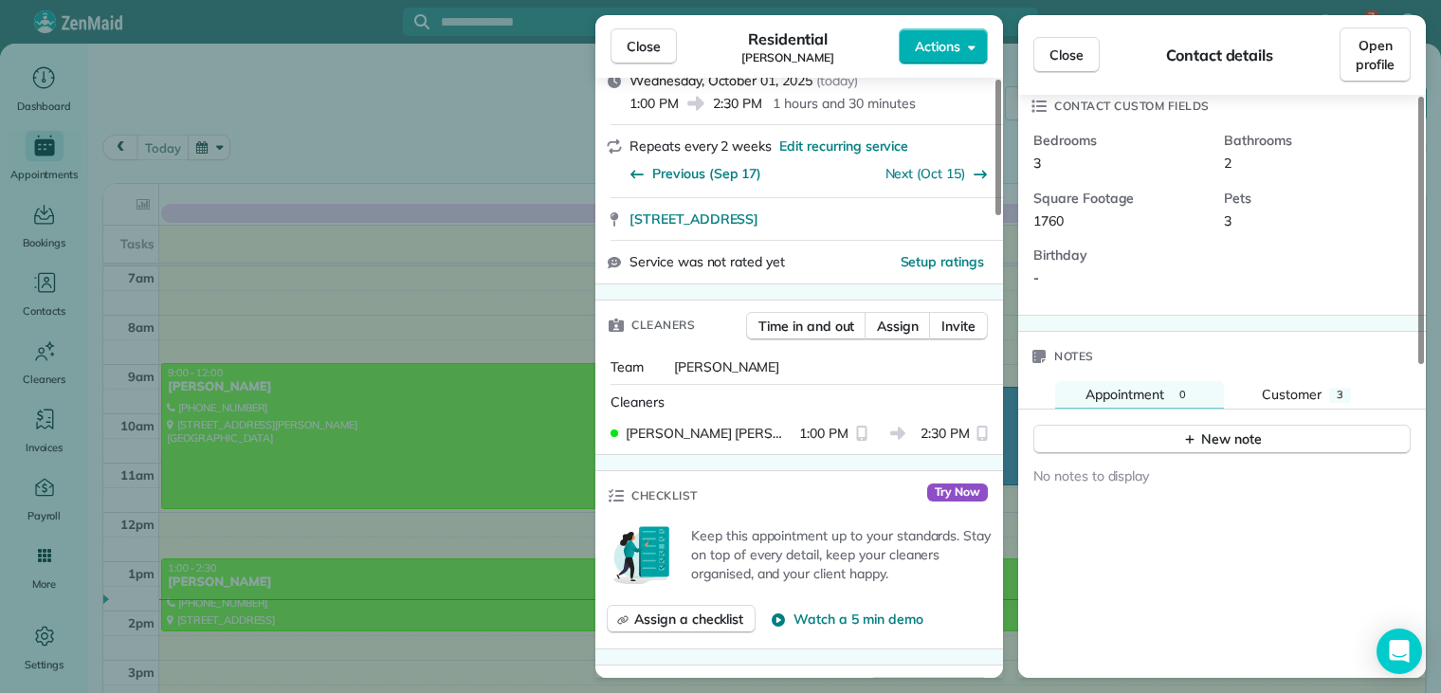
scroll to position [569, 0]
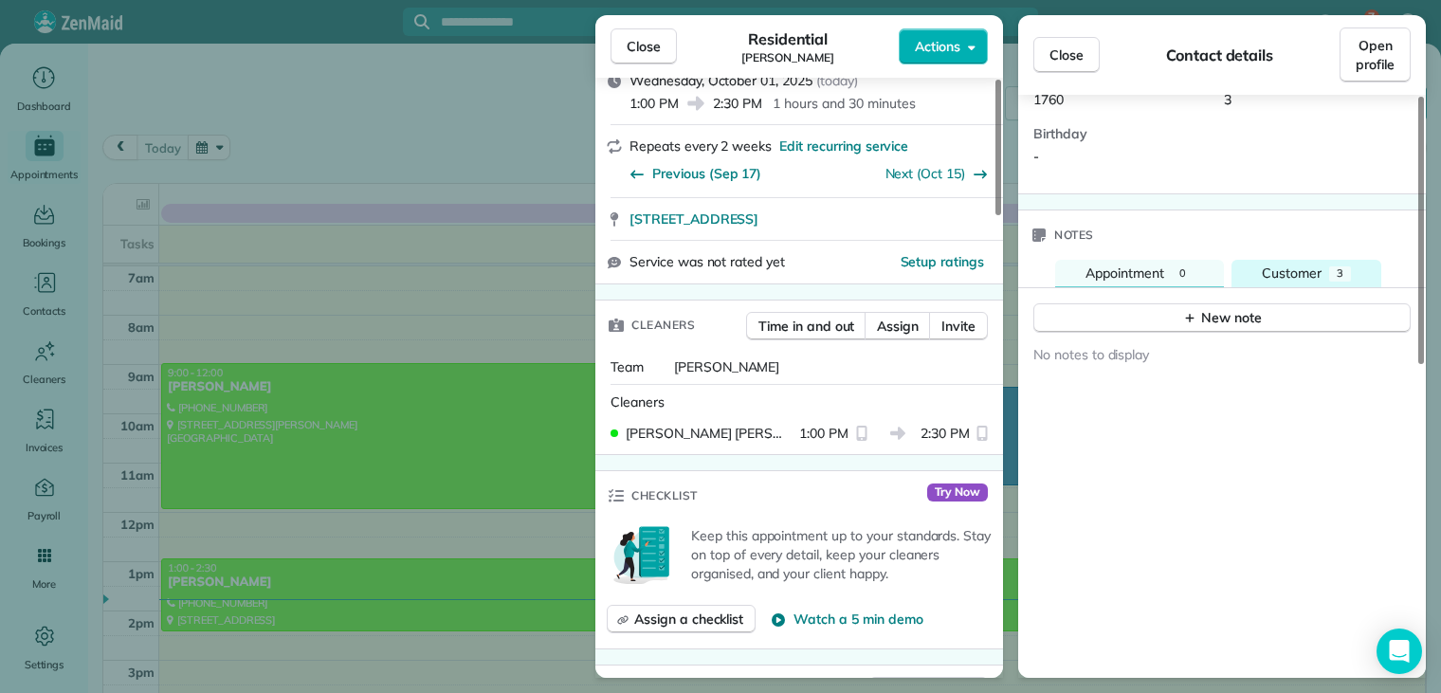
click at [1293, 264] on span "Customer" at bounding box center [1292, 272] width 60 height 17
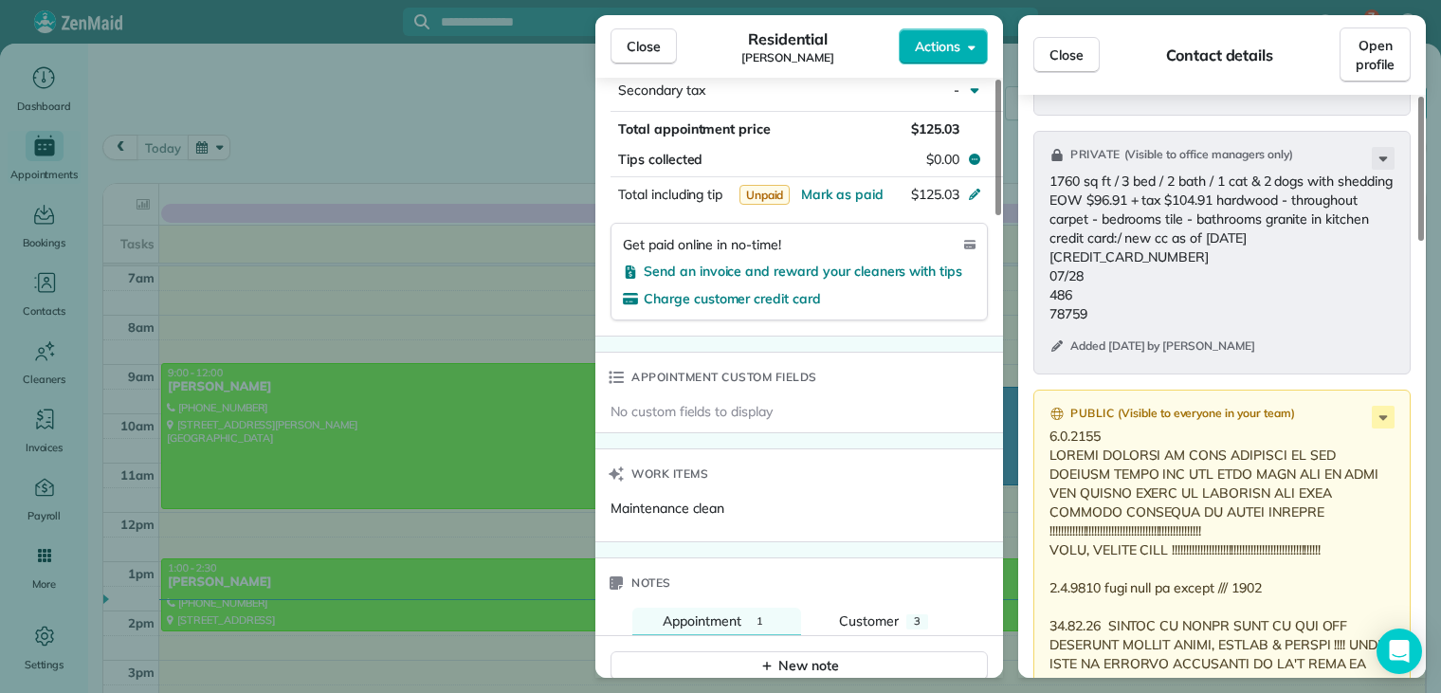
scroll to position [948, 0]
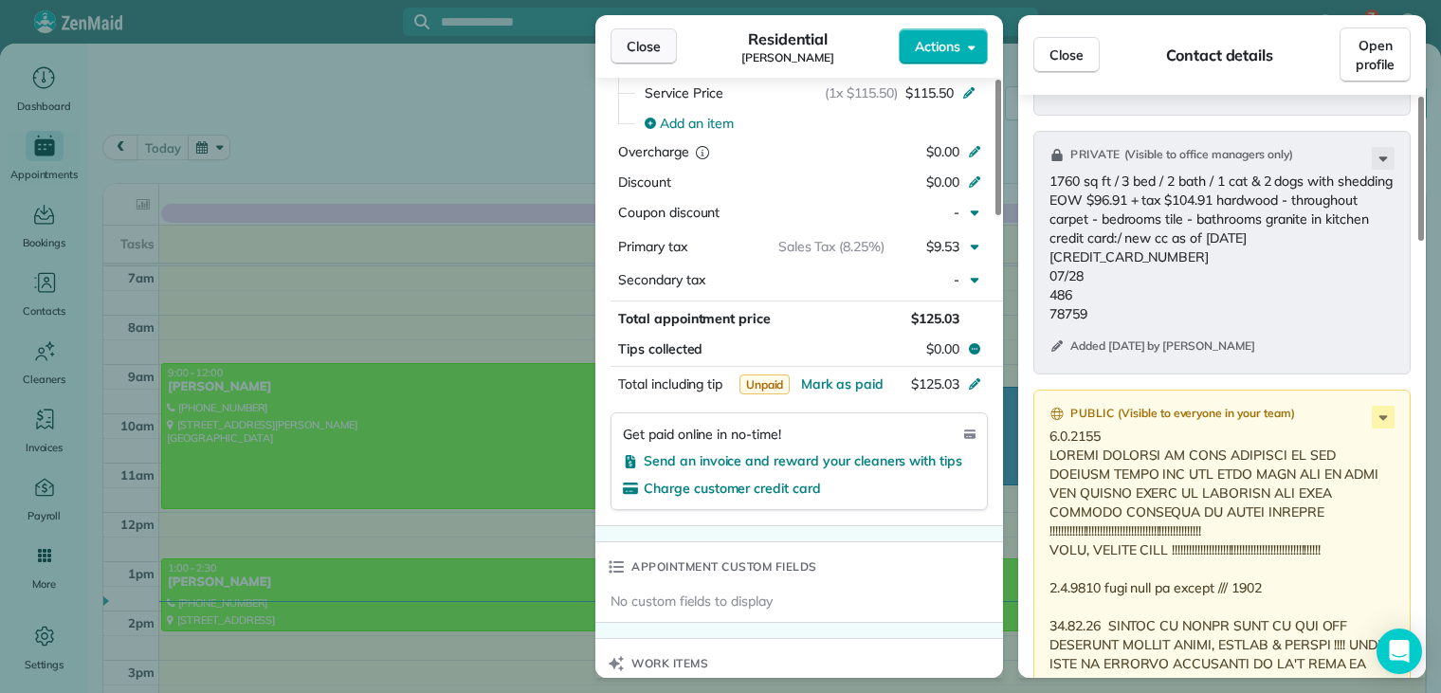
click at [647, 47] on span "Close" at bounding box center [643, 46] width 34 height 19
